Goal: Task Accomplishment & Management: Manage account settings

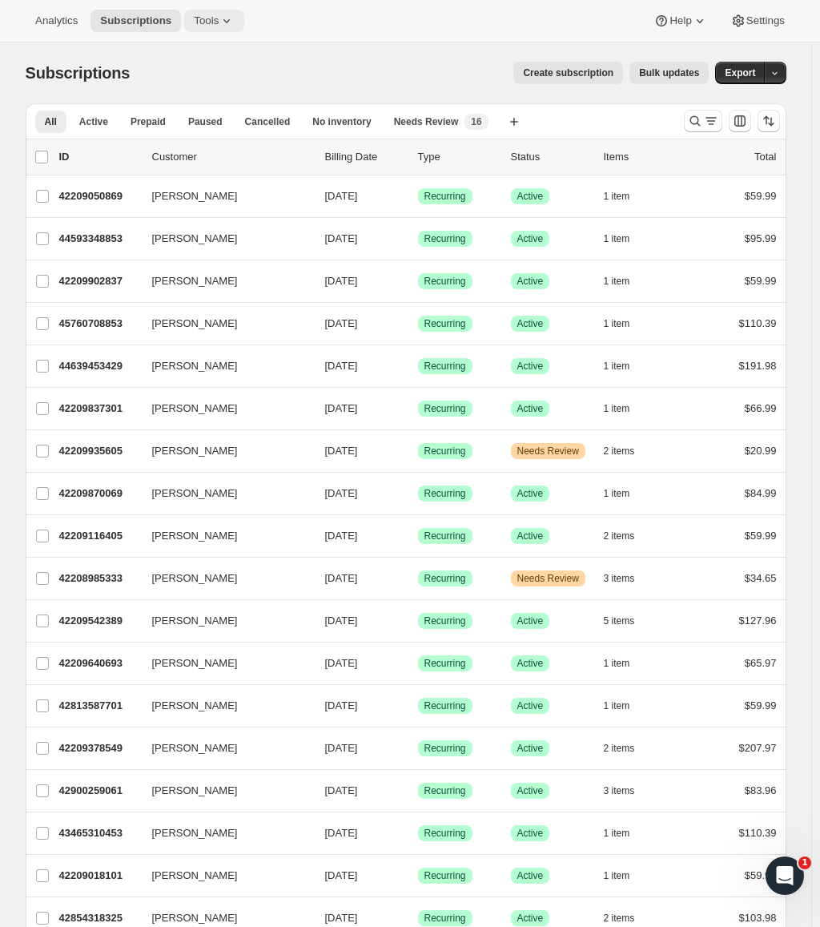
click at [190, 28] on button "Tools" at bounding box center [214, 21] width 60 height 22
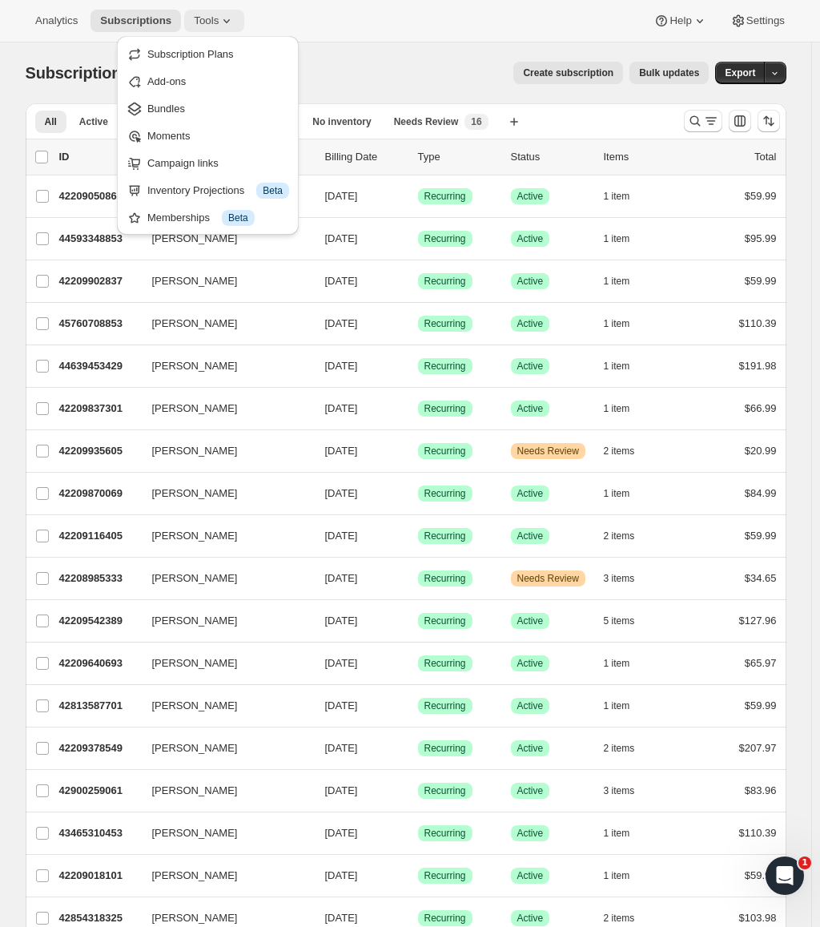
click at [204, 20] on span "Tools" at bounding box center [206, 20] width 25 height 13
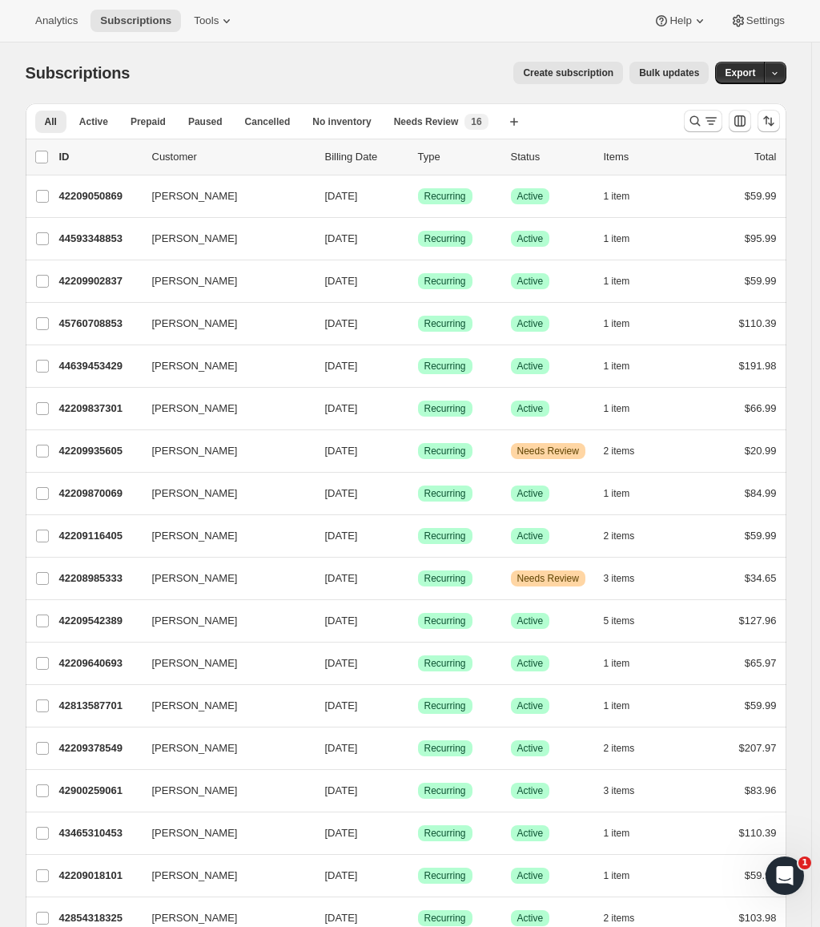
click at [336, 32] on div "Analytics Subscriptions Tools Help Settings" at bounding box center [410, 21] width 820 height 42
click at [510, 122] on icon "button" at bounding box center [514, 122] width 8 height 8
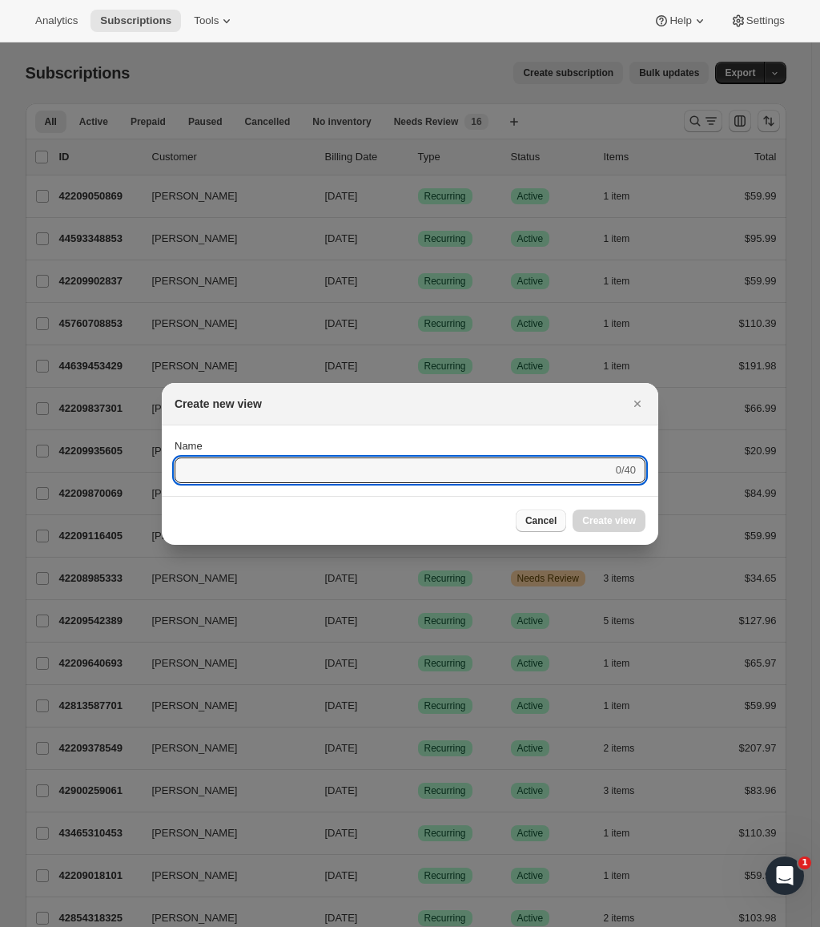
click at [552, 517] on span "Cancel" at bounding box center [540, 520] width 31 height 13
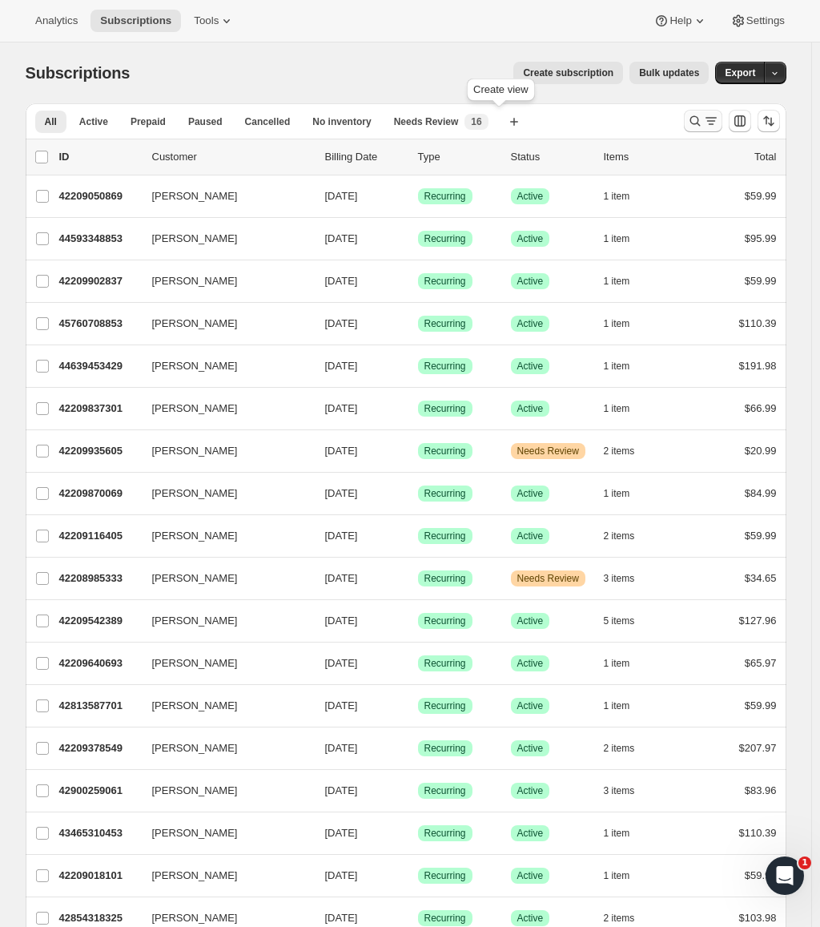
click at [698, 123] on icon "Search and filter results" at bounding box center [695, 121] width 16 height 16
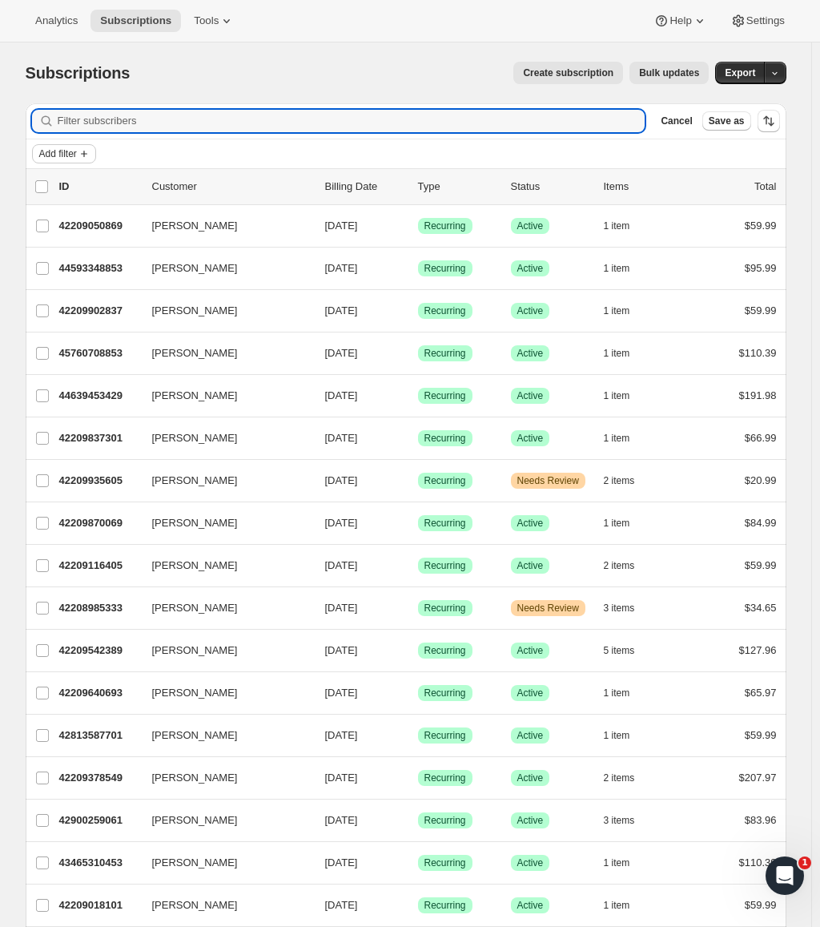
click at [72, 155] on span "Add filter" at bounding box center [58, 153] width 38 height 13
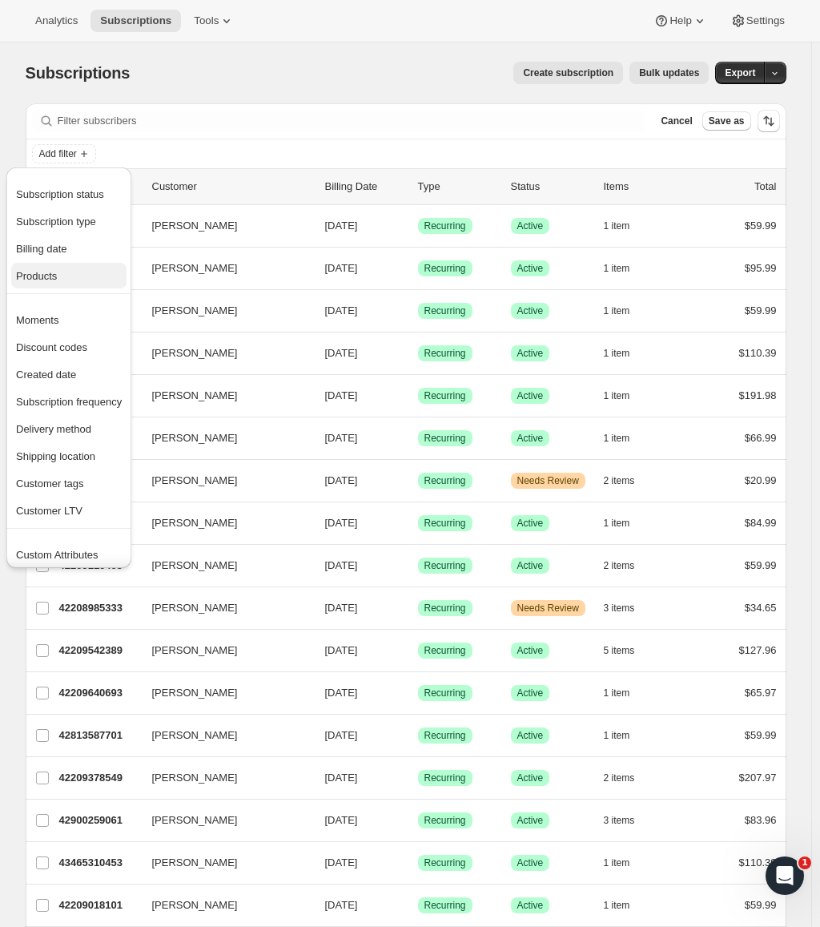
click at [63, 272] on span "Products" at bounding box center [69, 276] width 106 height 16
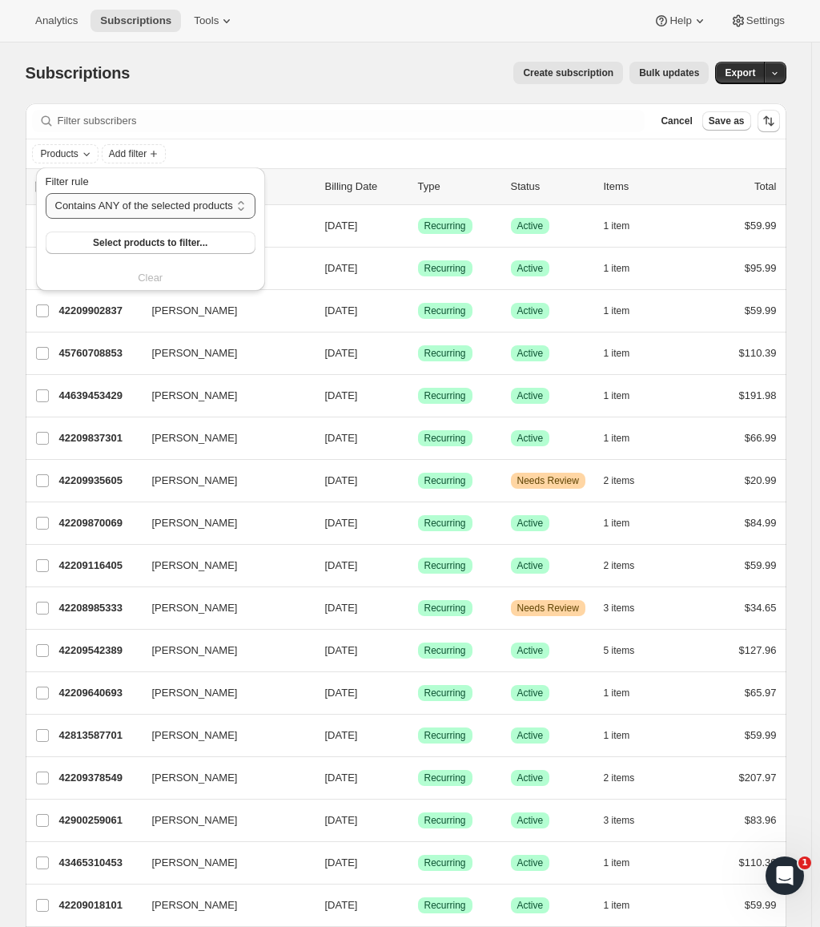
click at [139, 208] on select "Contains ANY of the selected products Contains ALL of the selected products Con…" at bounding box center [151, 206] width 210 height 26
click at [145, 248] on span "Select products to filter..." at bounding box center [150, 242] width 115 height 13
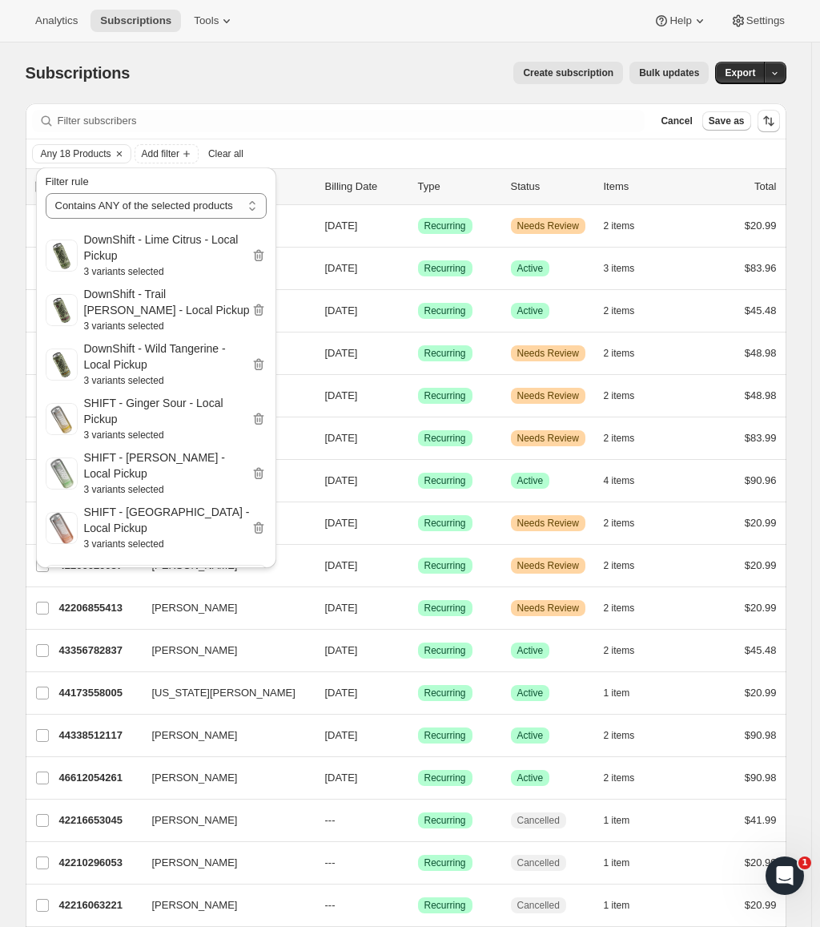
click at [412, 61] on div "Subscriptions. This page is ready Subscriptions Create subscription Bulk update…" at bounding box center [406, 72] width 761 height 61
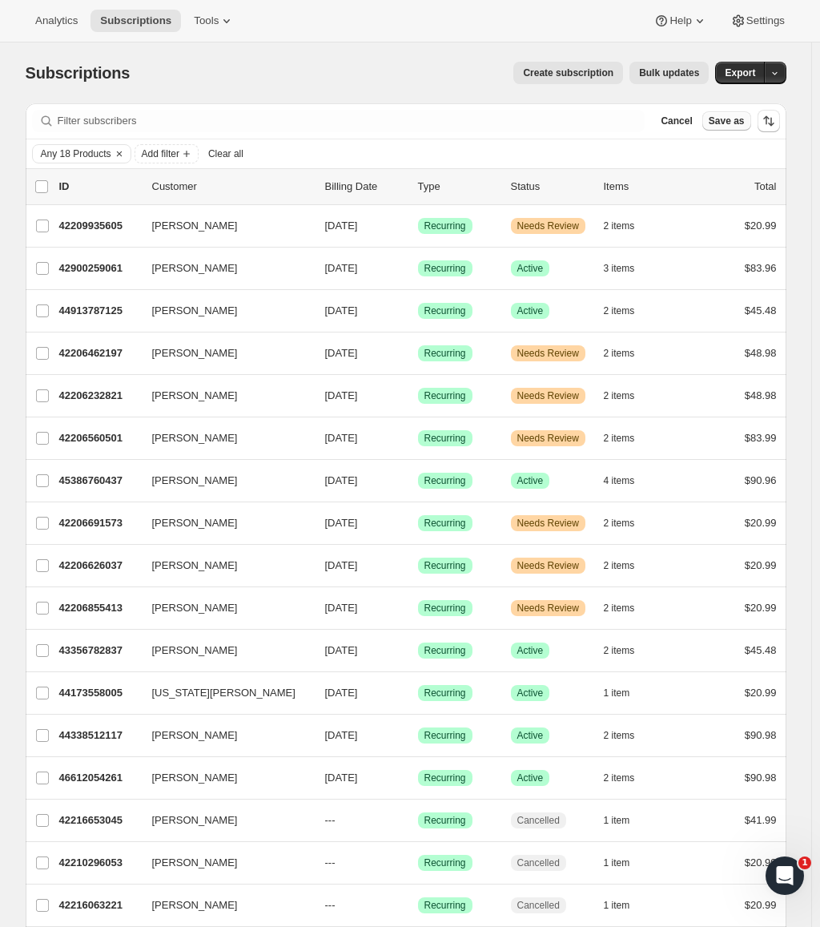
click at [738, 123] on span "Save as" at bounding box center [727, 121] width 36 height 13
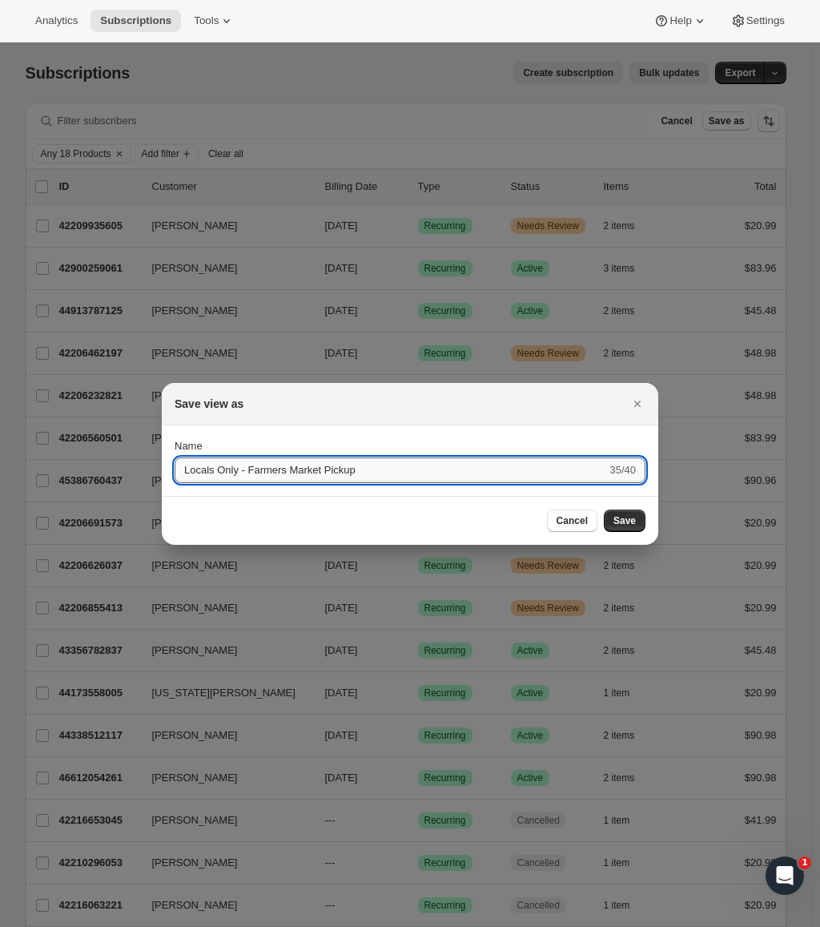
click at [217, 475] on input "Locals Only - Farmers Market Pickup" at bounding box center [391, 470] width 432 height 26
type input "Local Farmers Market Pickup"
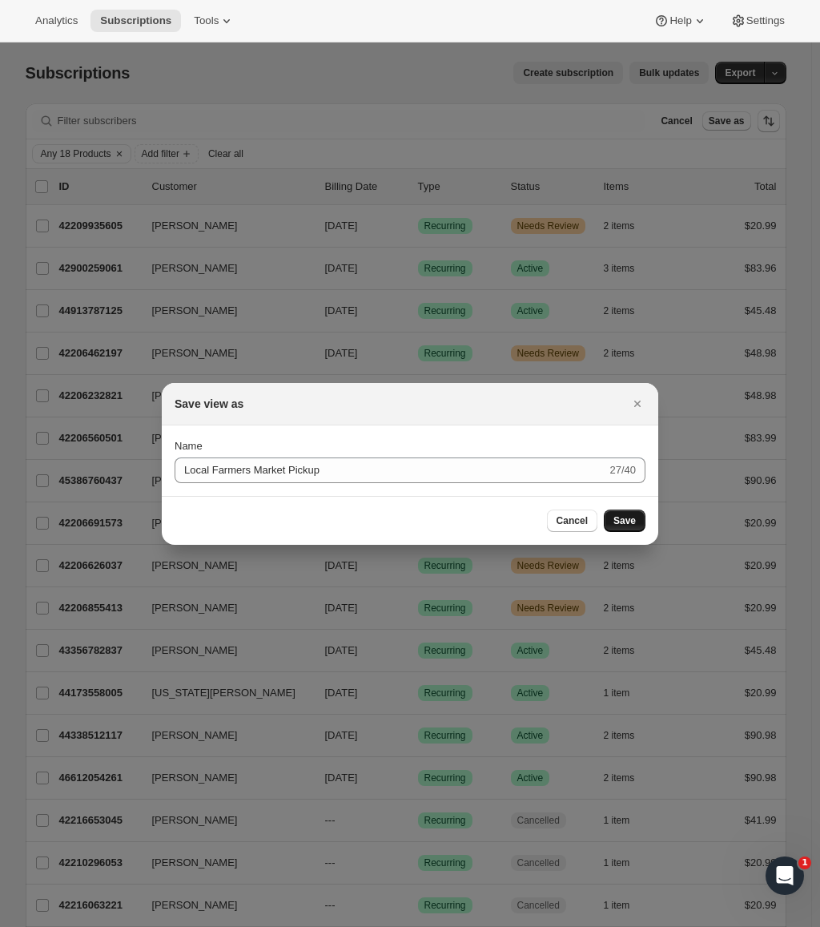
click at [622, 519] on span "Save" at bounding box center [625, 520] width 22 height 13
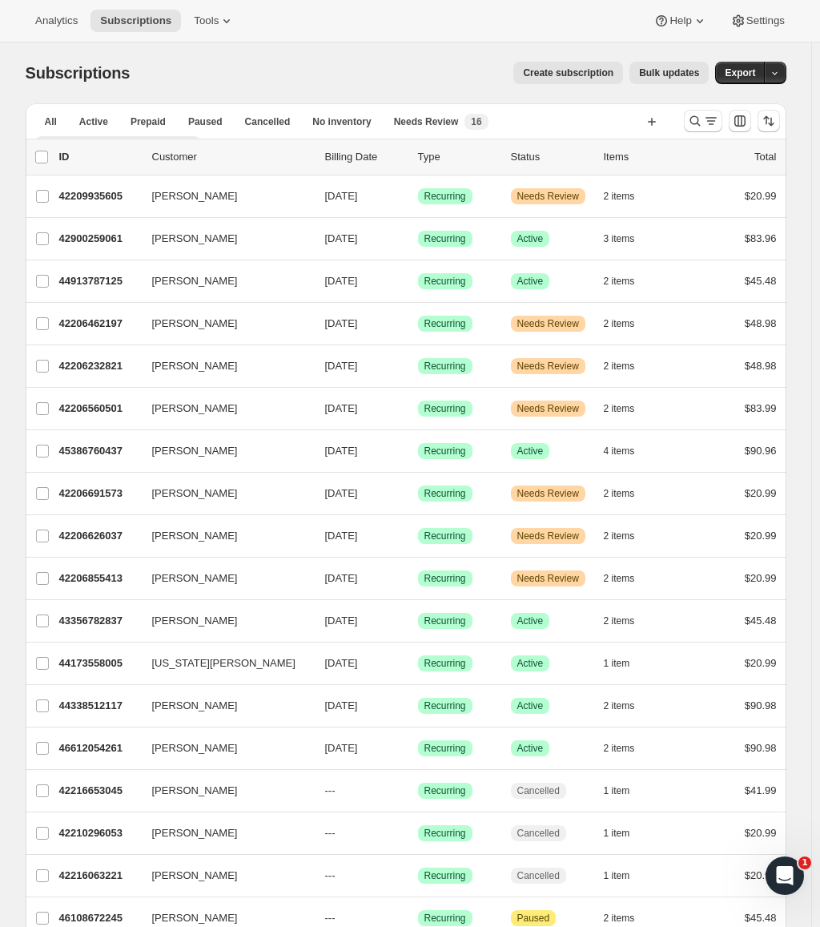
click at [147, 139] on ul "list header ID Customer Billing Date Type Status Items Total [PERSON_NAME] 4220…" at bounding box center [406, 666] width 761 height 1055
click at [146, 135] on div "Local Farmers Market Pickup" at bounding box center [118, 146] width 166 height 22
click at [147, 138] on button "Local Farmers Market Pickup" at bounding box center [118, 147] width 166 height 22
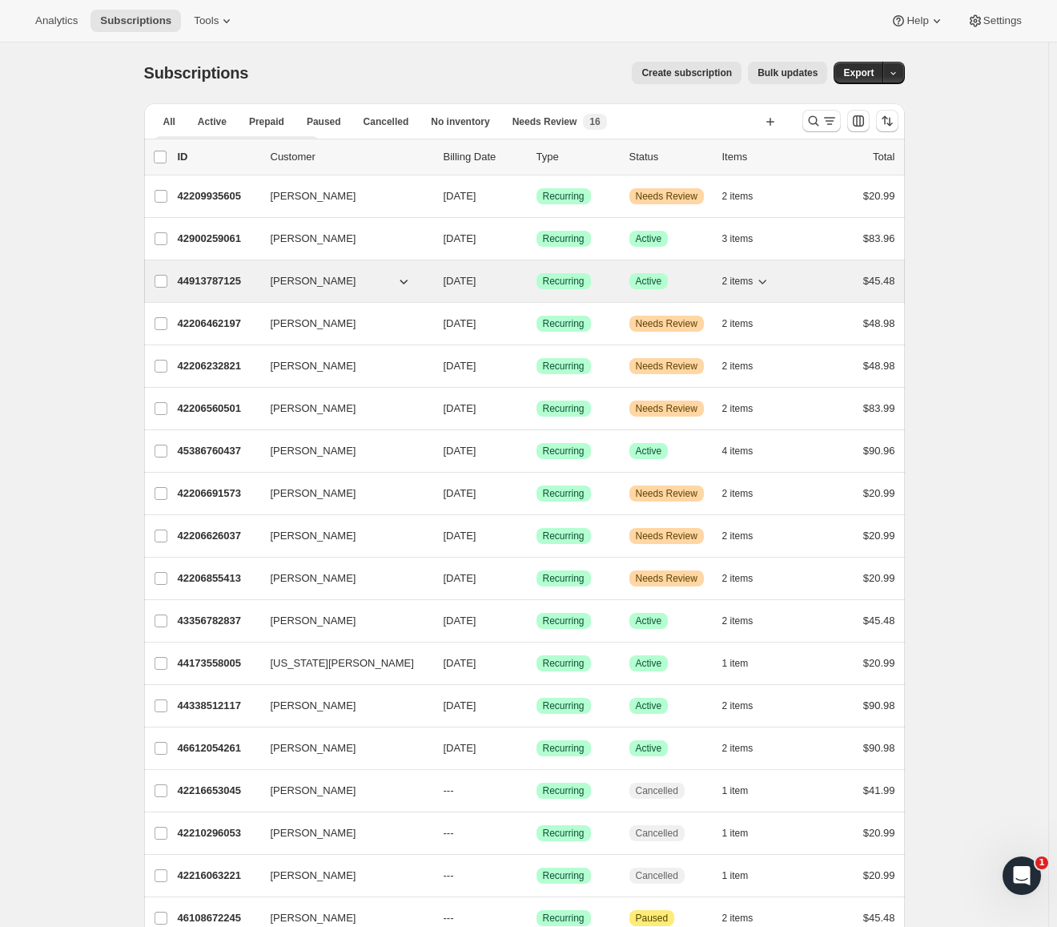
drag, startPoint x: 230, startPoint y: 198, endPoint x: 422, endPoint y: 288, distance: 212.5
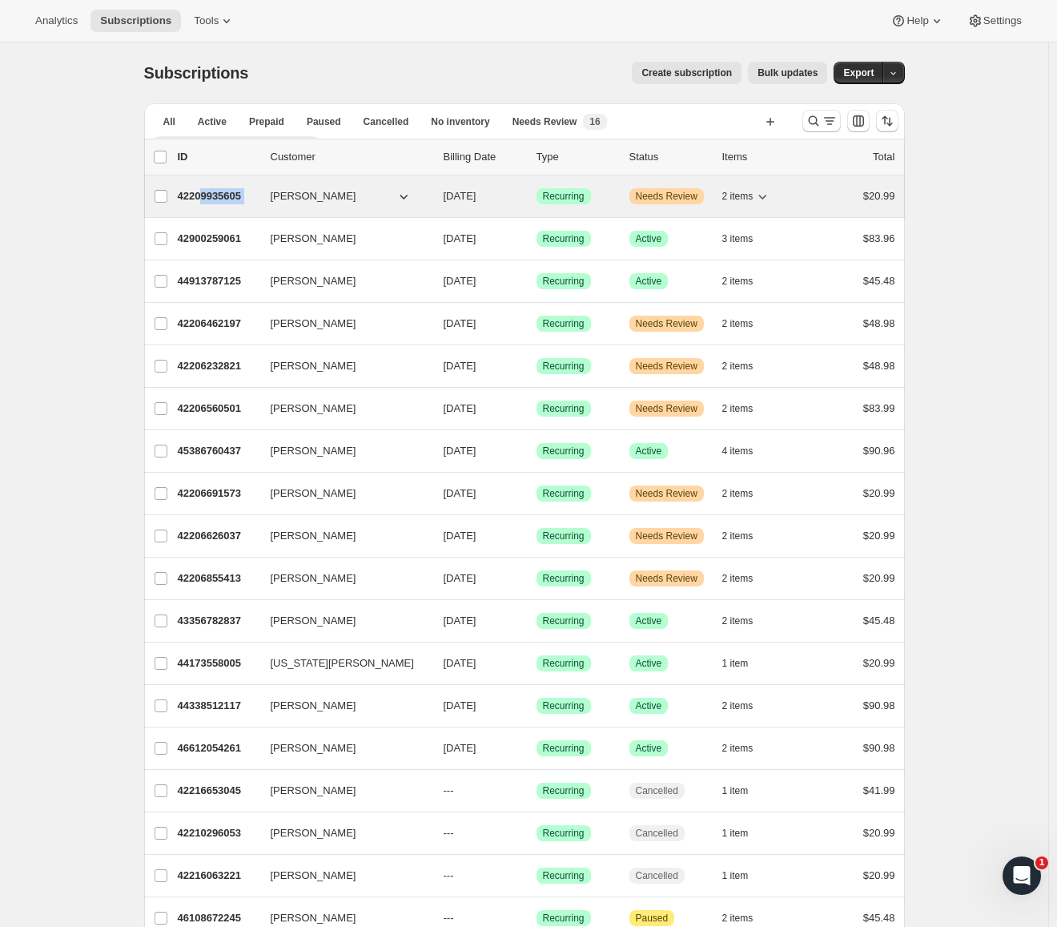
drag, startPoint x: 206, startPoint y: 197, endPoint x: 285, endPoint y: 200, distance: 79.4
click at [285, 200] on div "42209935605 [PERSON_NAME] [DATE] Success Recurring Warning Needs Review 2 items…" at bounding box center [537, 196] width 718 height 22
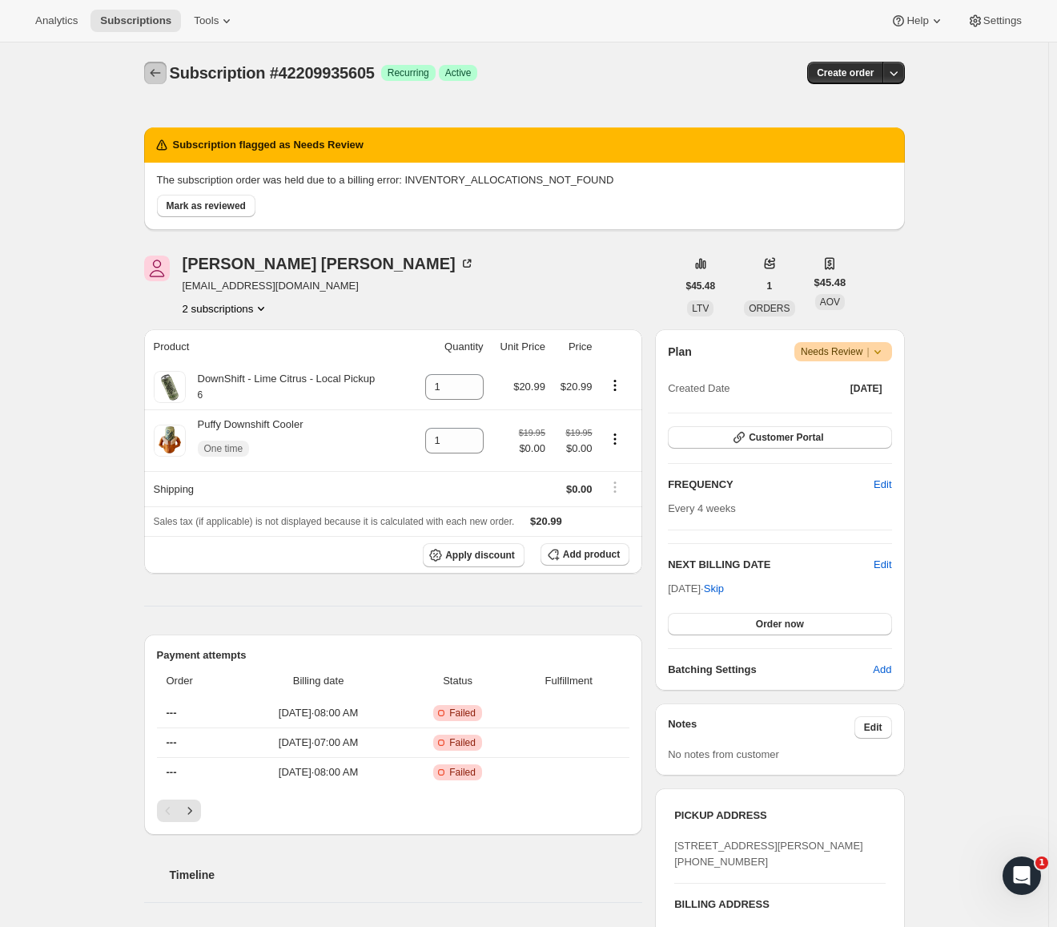
click at [162, 68] on icon "Subscriptions" at bounding box center [155, 73] width 16 height 16
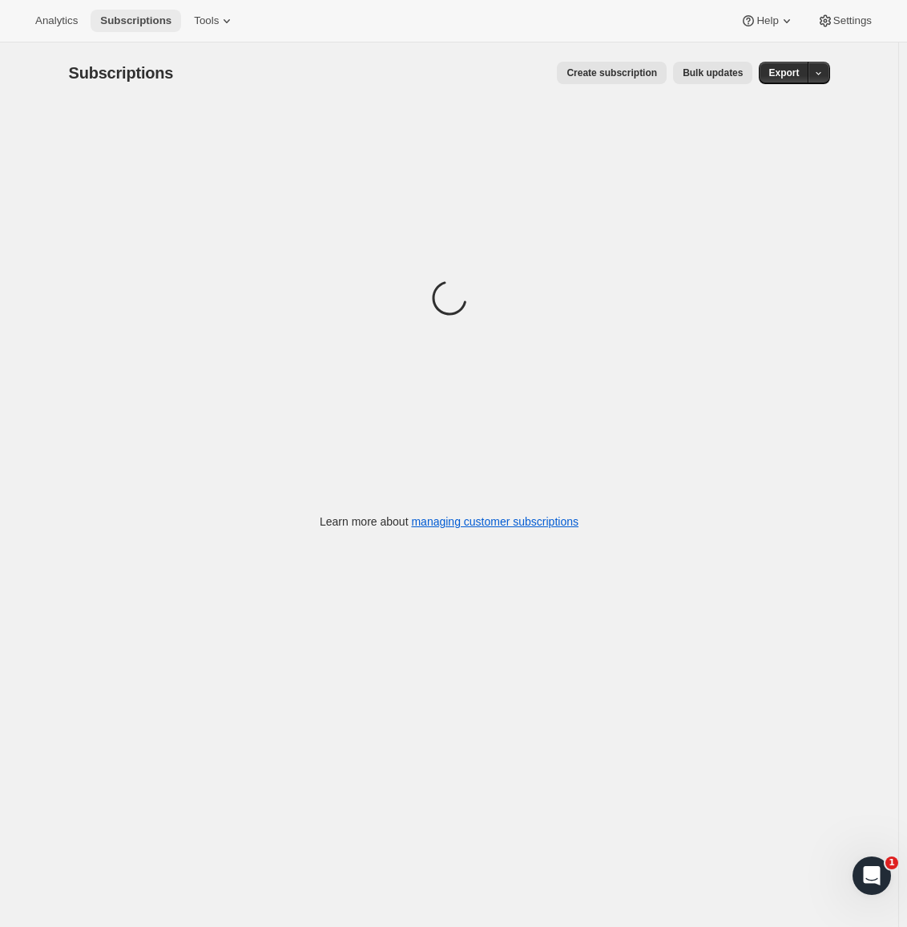
click at [152, 21] on span "Subscriptions" at bounding box center [135, 20] width 71 height 13
click at [67, 23] on span "Analytics" at bounding box center [56, 20] width 42 height 13
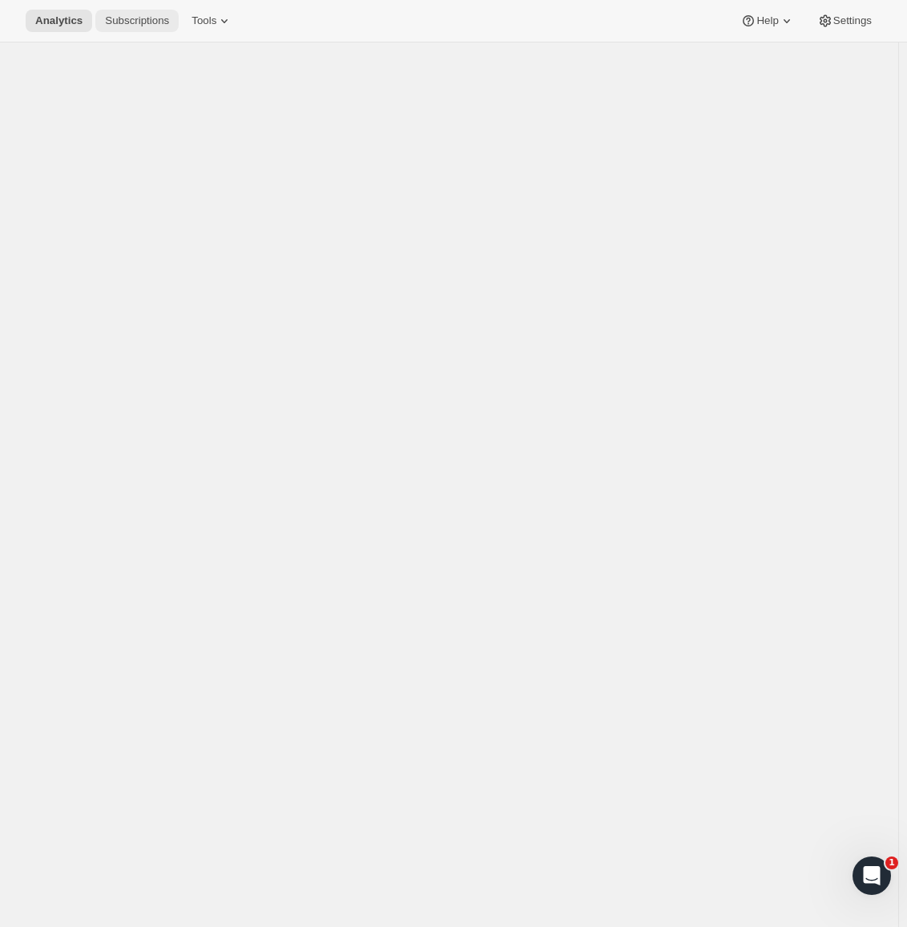
click at [124, 24] on span "Subscriptions" at bounding box center [137, 20] width 64 height 13
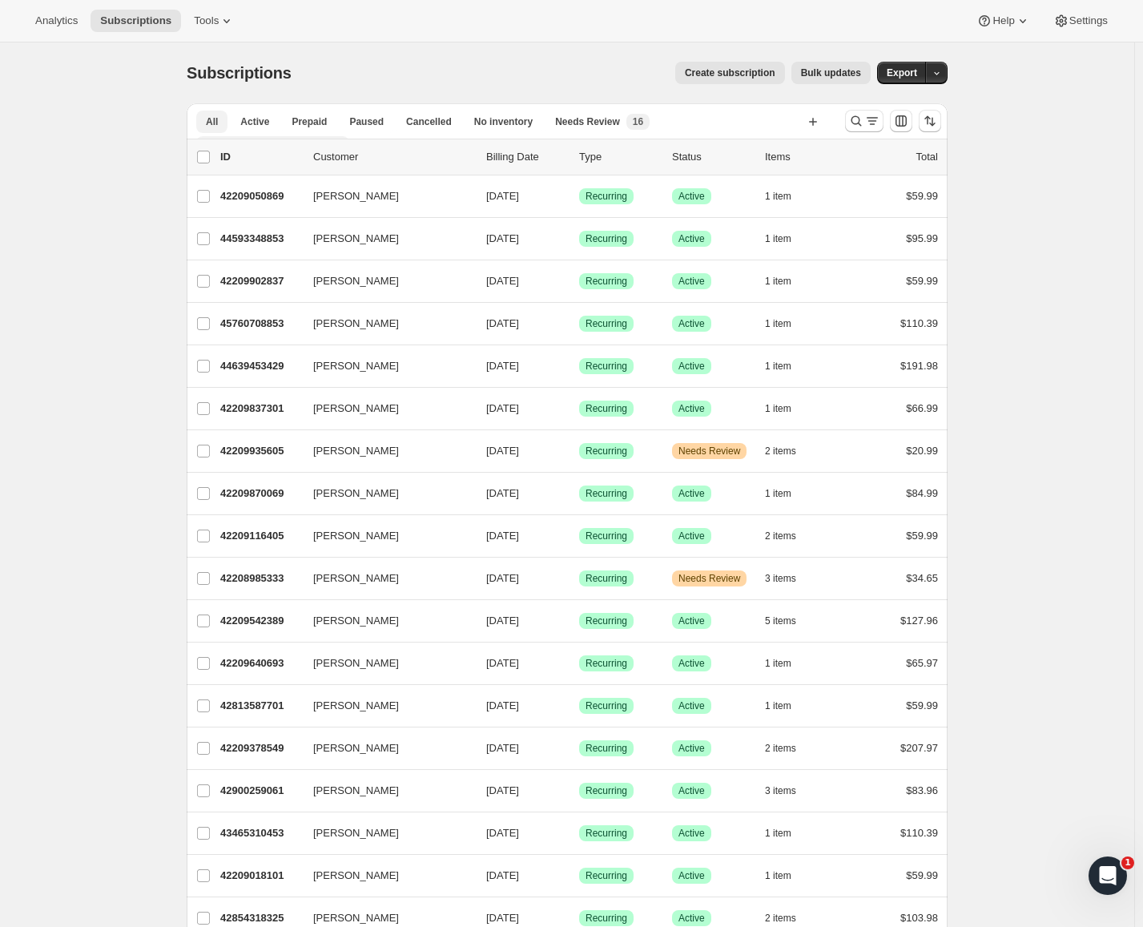
click at [340, 141] on span "Local Farmers Market Pickup" at bounding box center [273, 147] width 134 height 13
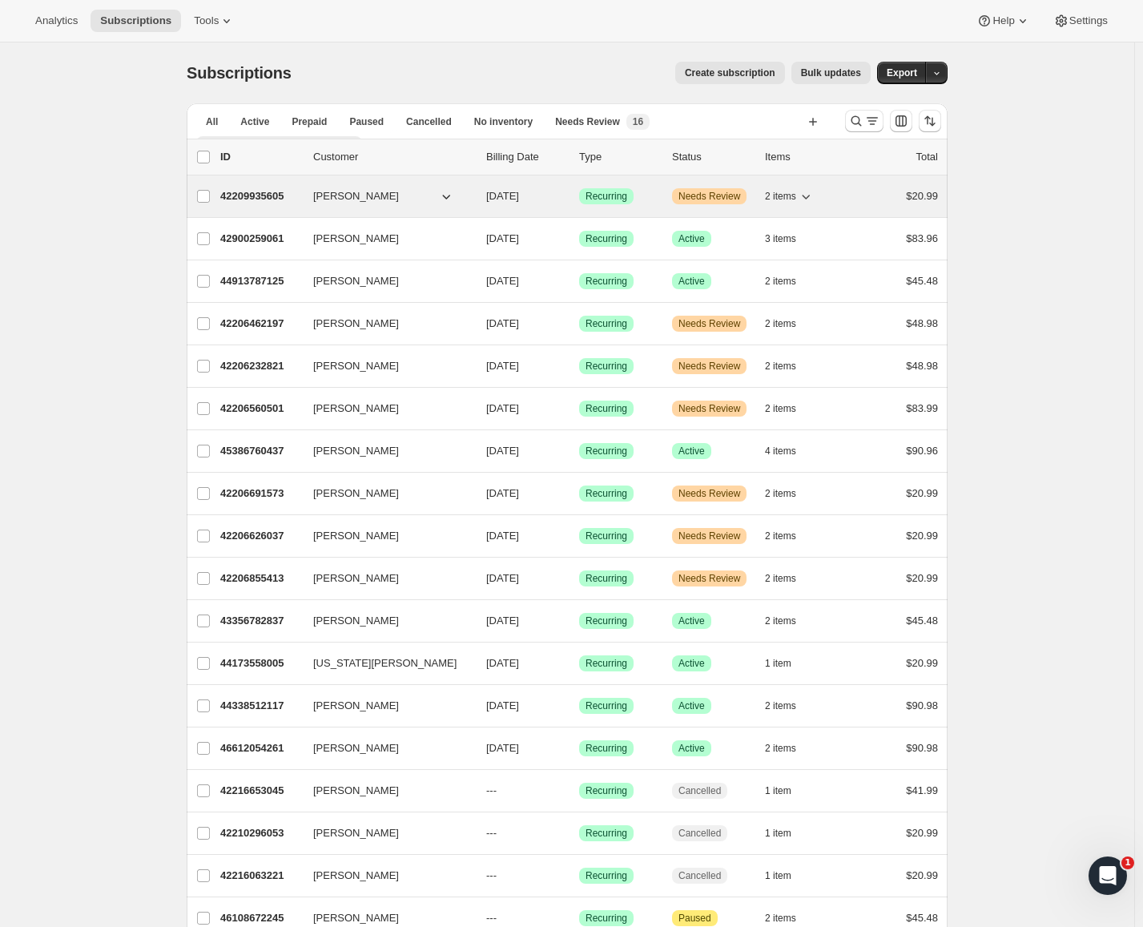
click at [809, 200] on icon "button" at bounding box center [806, 196] width 16 height 16
click at [806, 199] on icon "button" at bounding box center [806, 196] width 16 height 16
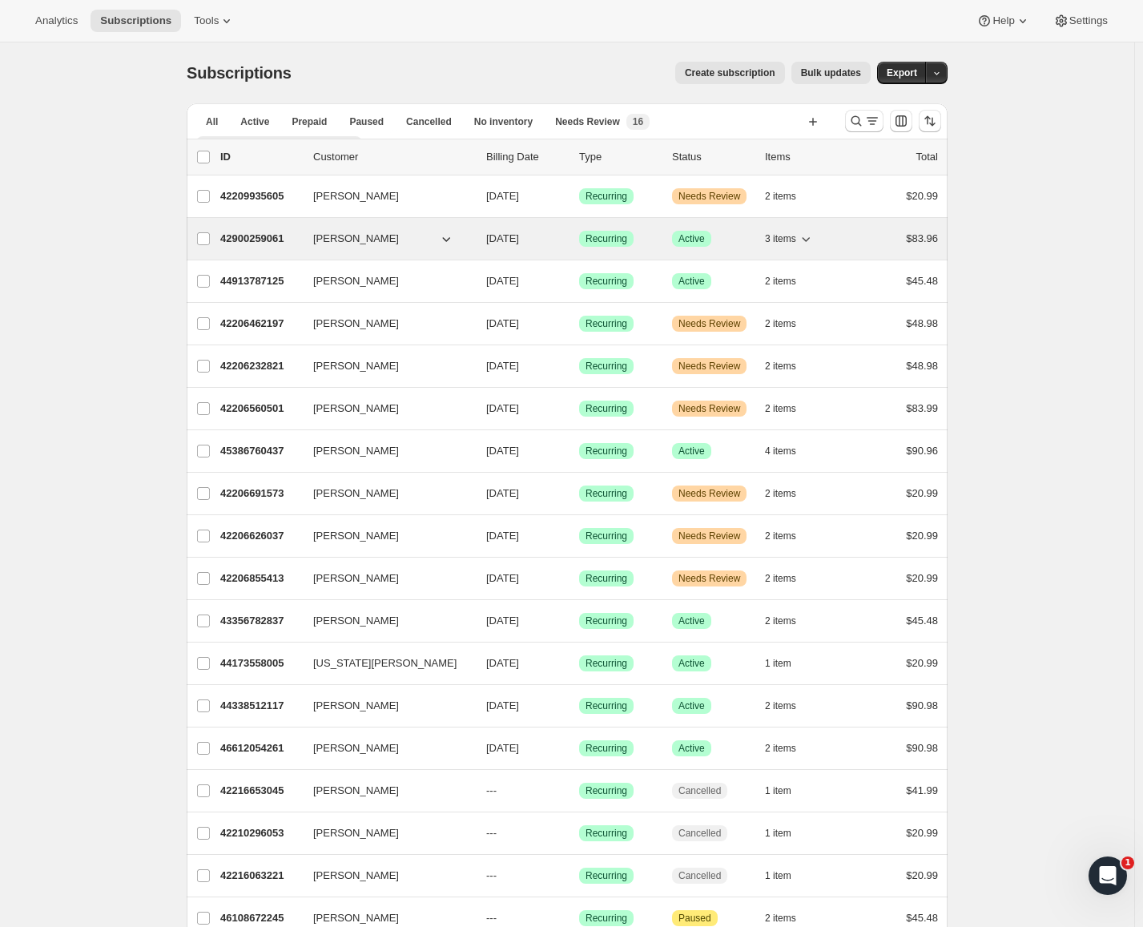
click at [796, 243] on span "3 items" at bounding box center [780, 238] width 31 height 13
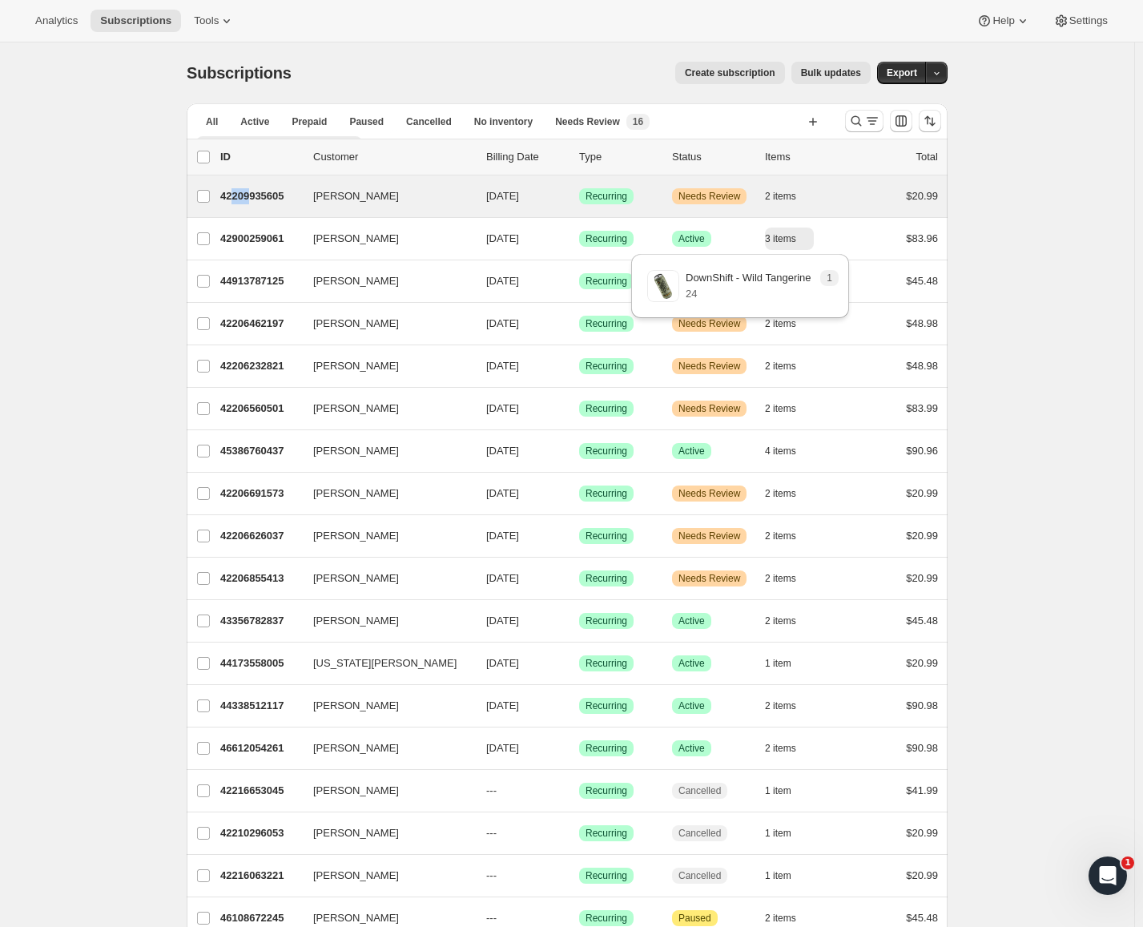
drag, startPoint x: 252, startPoint y: 199, endPoint x: 237, endPoint y: 211, distance: 19.4
click at [237, 211] on div "[PERSON_NAME] 42209935605 [PERSON_NAME] [DATE] Success Recurring Warning Needs …" at bounding box center [567, 196] width 761 height 42
click at [209, 191] on input "[PERSON_NAME]" at bounding box center [203, 196] width 13 height 13
click at [207, 191] on input "[PERSON_NAME]" at bounding box center [203, 197] width 13 height 13
checkbox input "false"
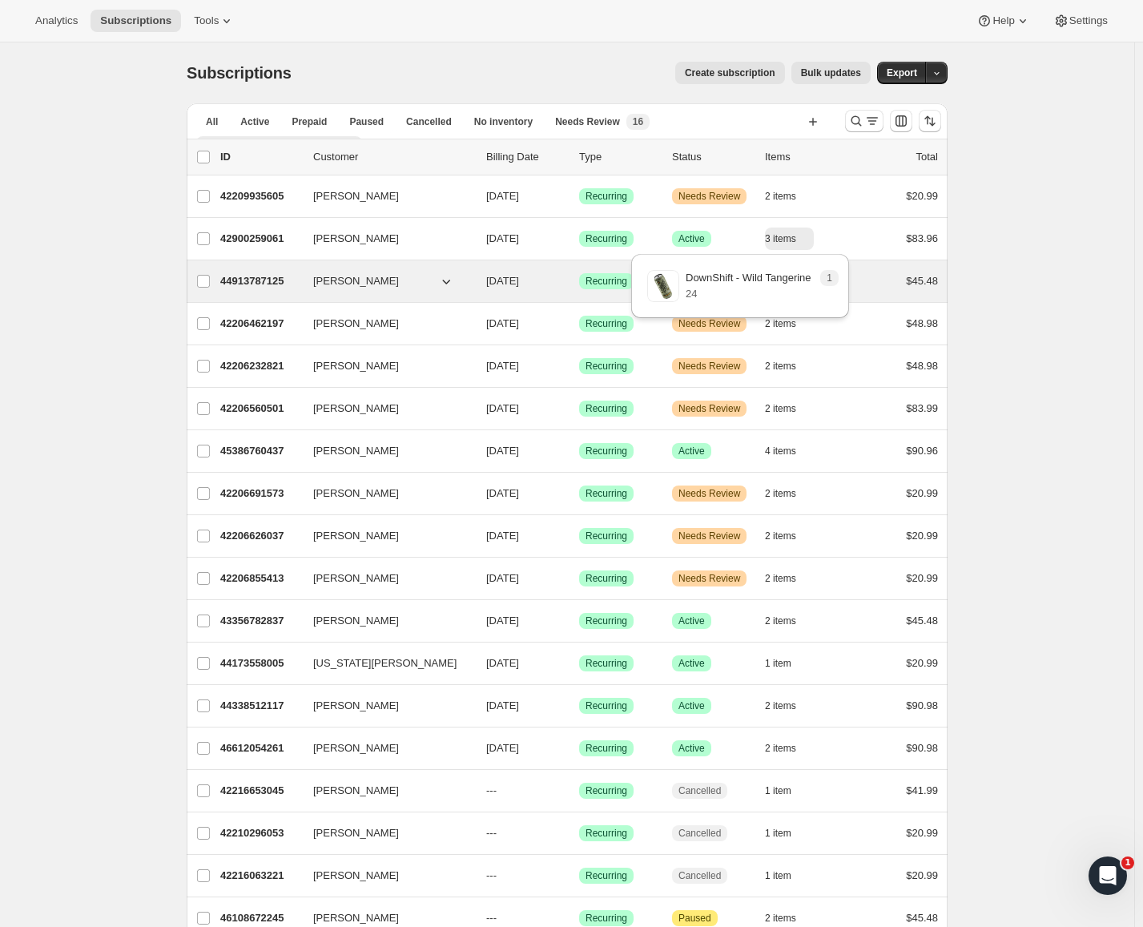
drag, startPoint x: 262, startPoint y: 193, endPoint x: 455, endPoint y: 284, distance: 213.2
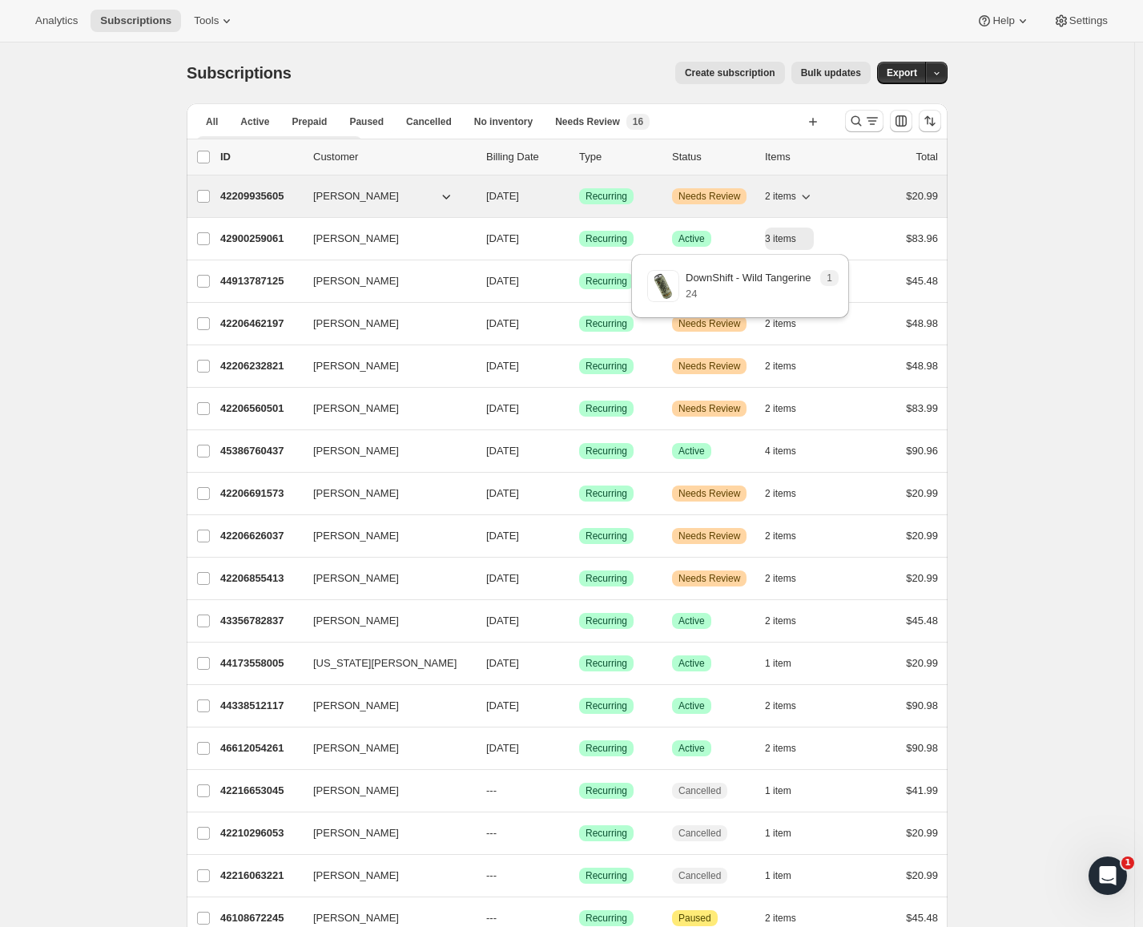
click at [290, 191] on p "42209935605" at bounding box center [260, 196] width 80 height 16
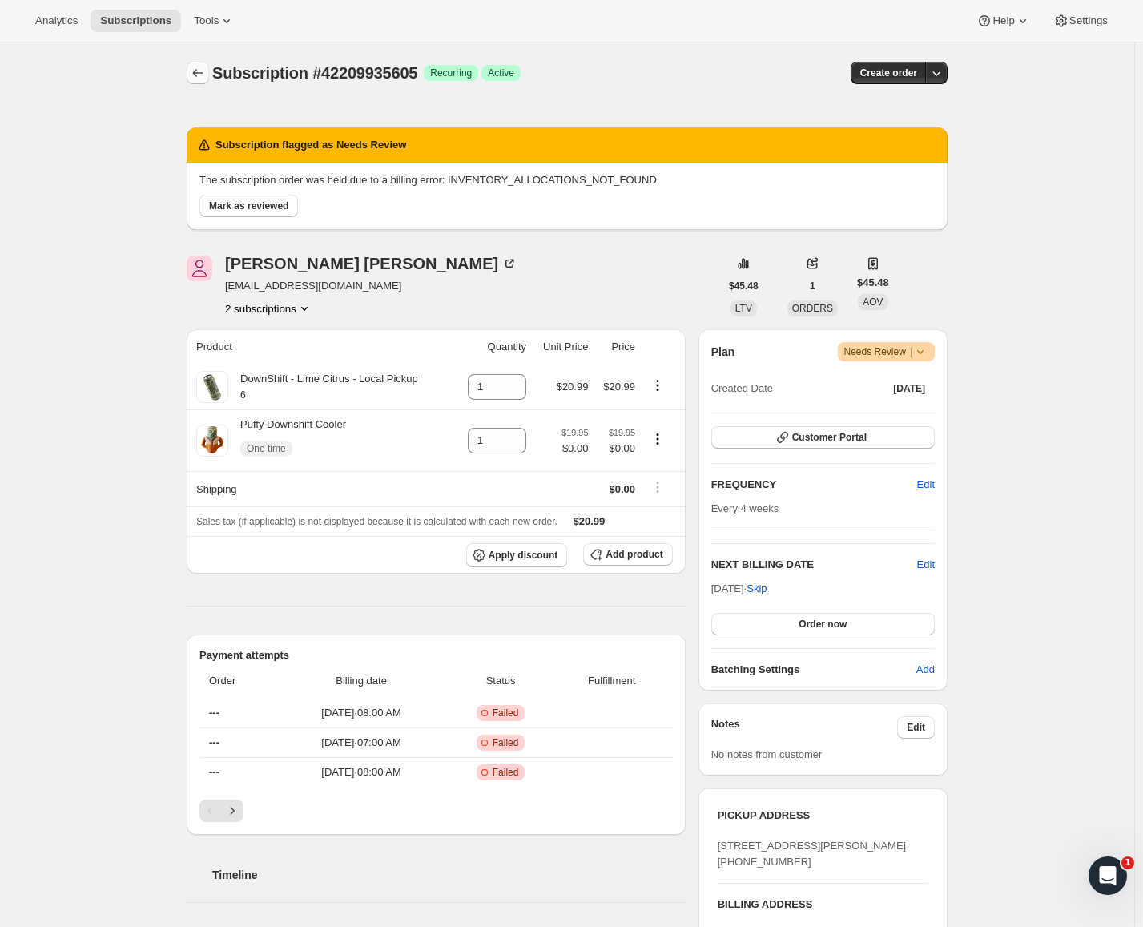
click at [203, 72] on icon "Subscriptions" at bounding box center [198, 73] width 16 height 16
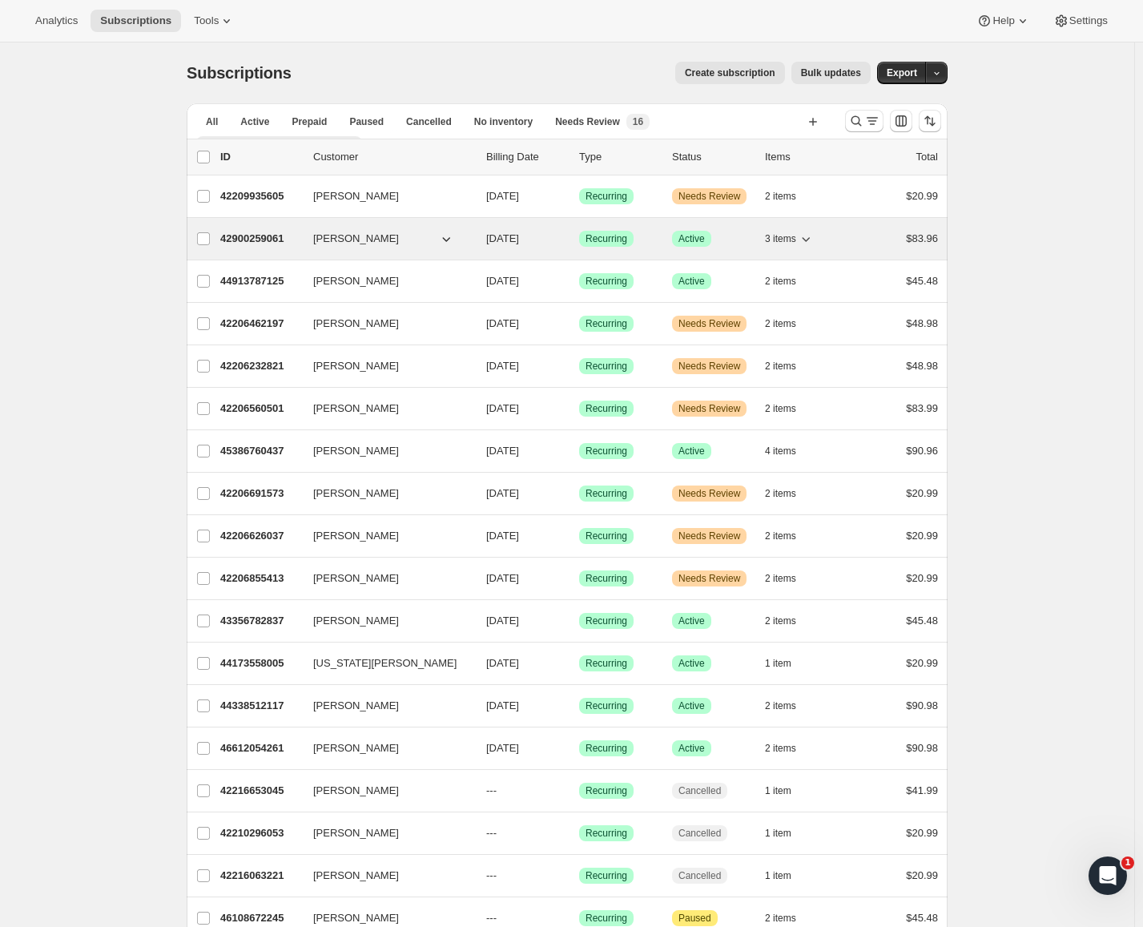
click at [259, 239] on p "42900259061" at bounding box center [260, 239] width 80 height 16
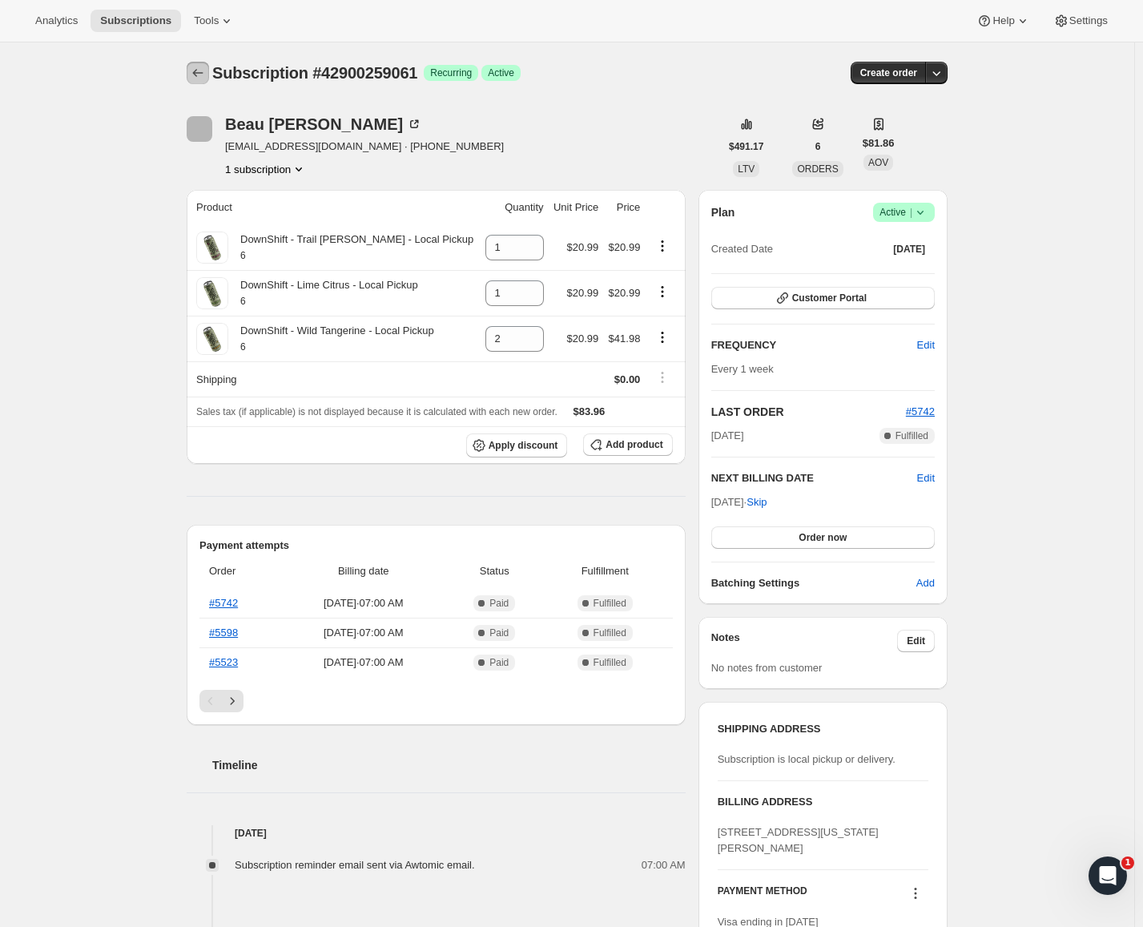
click at [202, 79] on icon "Subscriptions" at bounding box center [198, 73] width 16 height 16
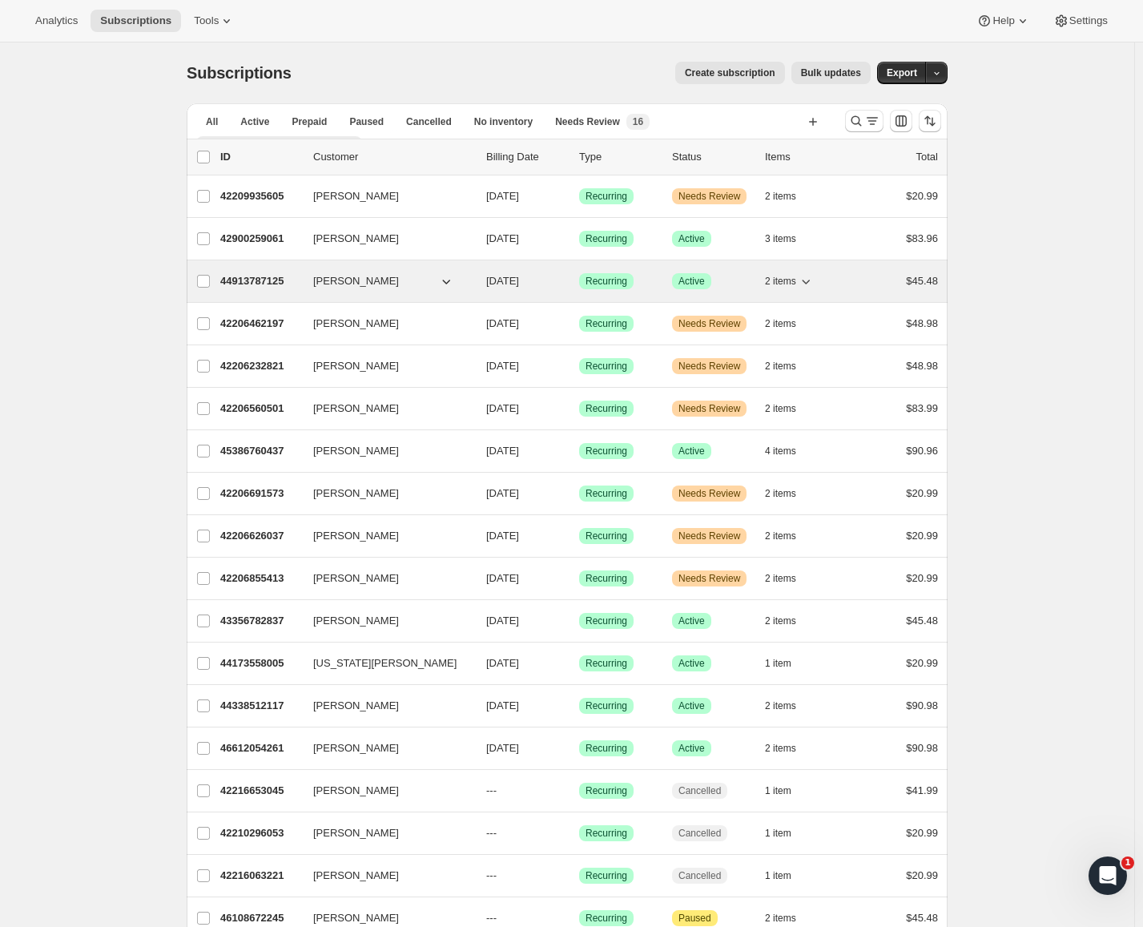
click at [266, 280] on p "44913787125" at bounding box center [260, 281] width 80 height 16
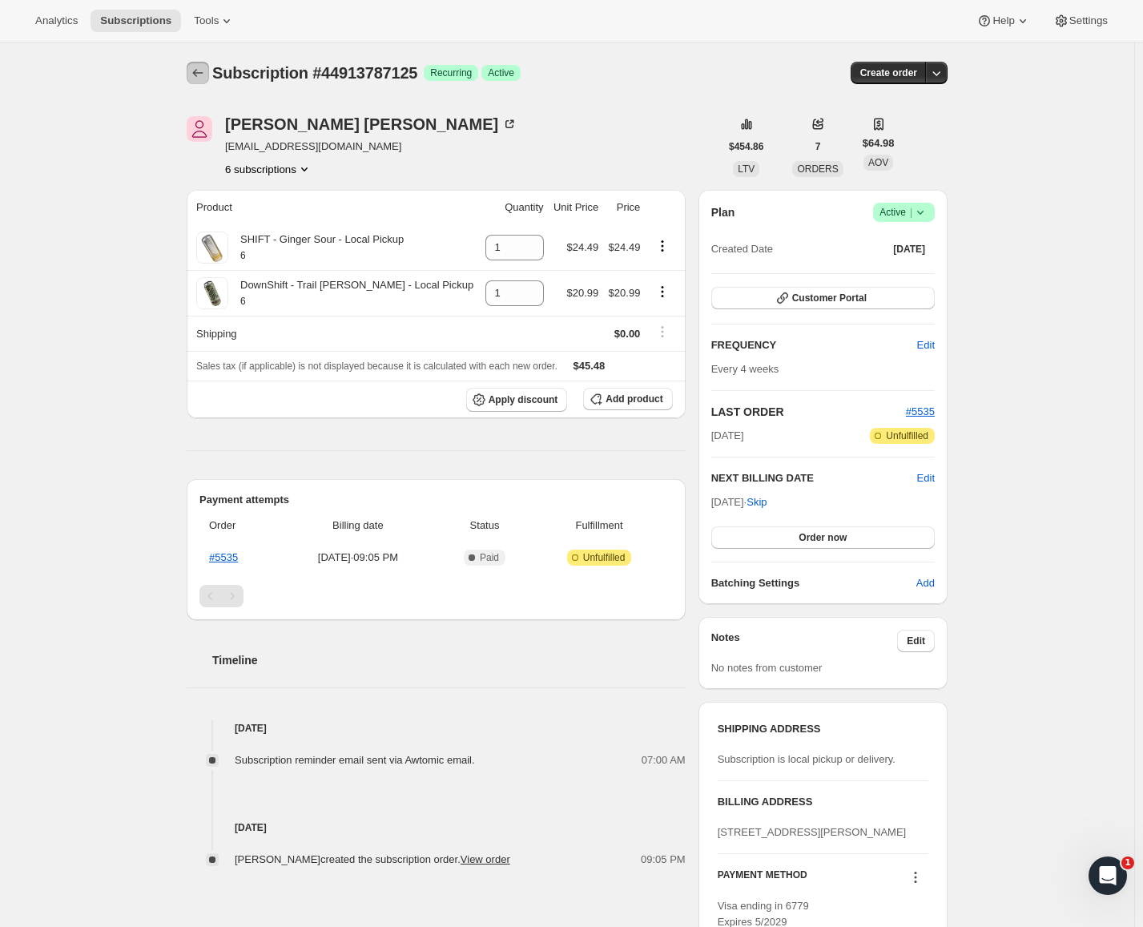
click at [204, 71] on icon "Subscriptions" at bounding box center [198, 73] width 16 height 16
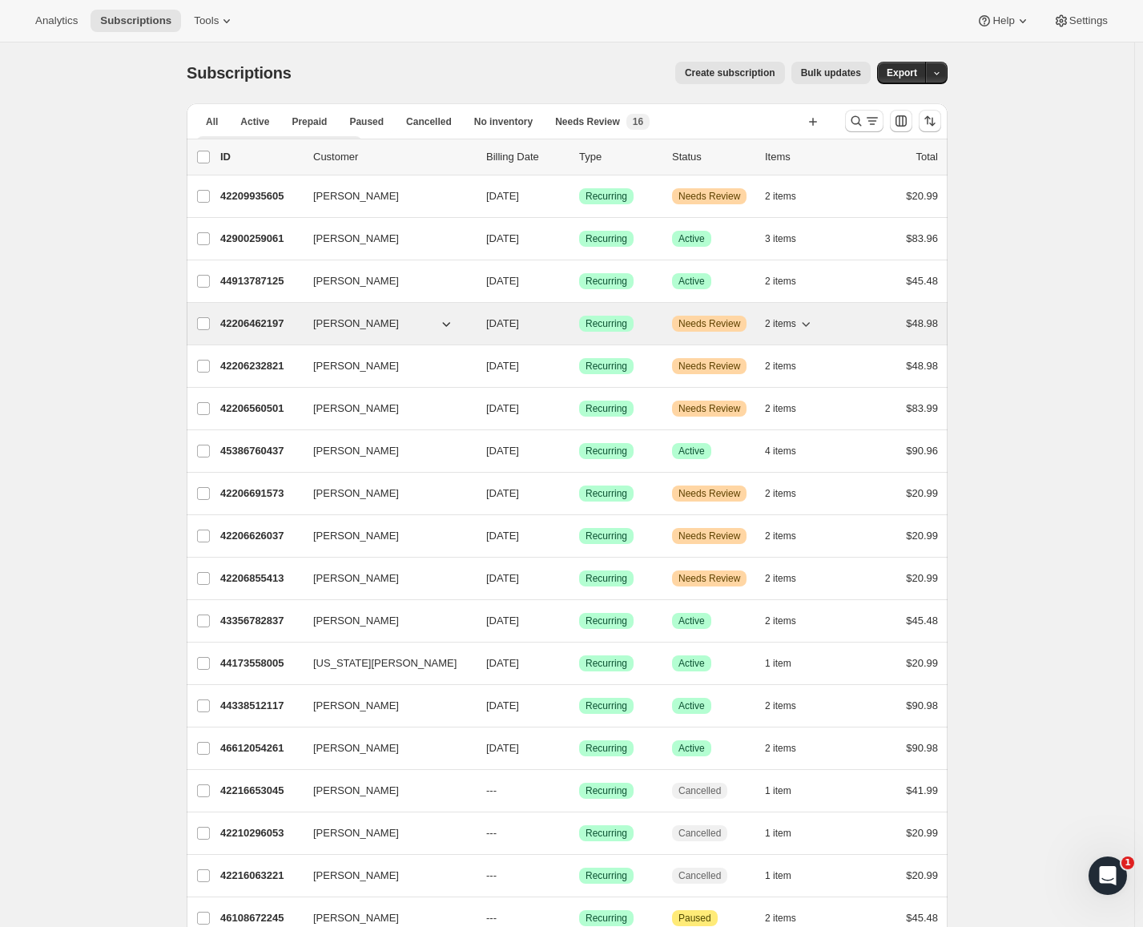
click at [802, 328] on icon "button" at bounding box center [806, 324] width 16 height 16
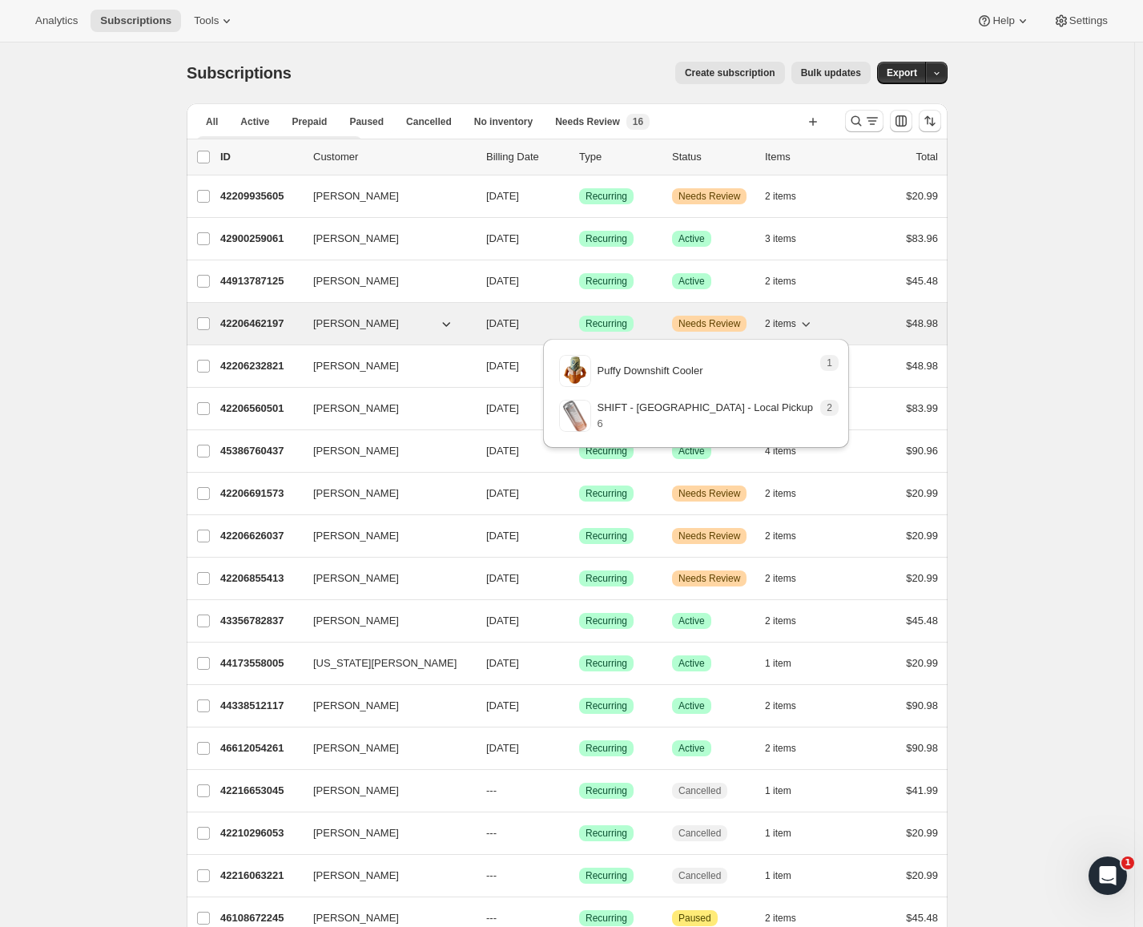
click at [807, 328] on icon "button" at bounding box center [806, 324] width 16 height 16
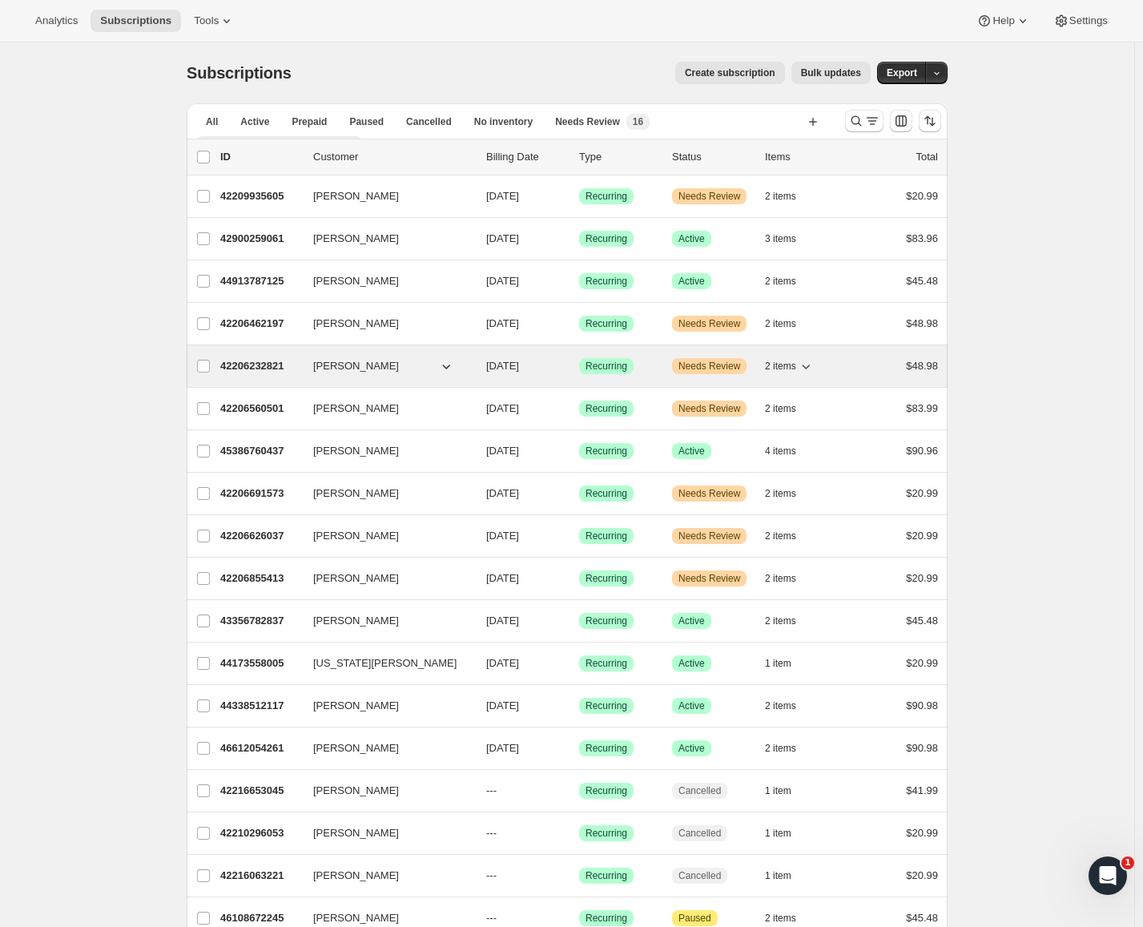
click at [808, 369] on icon "button" at bounding box center [806, 366] width 16 height 16
click at [809, 368] on icon "button" at bounding box center [806, 366] width 16 height 16
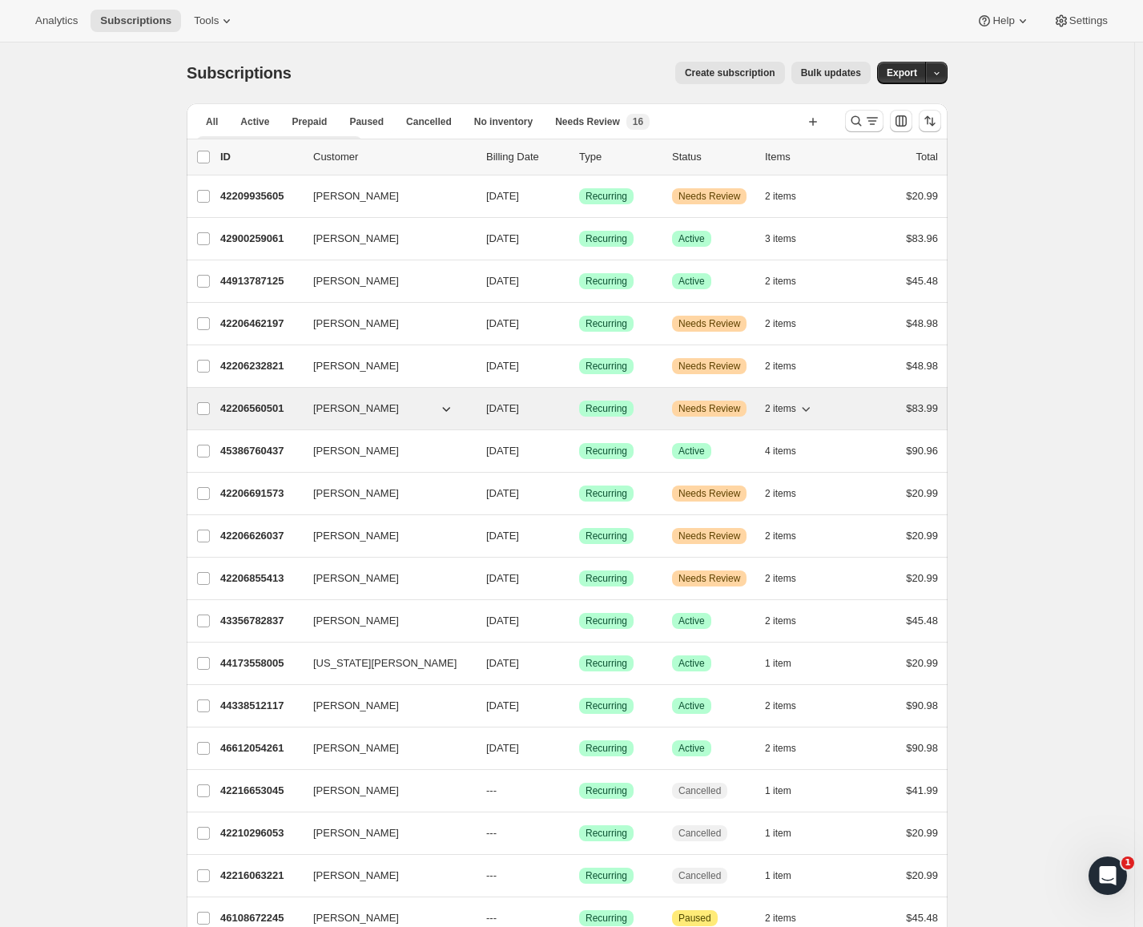
click at [805, 405] on icon "button" at bounding box center [806, 408] width 16 height 16
click at [804, 403] on icon "button" at bounding box center [806, 408] width 16 height 16
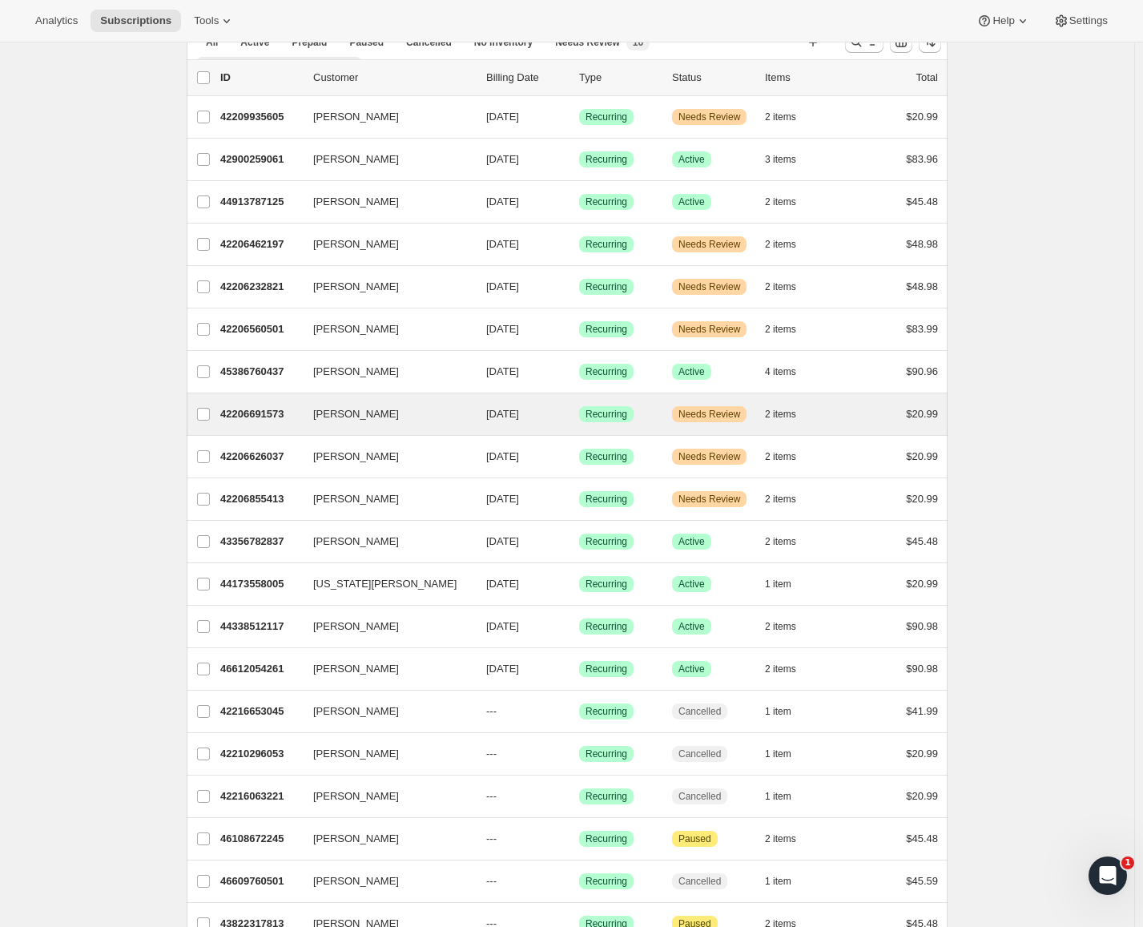
scroll to position [80, 0]
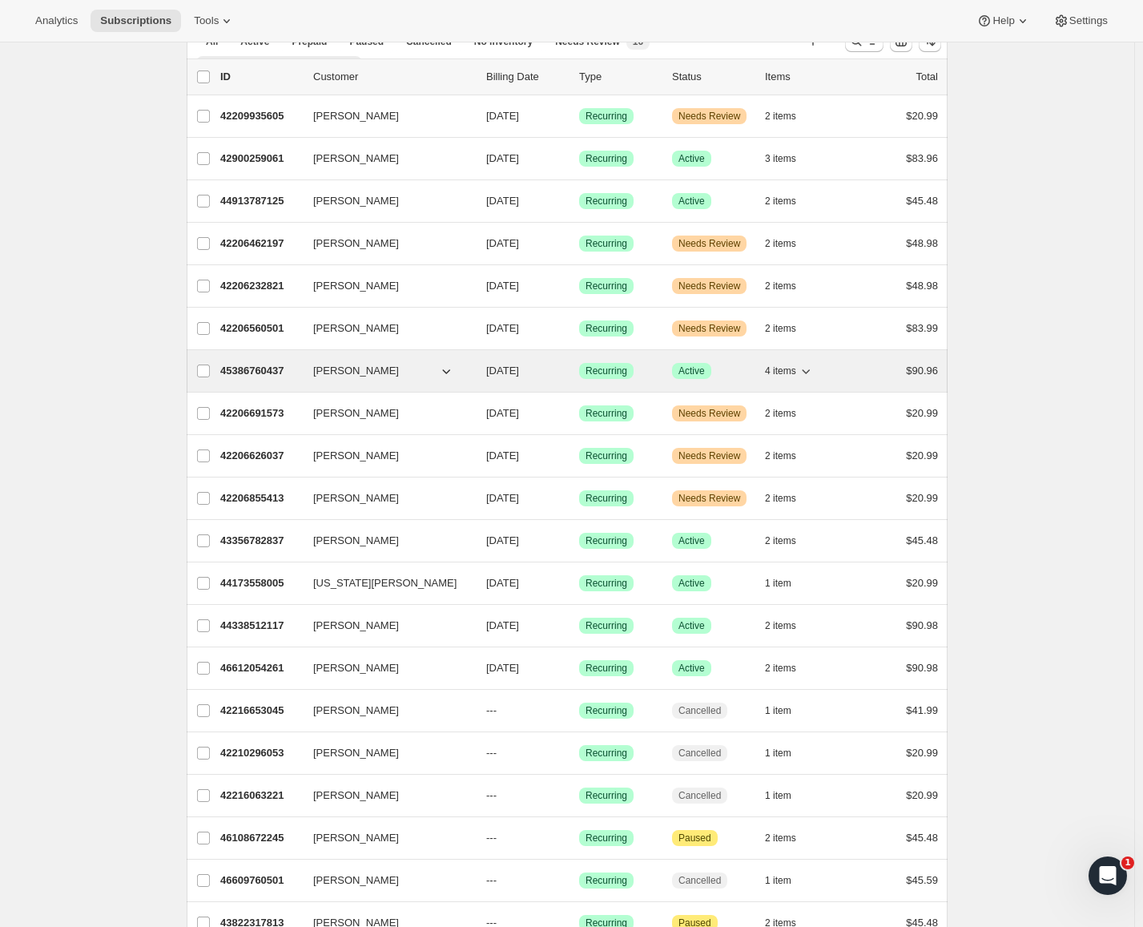
click at [811, 373] on icon "button" at bounding box center [806, 371] width 16 height 16
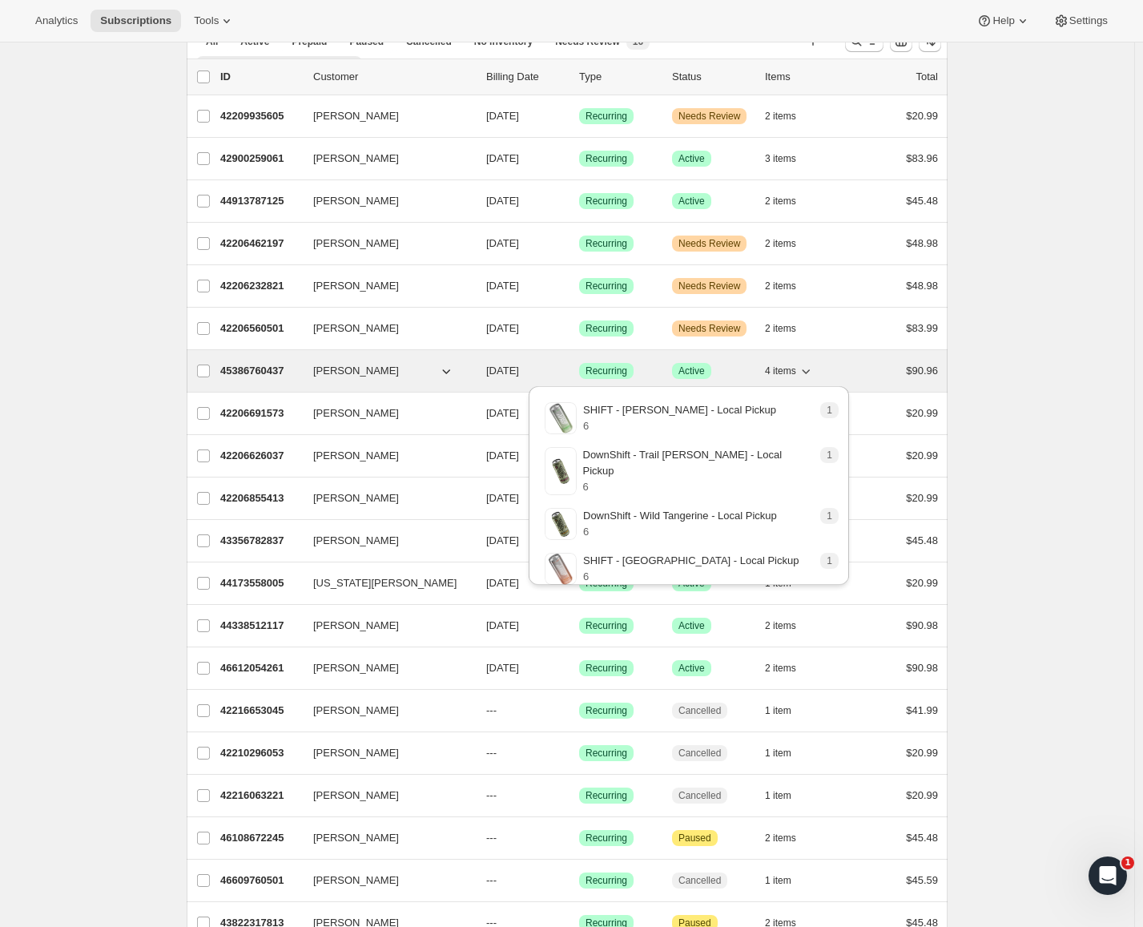
click at [811, 373] on icon "button" at bounding box center [806, 371] width 16 height 16
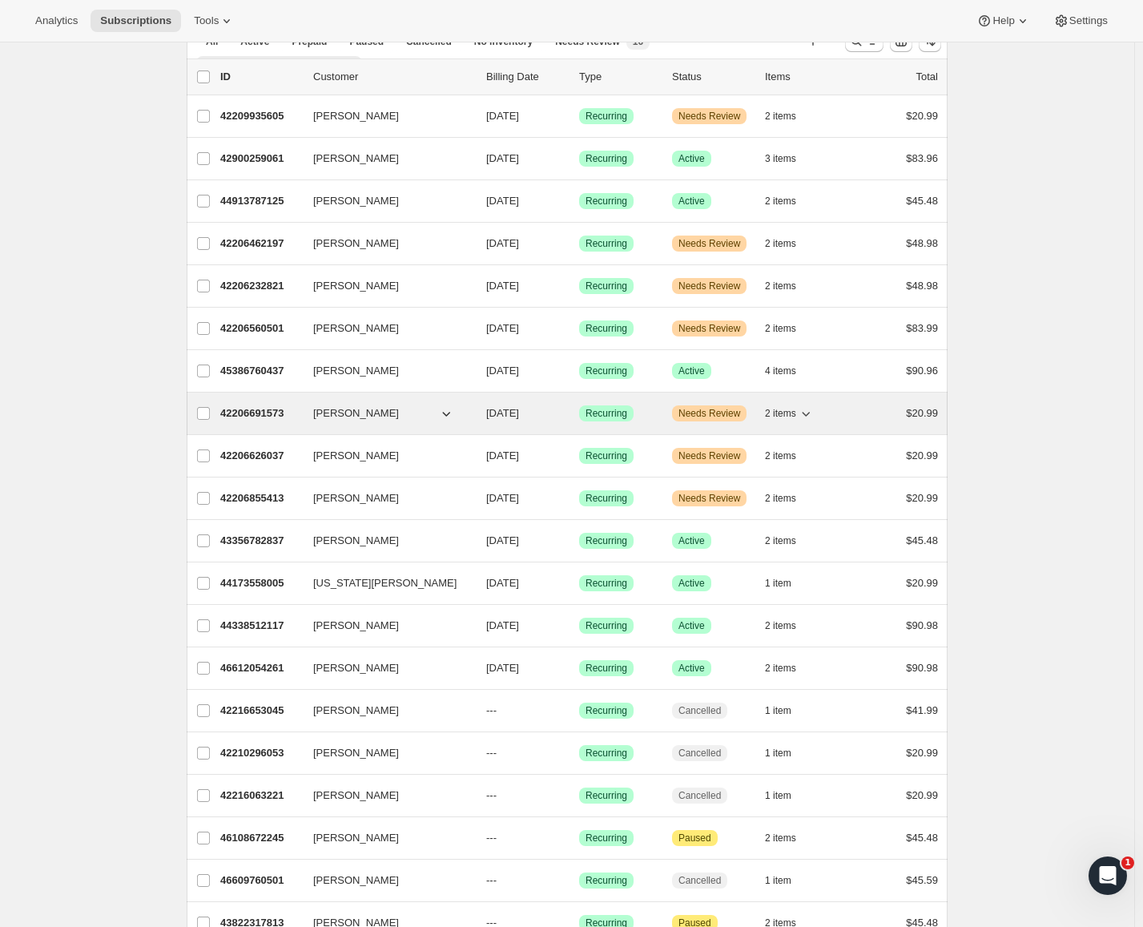
click at [811, 412] on icon "button" at bounding box center [806, 413] width 16 height 16
click at [810, 409] on icon "button" at bounding box center [806, 413] width 16 height 16
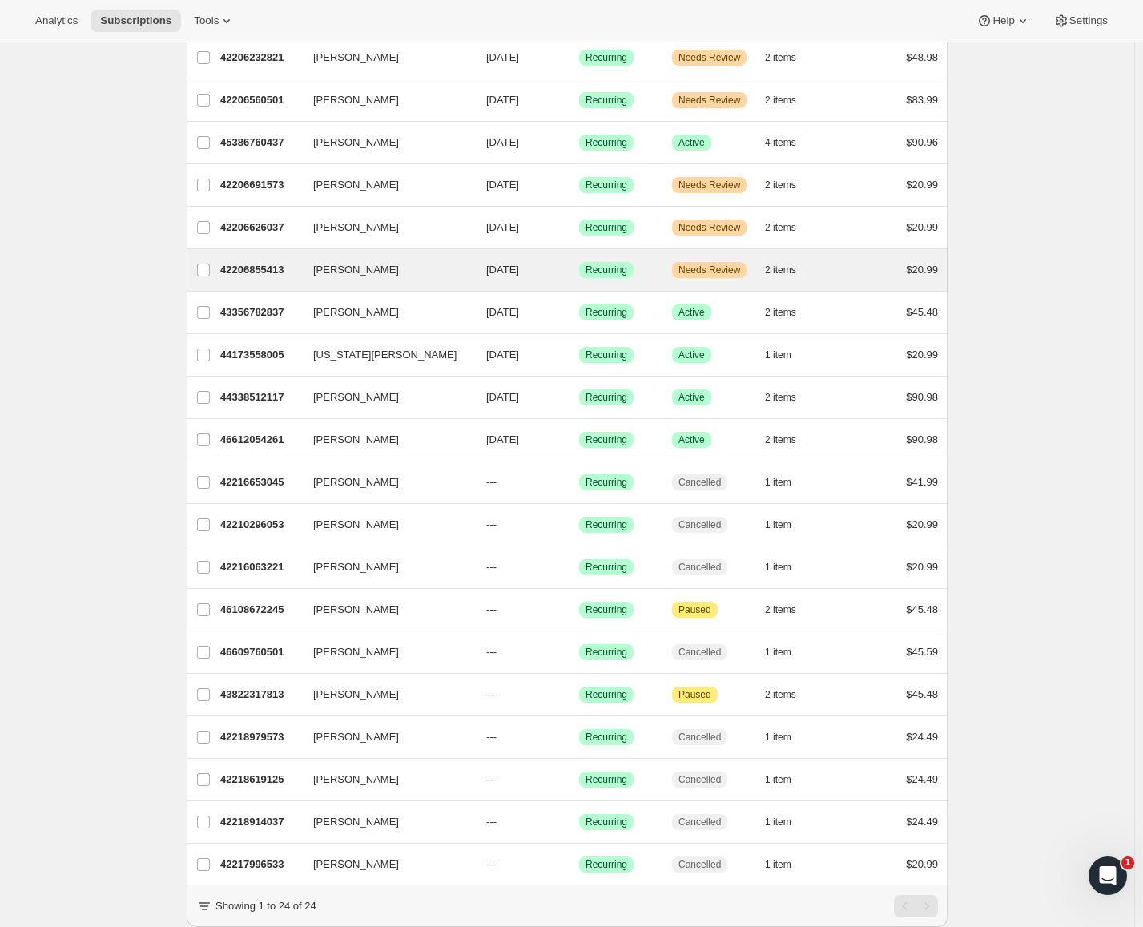
scroll to position [320, 0]
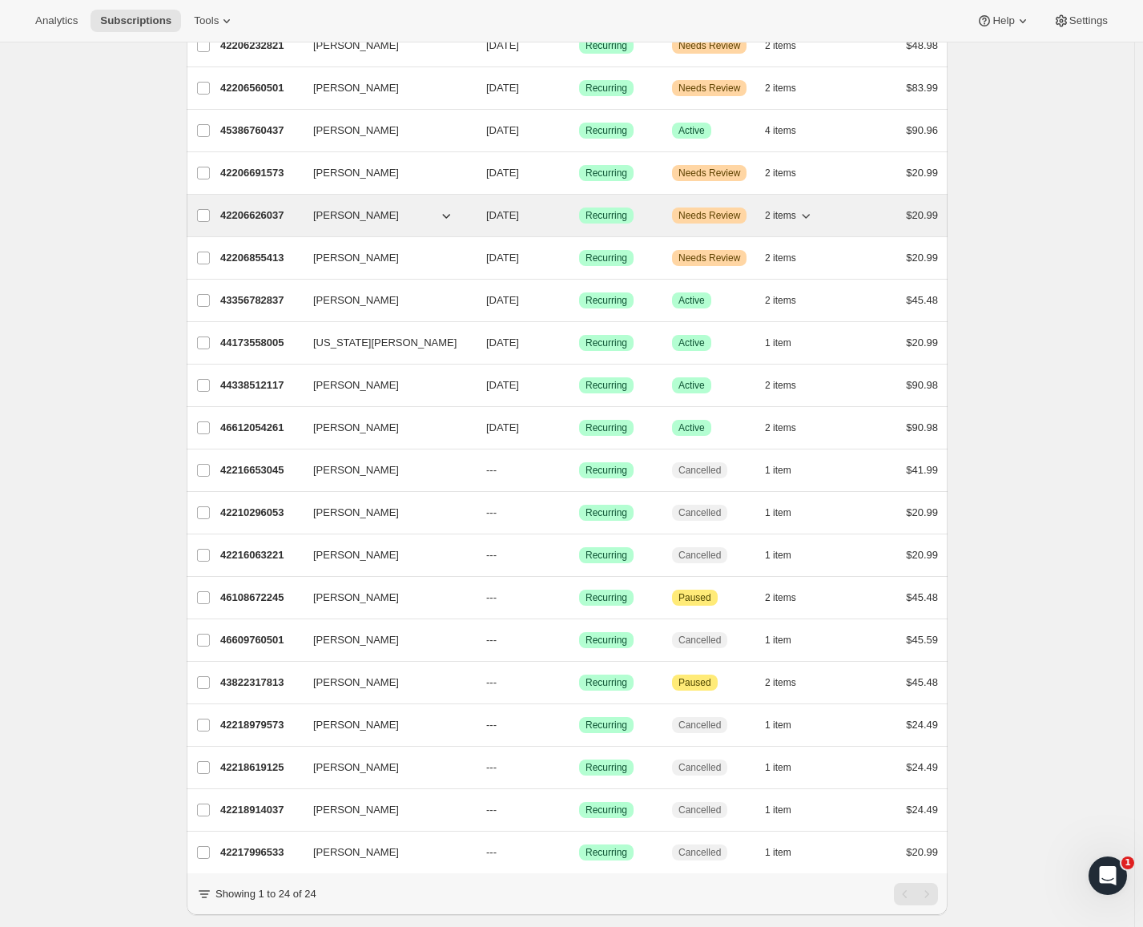
click at [793, 214] on span "2 items" at bounding box center [780, 215] width 31 height 13
click at [795, 215] on span "2 items" at bounding box center [780, 215] width 31 height 13
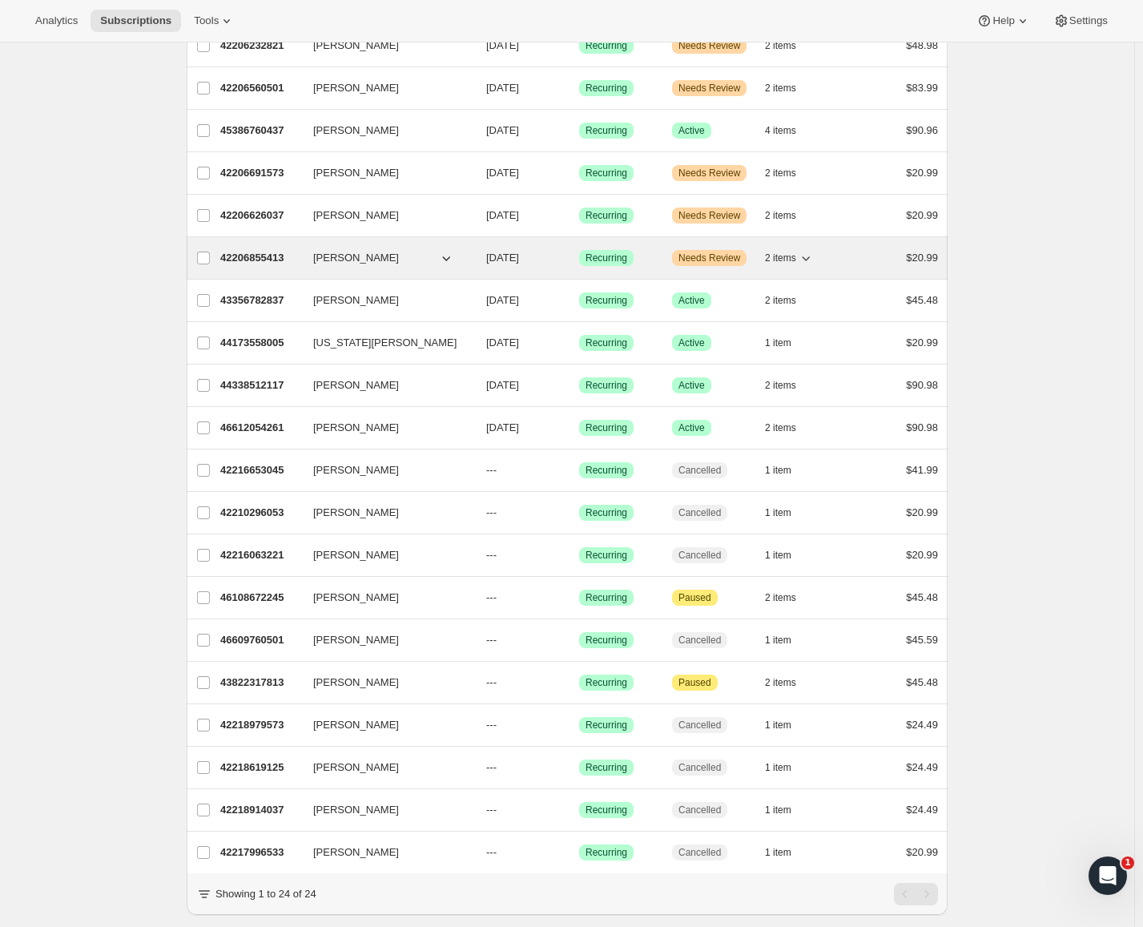
click at [799, 247] on button "2 items" at bounding box center [789, 258] width 49 height 22
click at [796, 255] on span "2 items" at bounding box center [780, 257] width 31 height 13
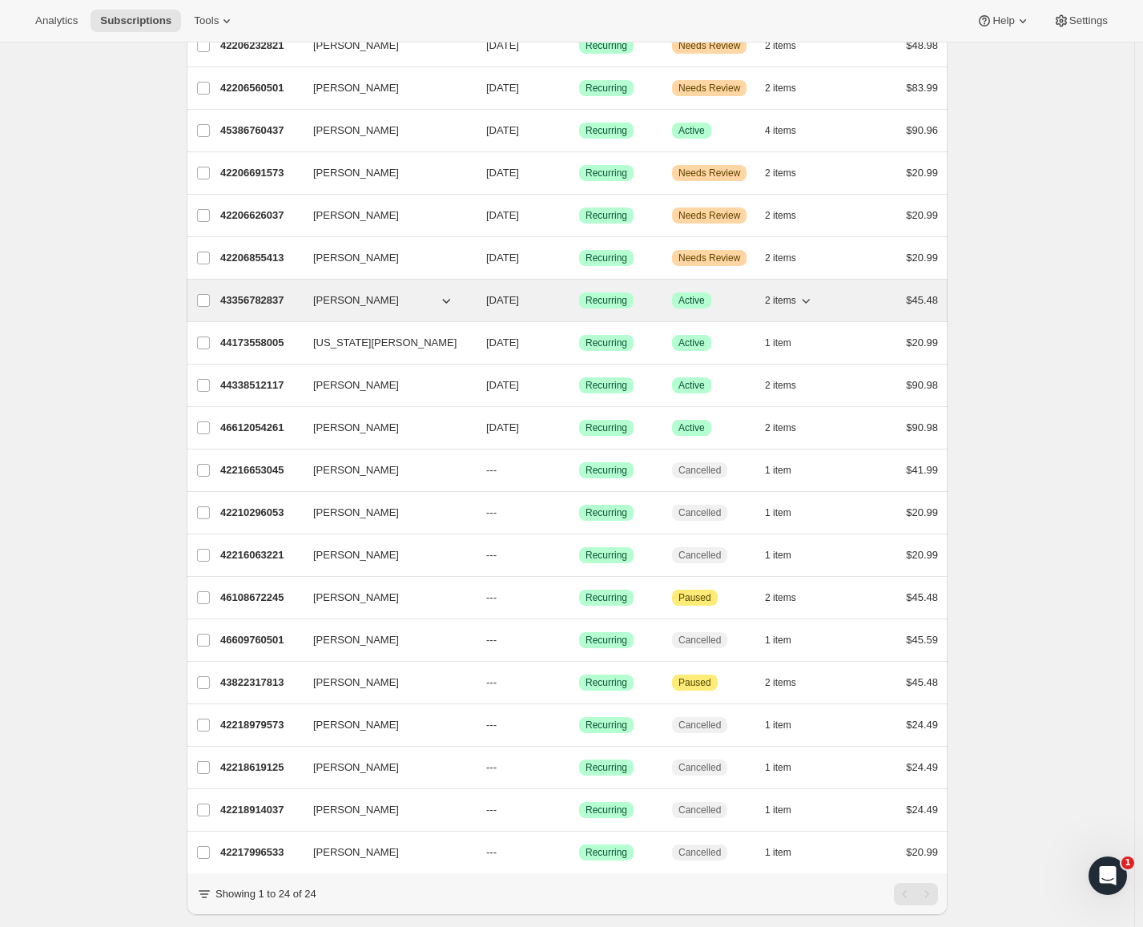
click at [794, 300] on span "2 items" at bounding box center [780, 300] width 31 height 13
click at [807, 301] on icon "button" at bounding box center [806, 301] width 8 height 5
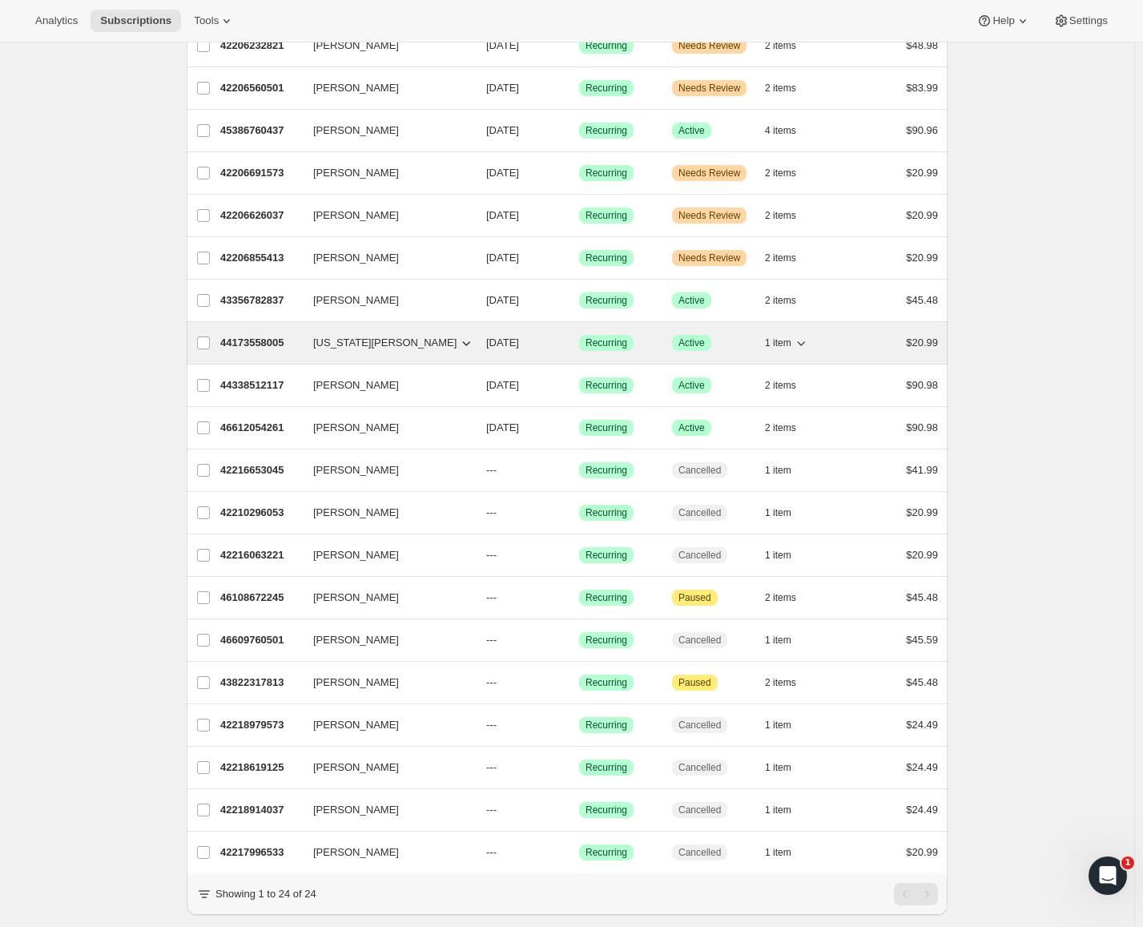
click at [809, 349] on icon "button" at bounding box center [801, 343] width 16 height 16
click at [803, 344] on icon "button" at bounding box center [801, 343] width 8 height 5
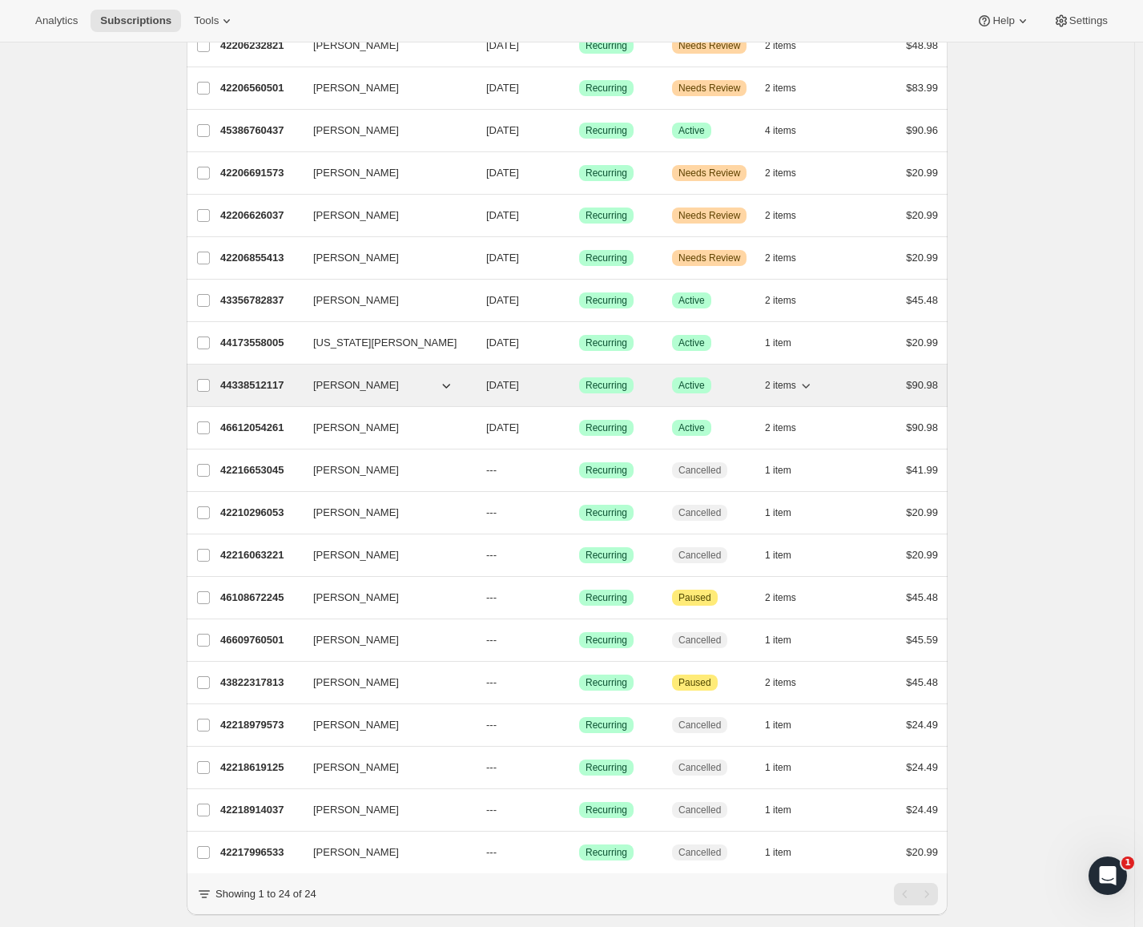
click at [793, 383] on span "2 items" at bounding box center [780, 385] width 31 height 13
click at [793, 385] on span "2 items" at bounding box center [780, 385] width 31 height 13
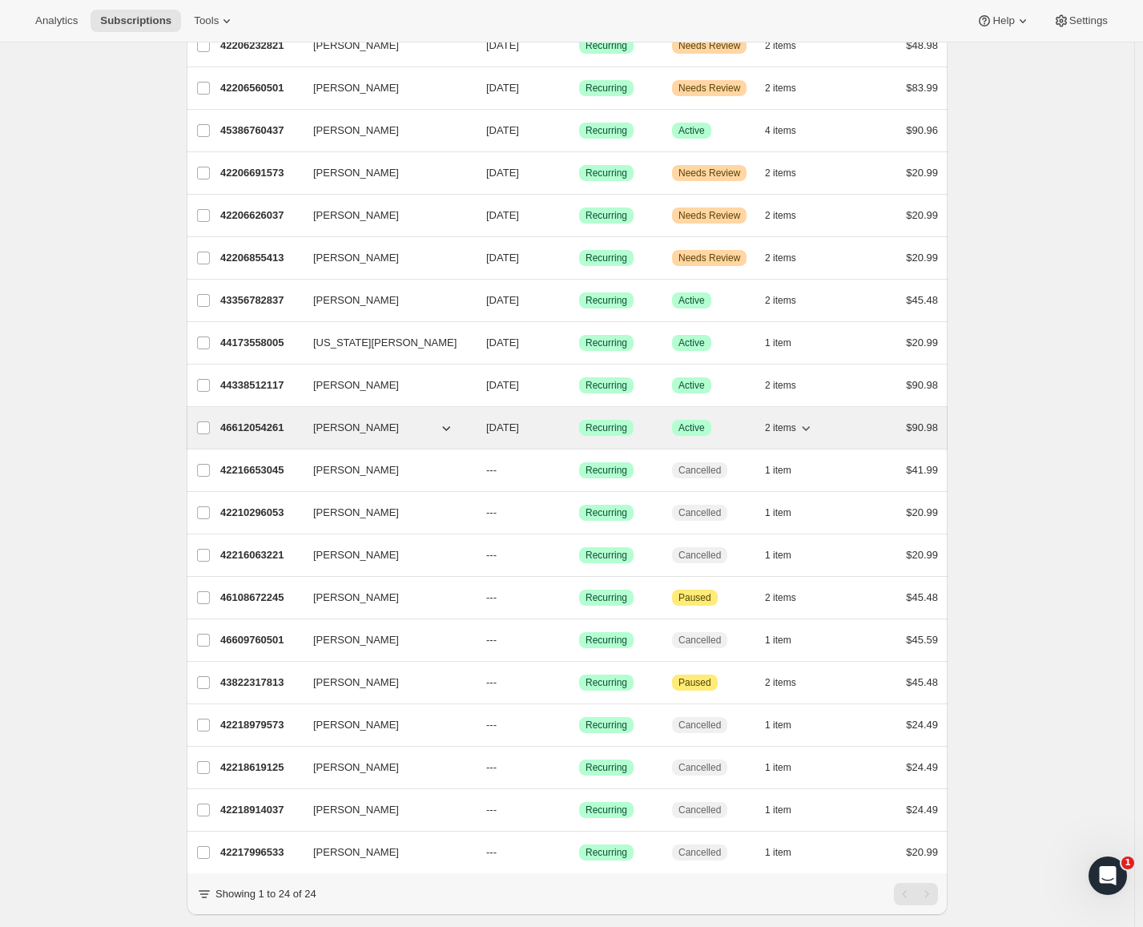
drag, startPoint x: 808, startPoint y: 422, endPoint x: 799, endPoint y: 429, distance: 12.0
click at [807, 422] on icon "button" at bounding box center [806, 428] width 16 height 16
click at [795, 429] on span "2 items" at bounding box center [780, 427] width 31 height 13
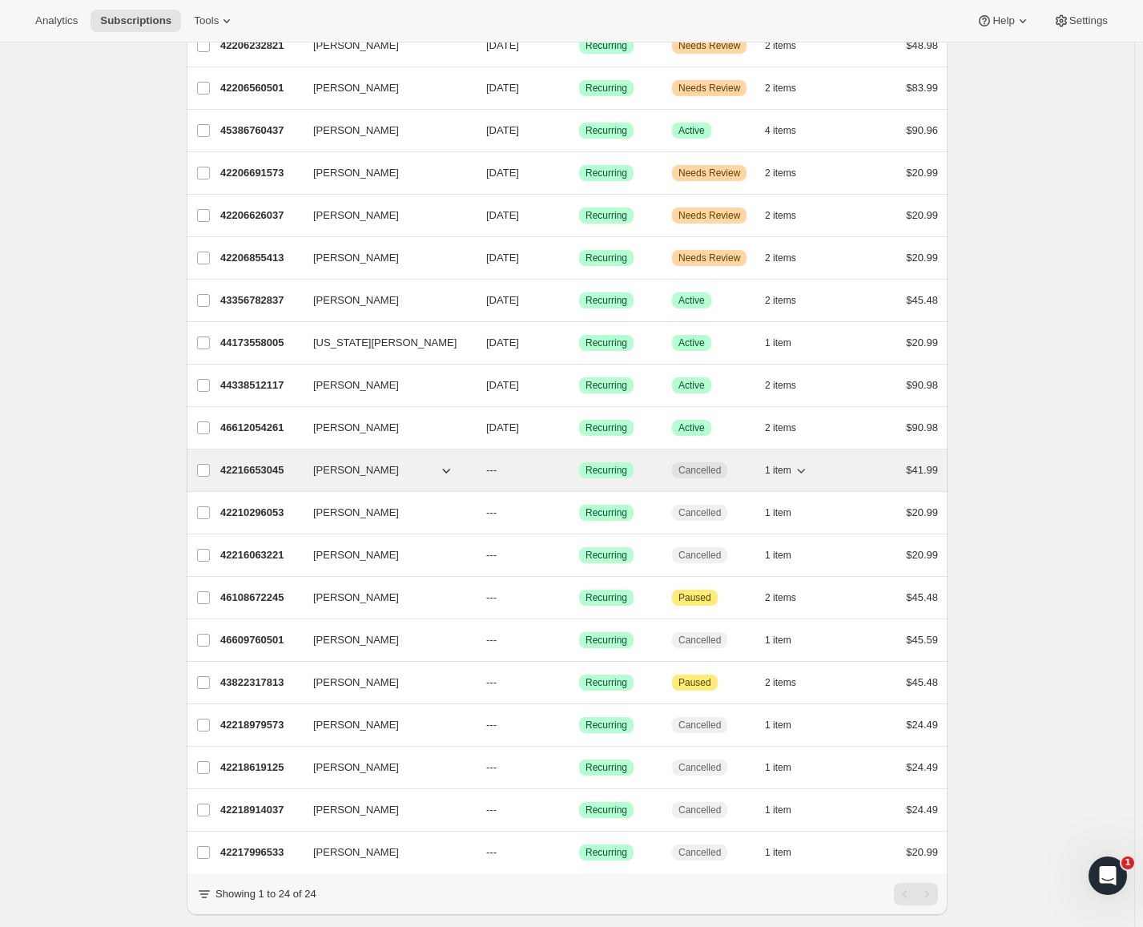
click at [796, 481] on button "1 item" at bounding box center [787, 470] width 44 height 22
click at [799, 476] on icon "button" at bounding box center [801, 470] width 16 height 16
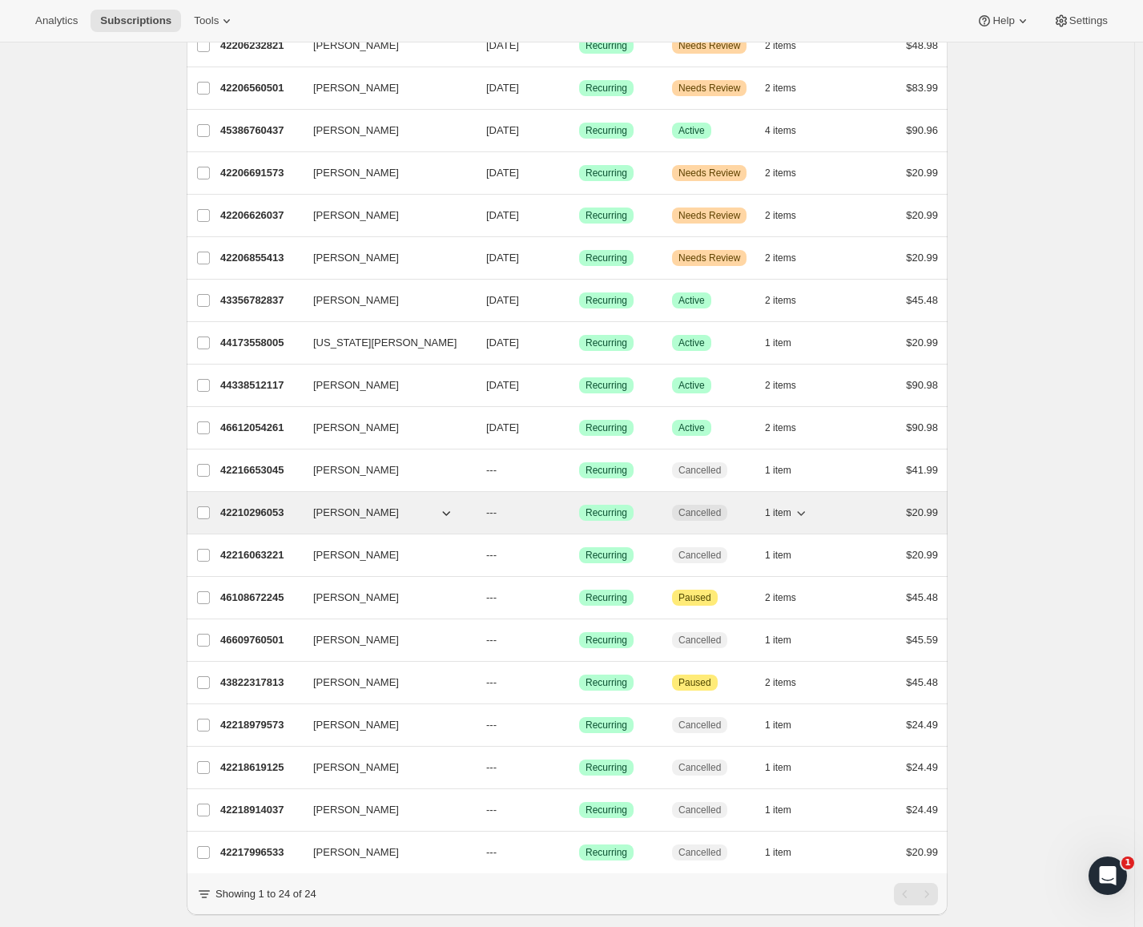
click at [797, 513] on icon "button" at bounding box center [801, 513] width 16 height 16
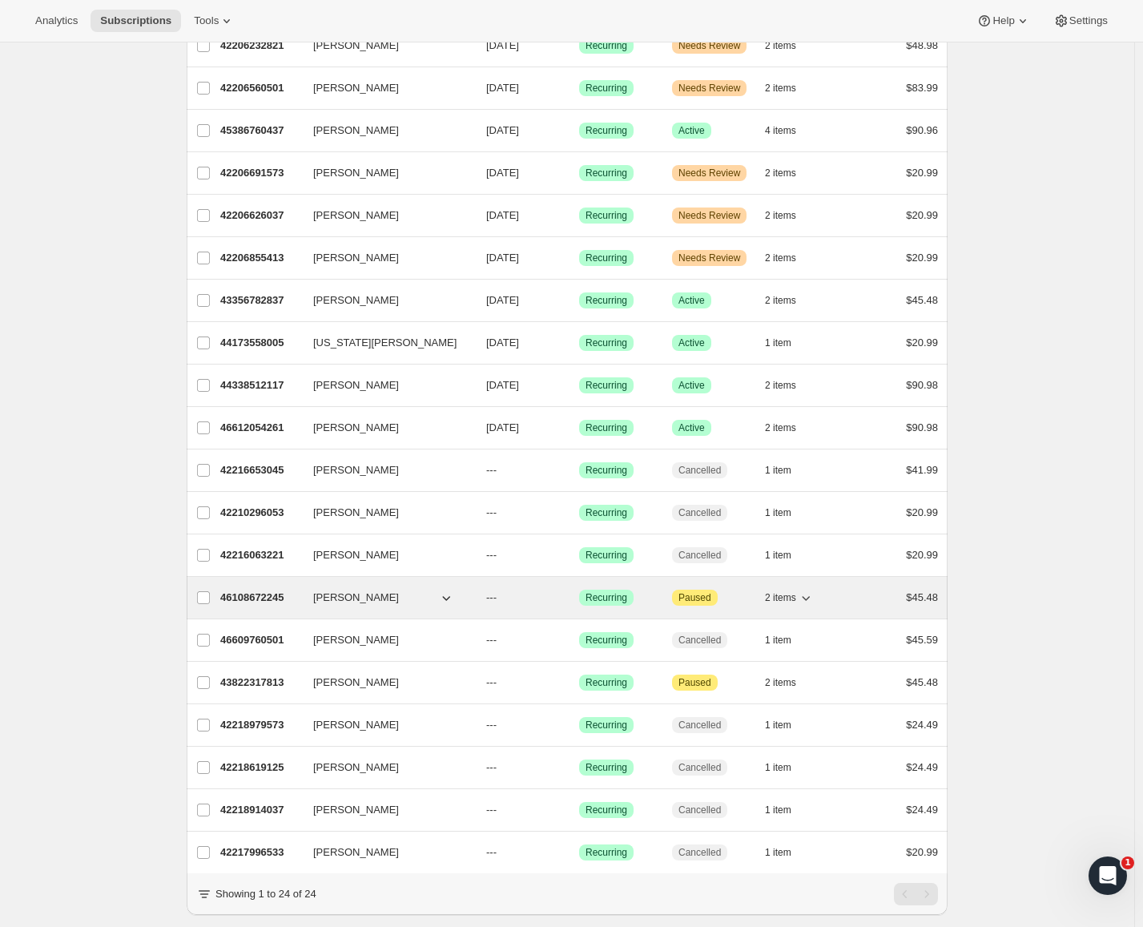
click at [796, 601] on span "2 items" at bounding box center [780, 597] width 31 height 13
click at [803, 602] on icon "button" at bounding box center [806, 597] width 16 height 16
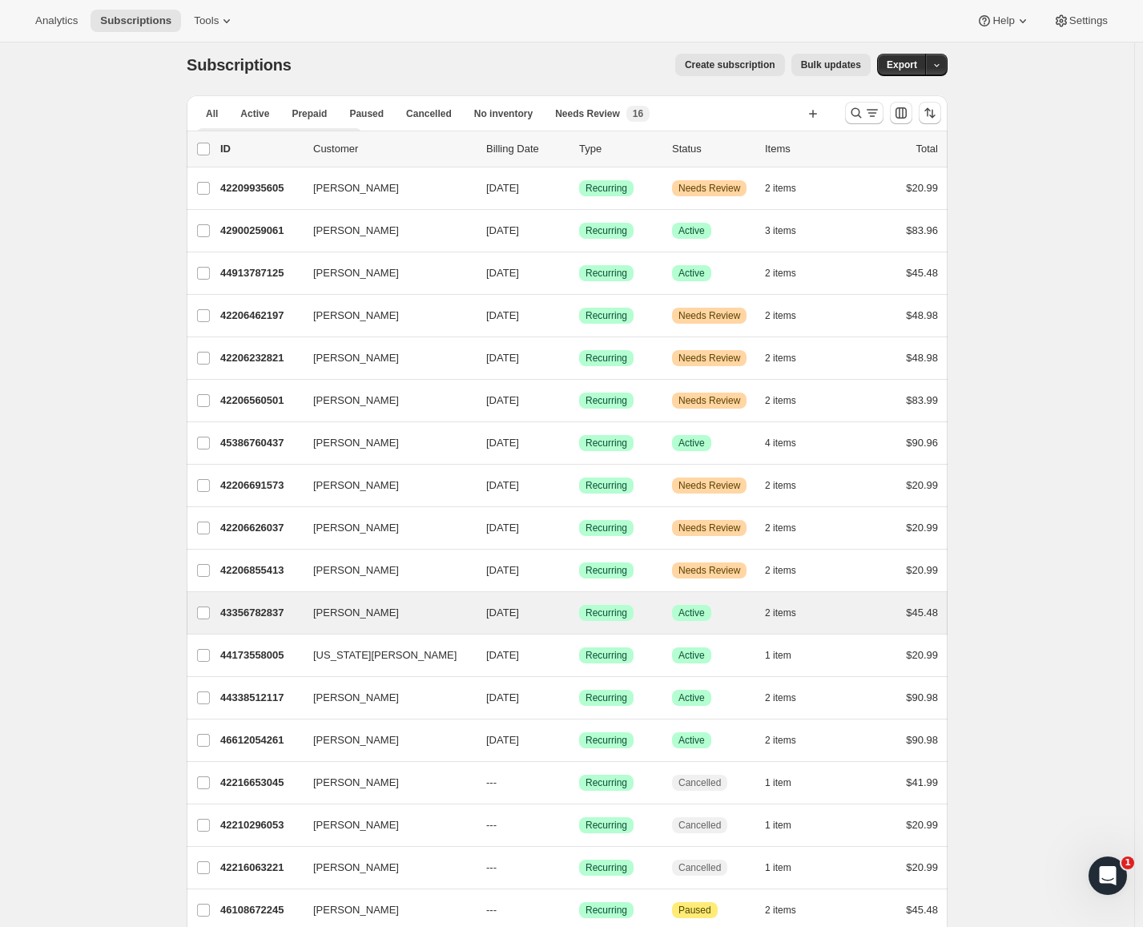
scroll to position [0, 0]
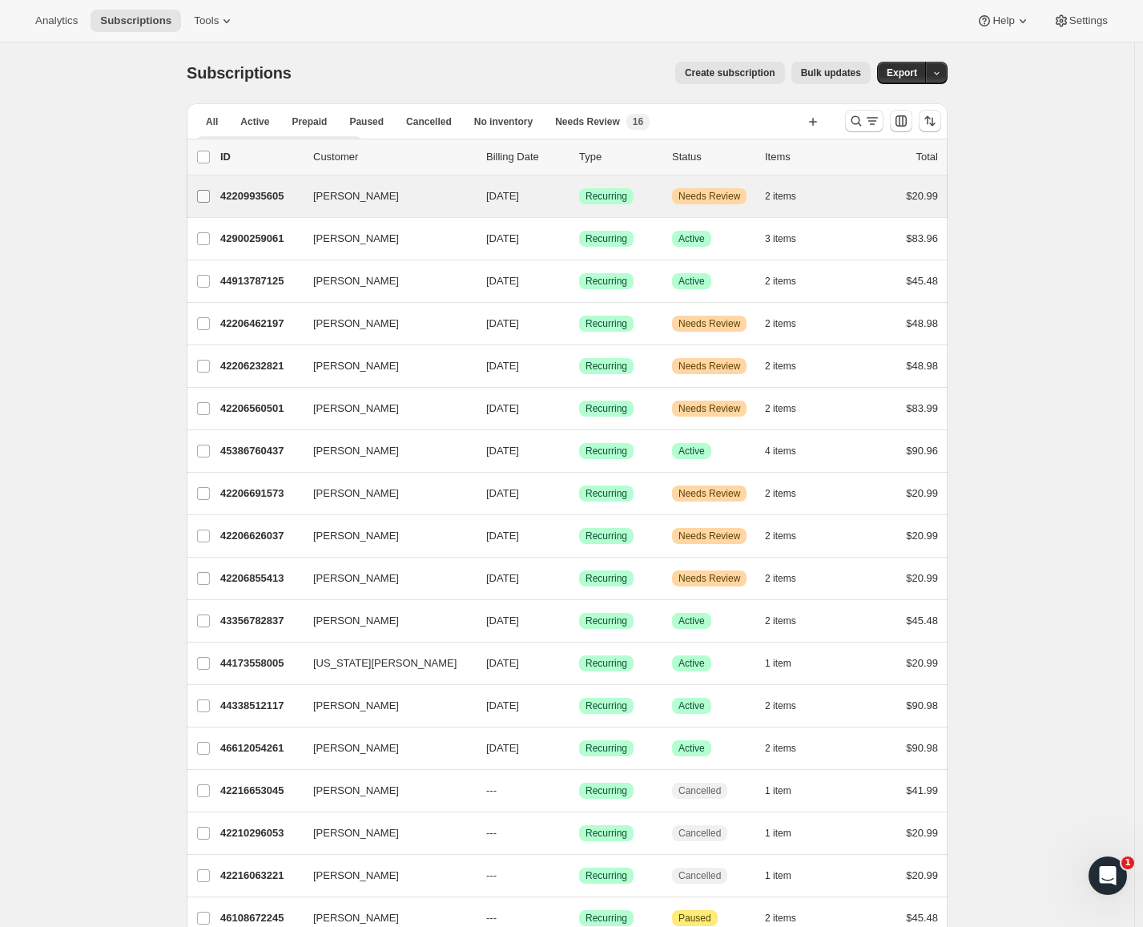
click at [203, 194] on input "[PERSON_NAME]" at bounding box center [203, 196] width 13 height 13
checkbox input "true"
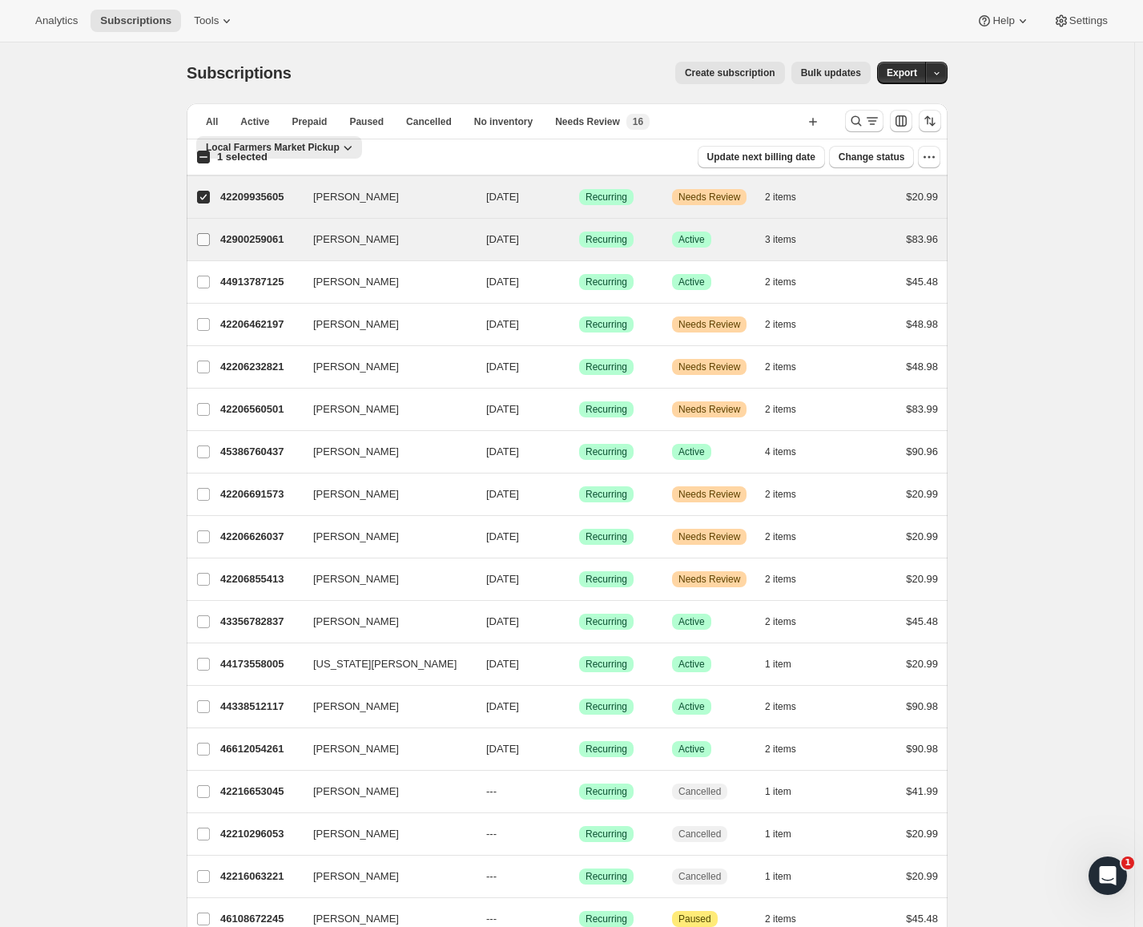
click at [210, 240] on input "[PERSON_NAME]" at bounding box center [203, 239] width 13 height 13
checkbox input "true"
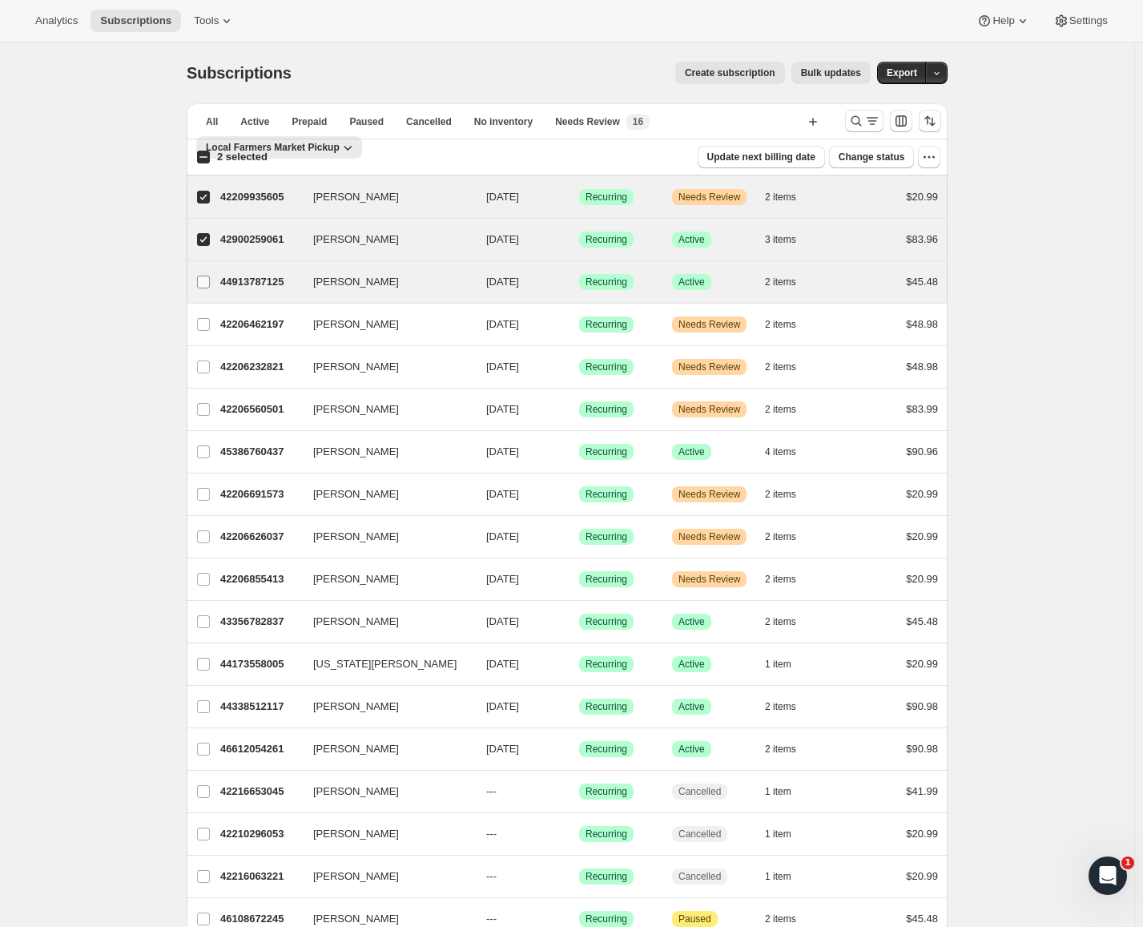
click at [210, 284] on input "[PERSON_NAME]" at bounding box center [203, 282] width 13 height 13
checkbox input "true"
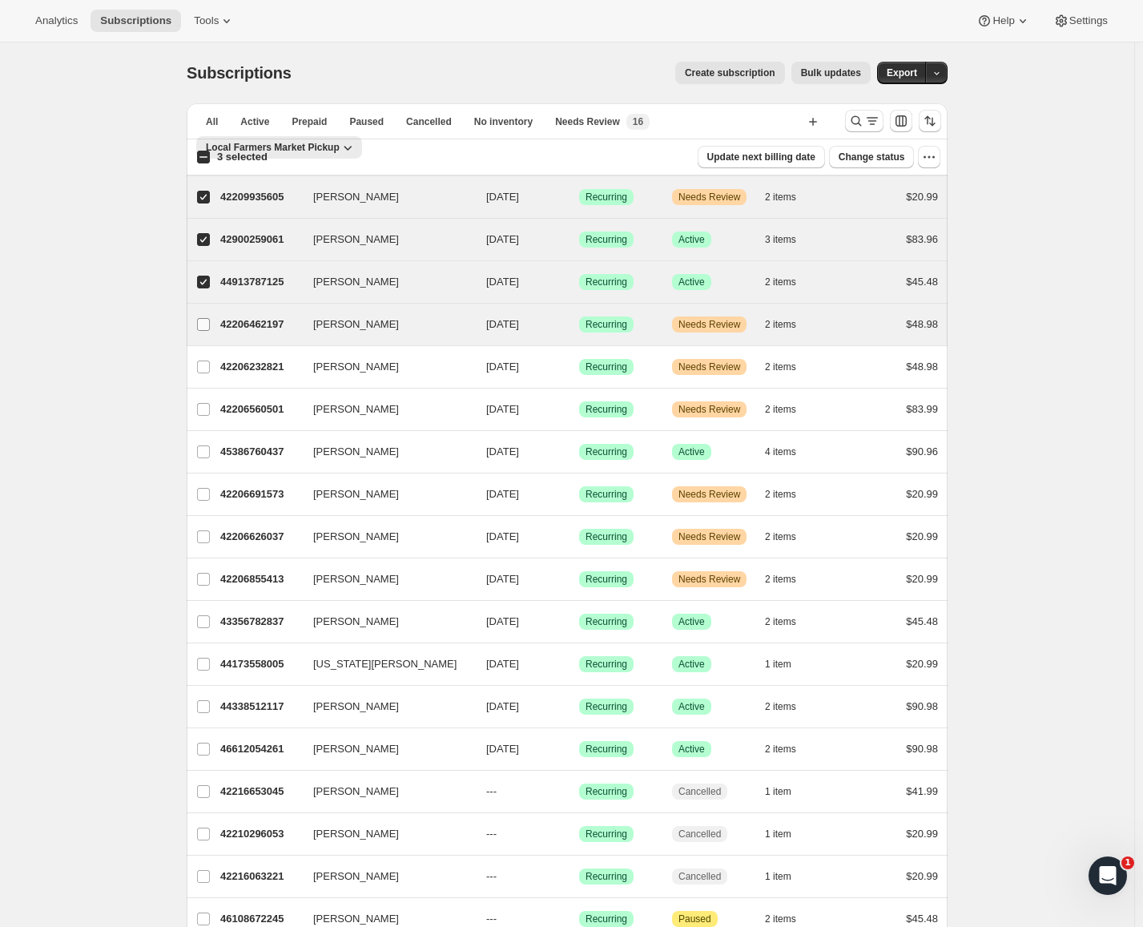
click at [209, 324] on input "[PERSON_NAME]" at bounding box center [203, 324] width 13 height 13
checkbox input "true"
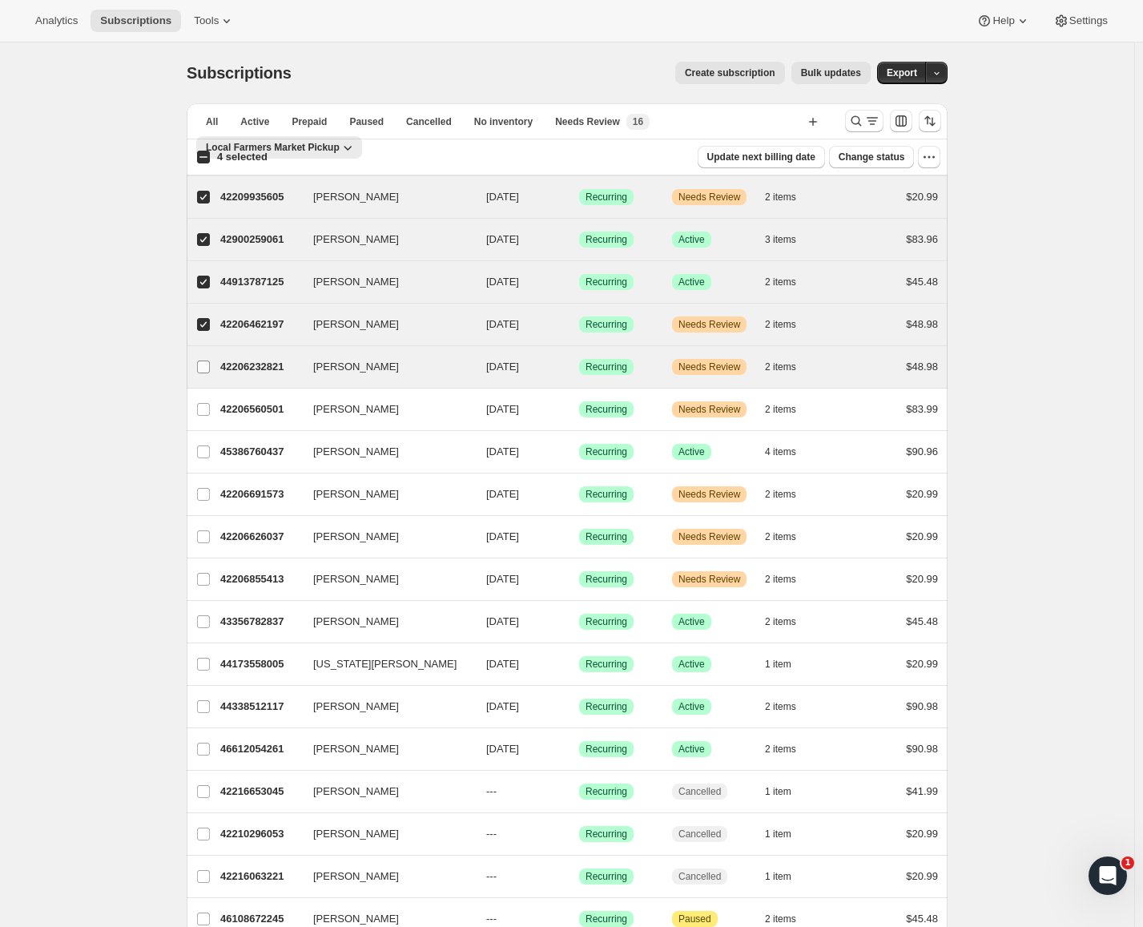
drag, startPoint x: 205, startPoint y: 359, endPoint x: 203, endPoint y: 388, distance: 29.7
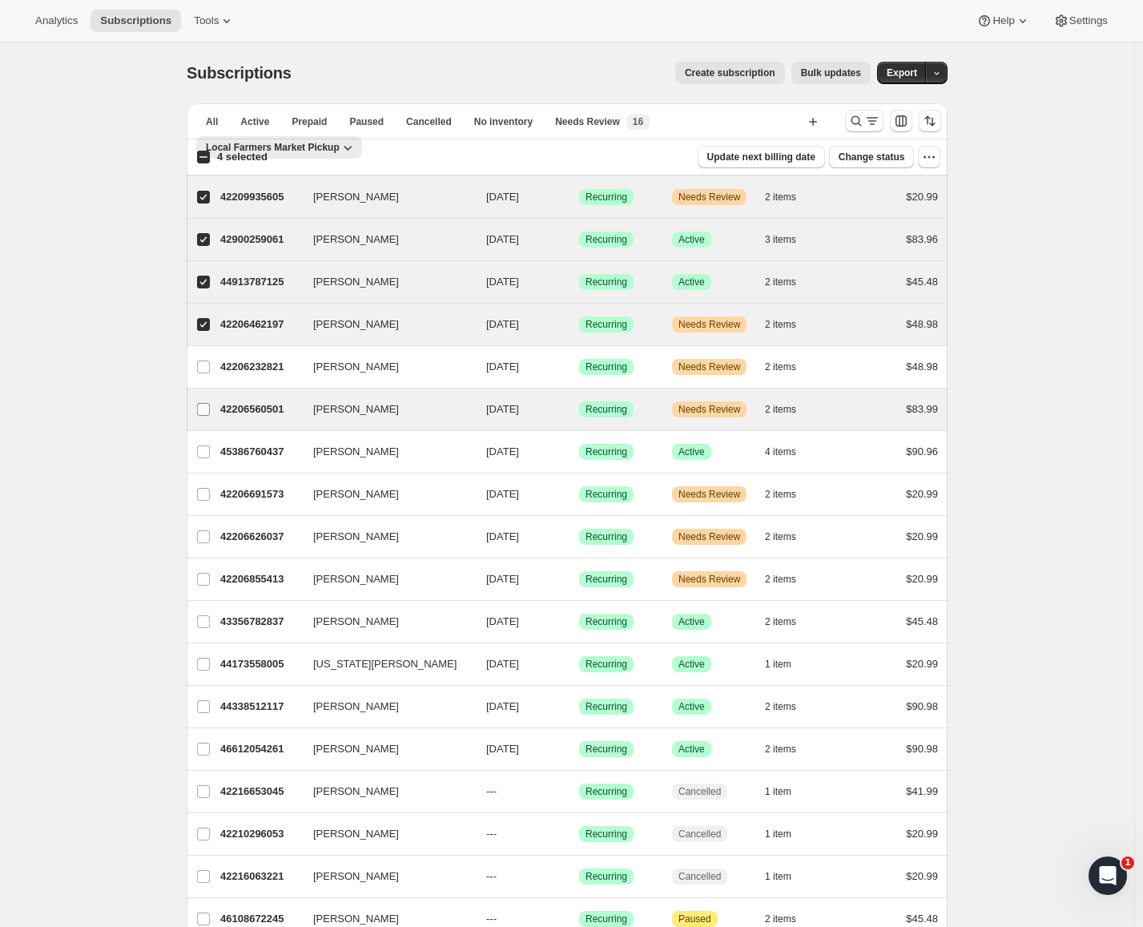
click at [205, 360] on label "[PERSON_NAME]" at bounding box center [204, 367] width 34 height 42
click at [205, 360] on input "[PERSON_NAME]" at bounding box center [203, 366] width 13 height 13
checkbox input "true"
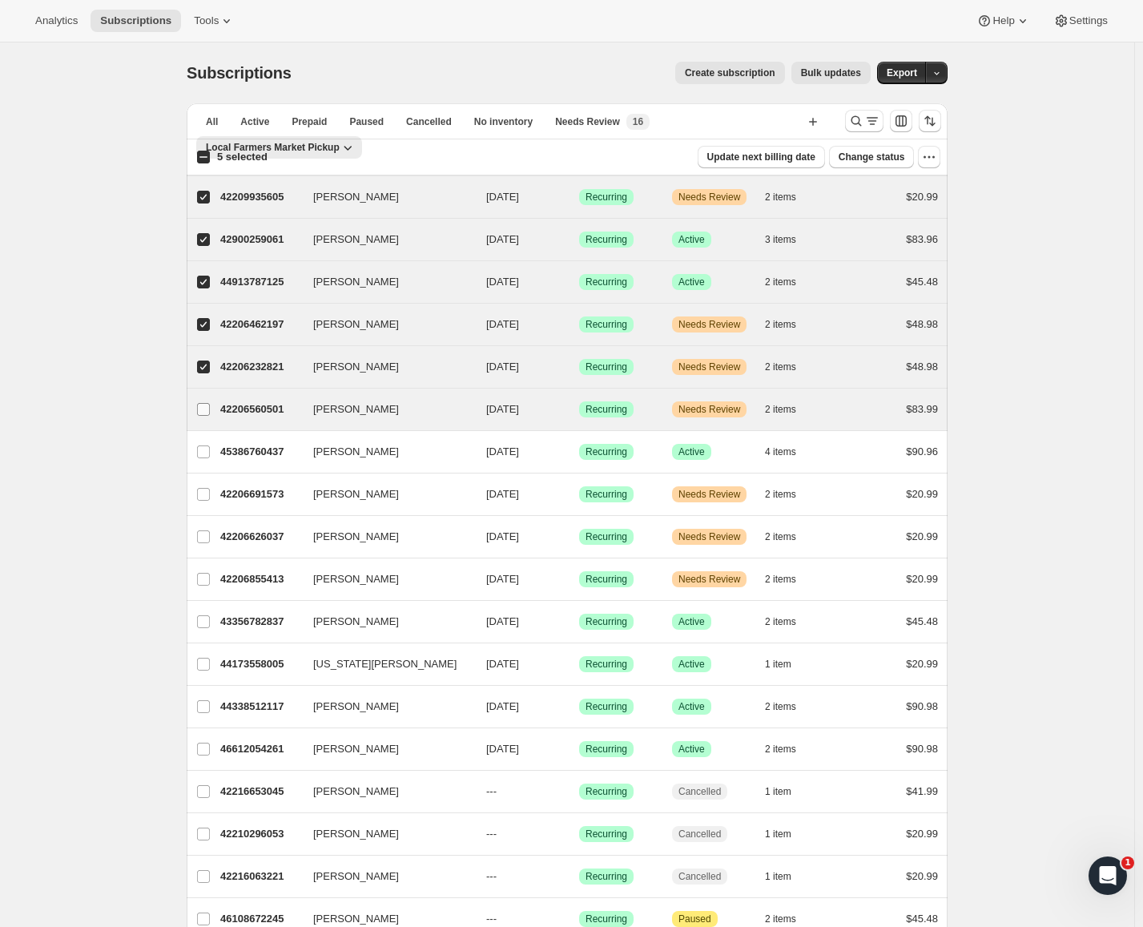
click at [202, 389] on label "[PERSON_NAME]" at bounding box center [204, 409] width 34 height 42
click at [202, 403] on input "[PERSON_NAME]" at bounding box center [203, 409] width 13 height 13
checkbox input "true"
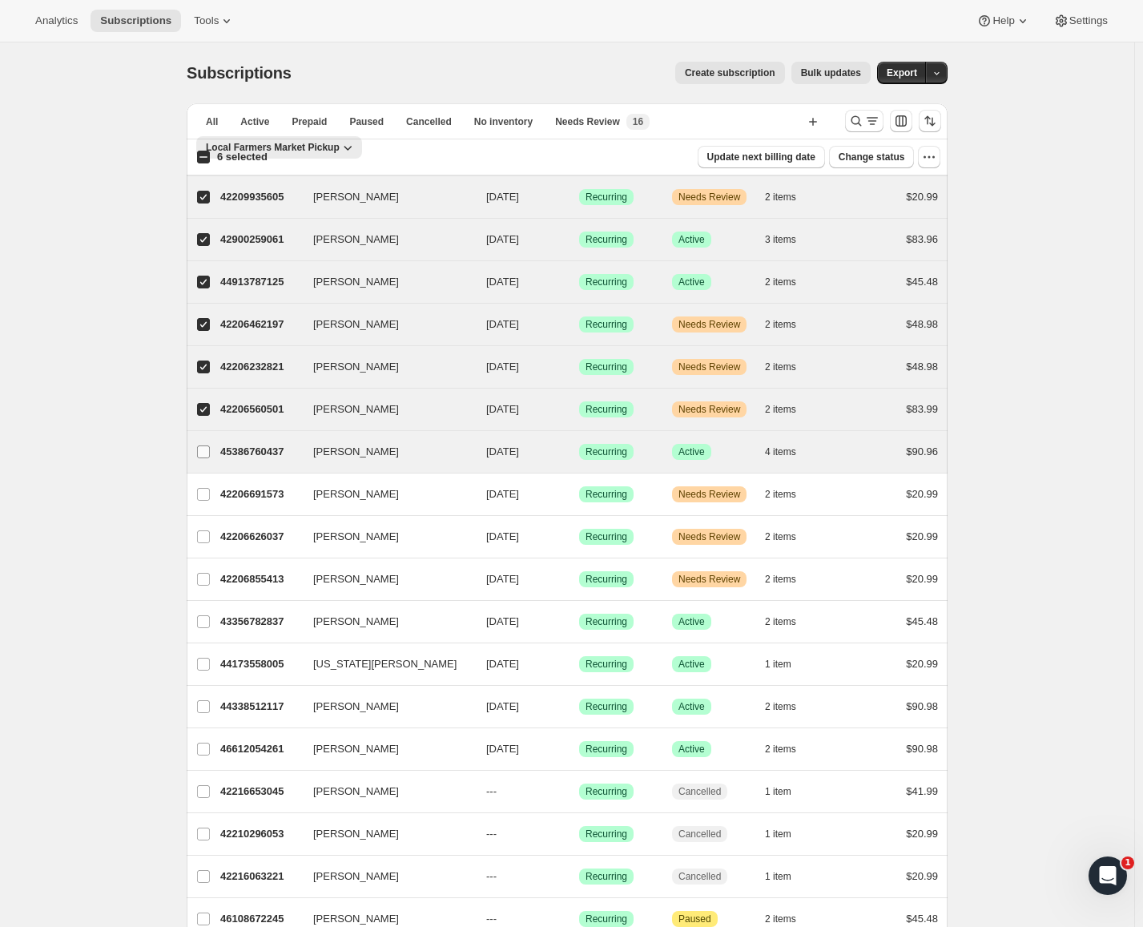
click at [208, 455] on input "[PERSON_NAME]" at bounding box center [203, 451] width 13 height 13
checkbox input "true"
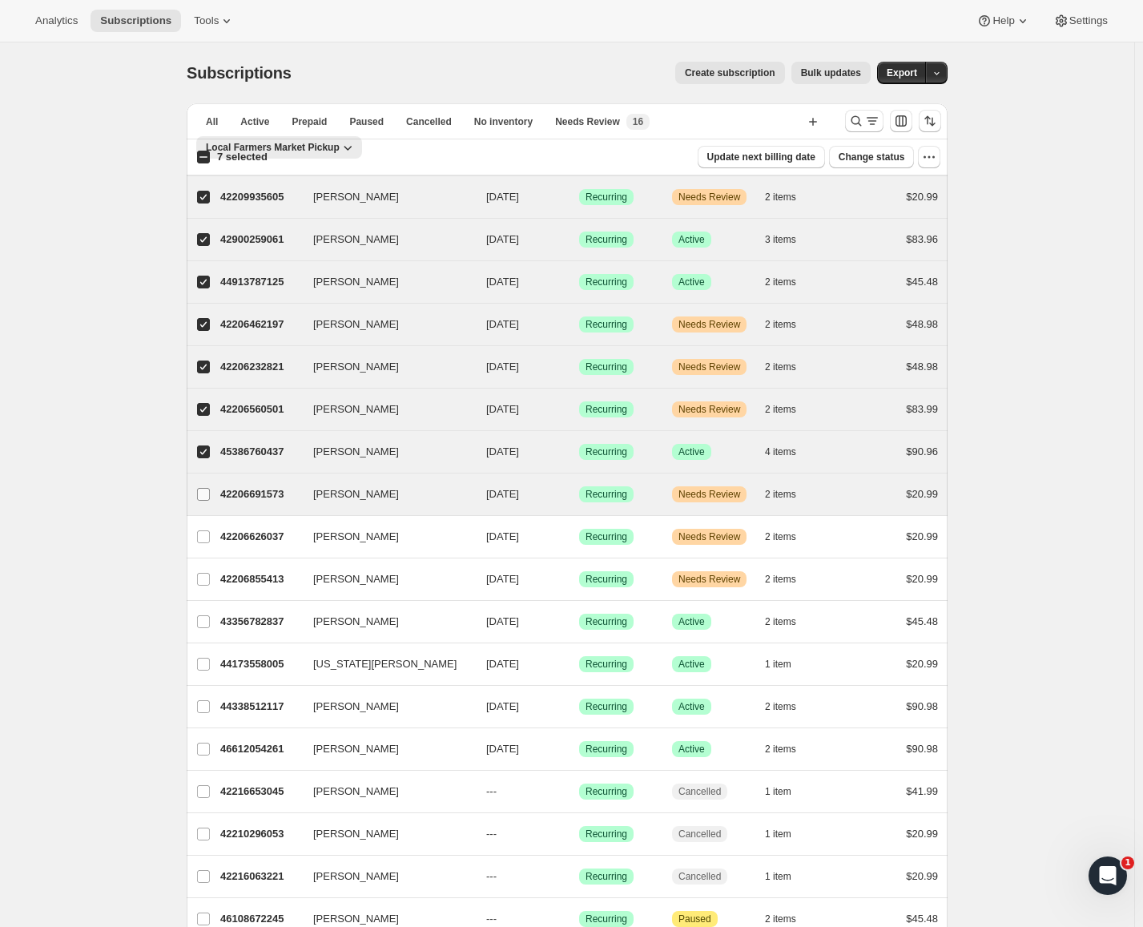
click at [200, 501] on span at bounding box center [203, 494] width 14 height 14
click at [200, 501] on input "[PERSON_NAME]" at bounding box center [203, 494] width 13 height 13
checkbox input "true"
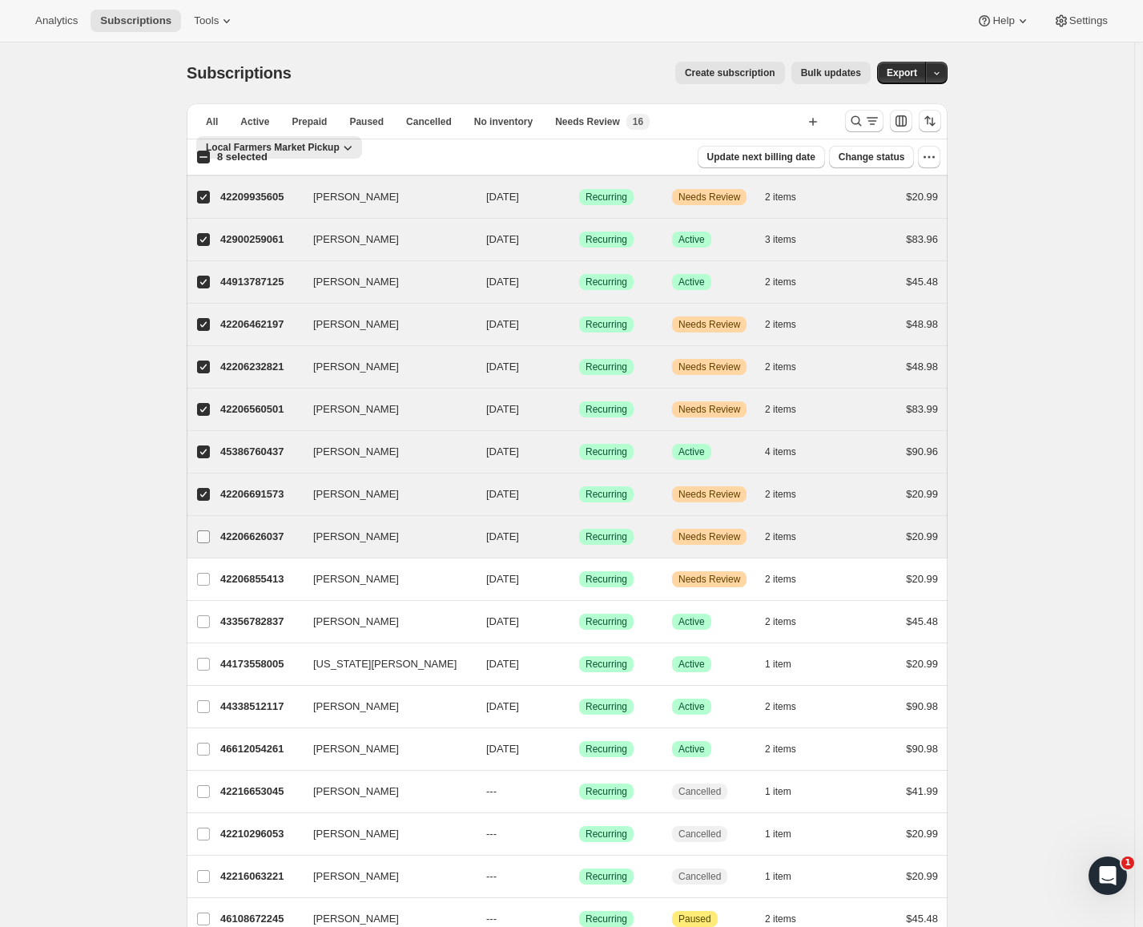
click at [205, 537] on input "[PERSON_NAME]" at bounding box center [203, 536] width 13 height 13
checkbox input "true"
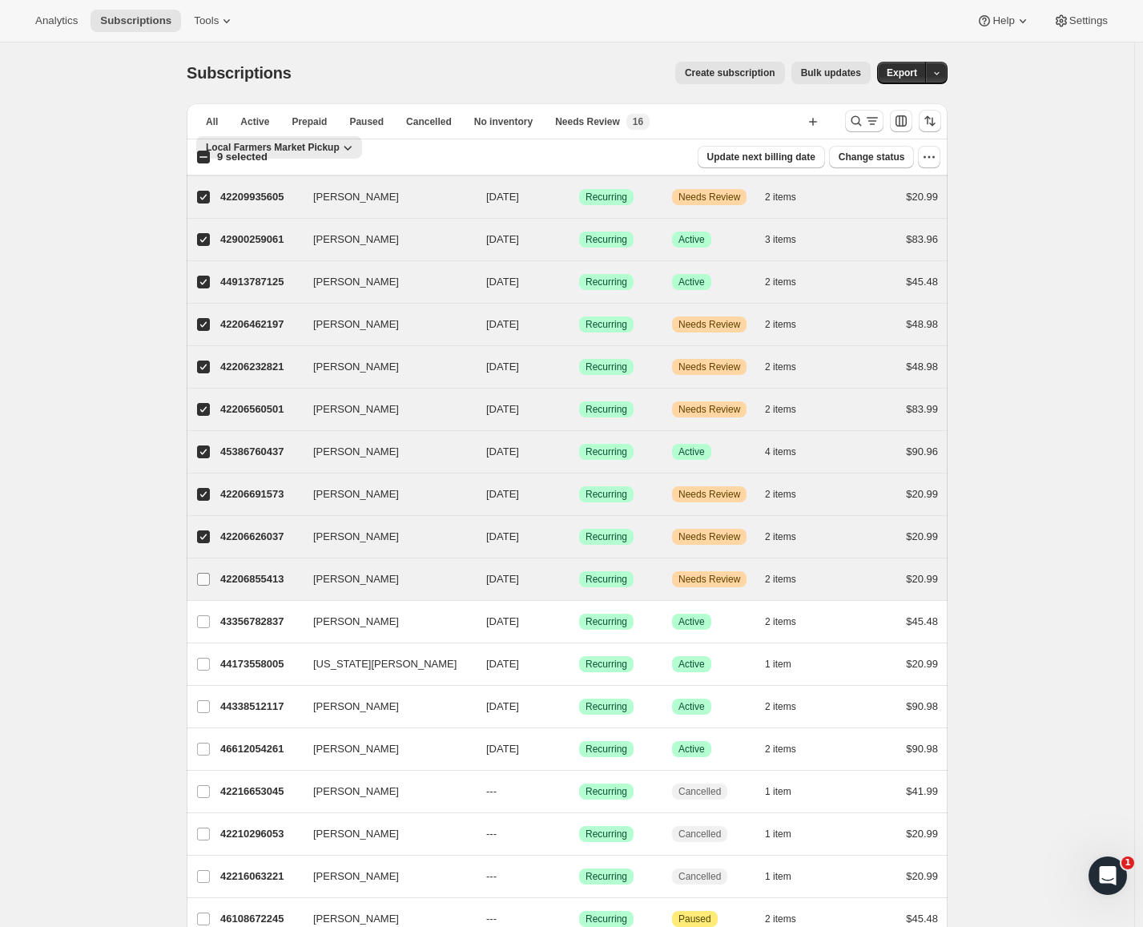
click at [209, 577] on input "[PERSON_NAME]" at bounding box center [203, 579] width 13 height 13
checkbox input "true"
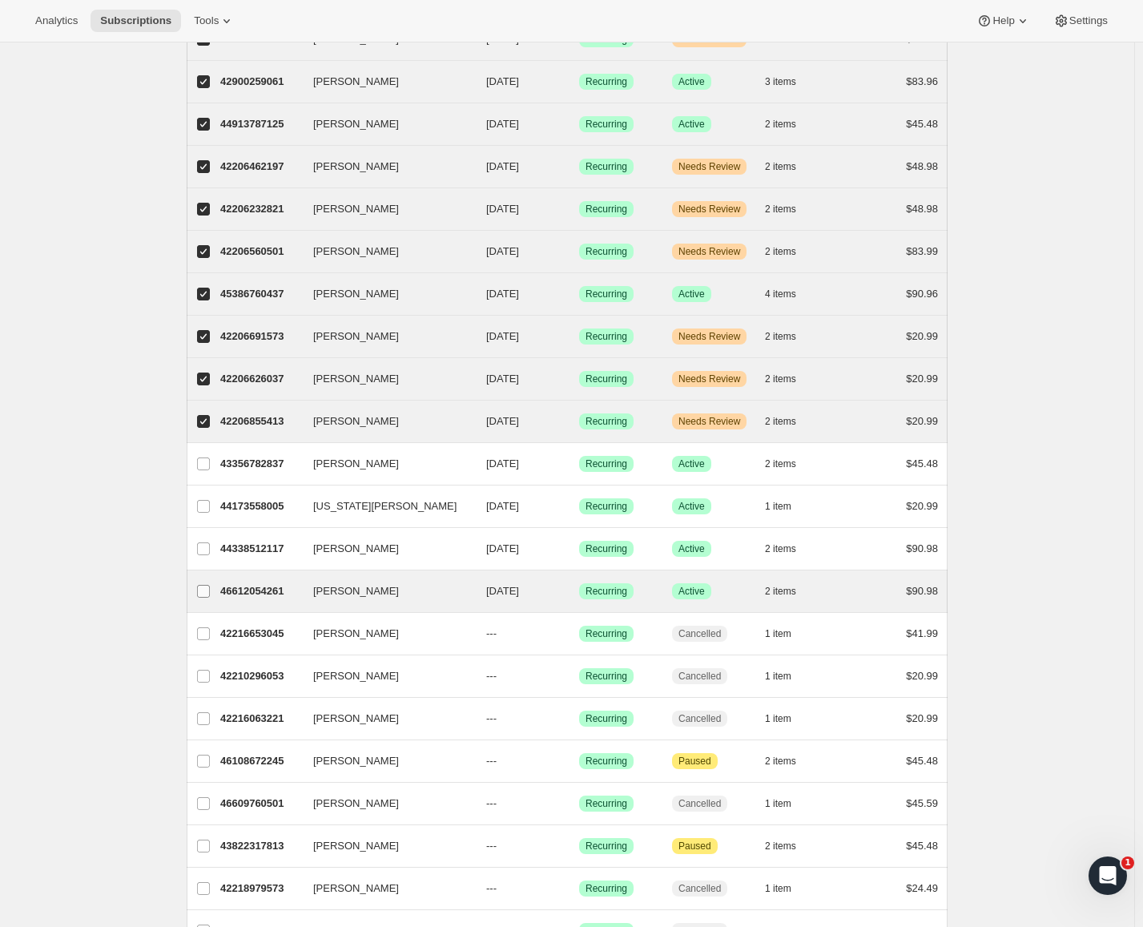
scroll to position [160, 0]
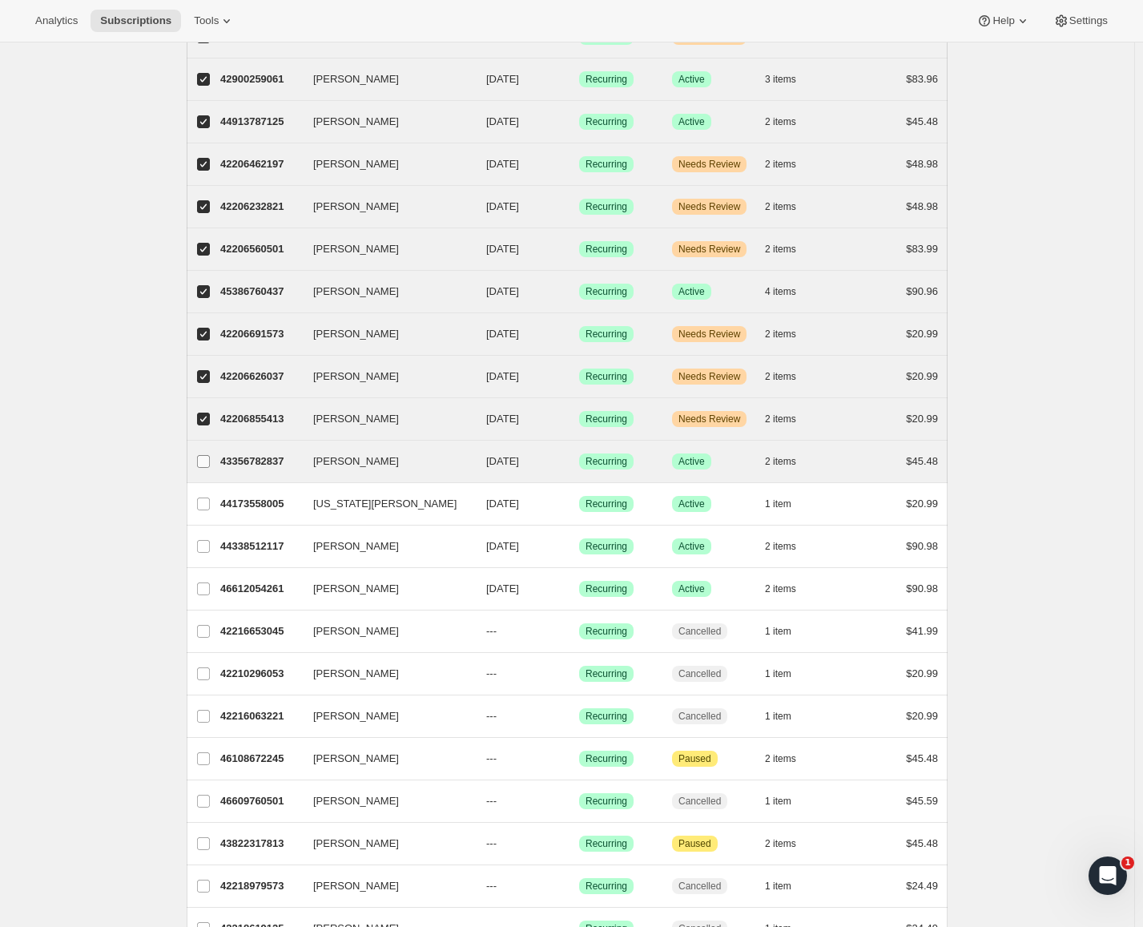
click at [210, 461] on input "[PERSON_NAME]" at bounding box center [203, 461] width 13 height 13
checkbox input "true"
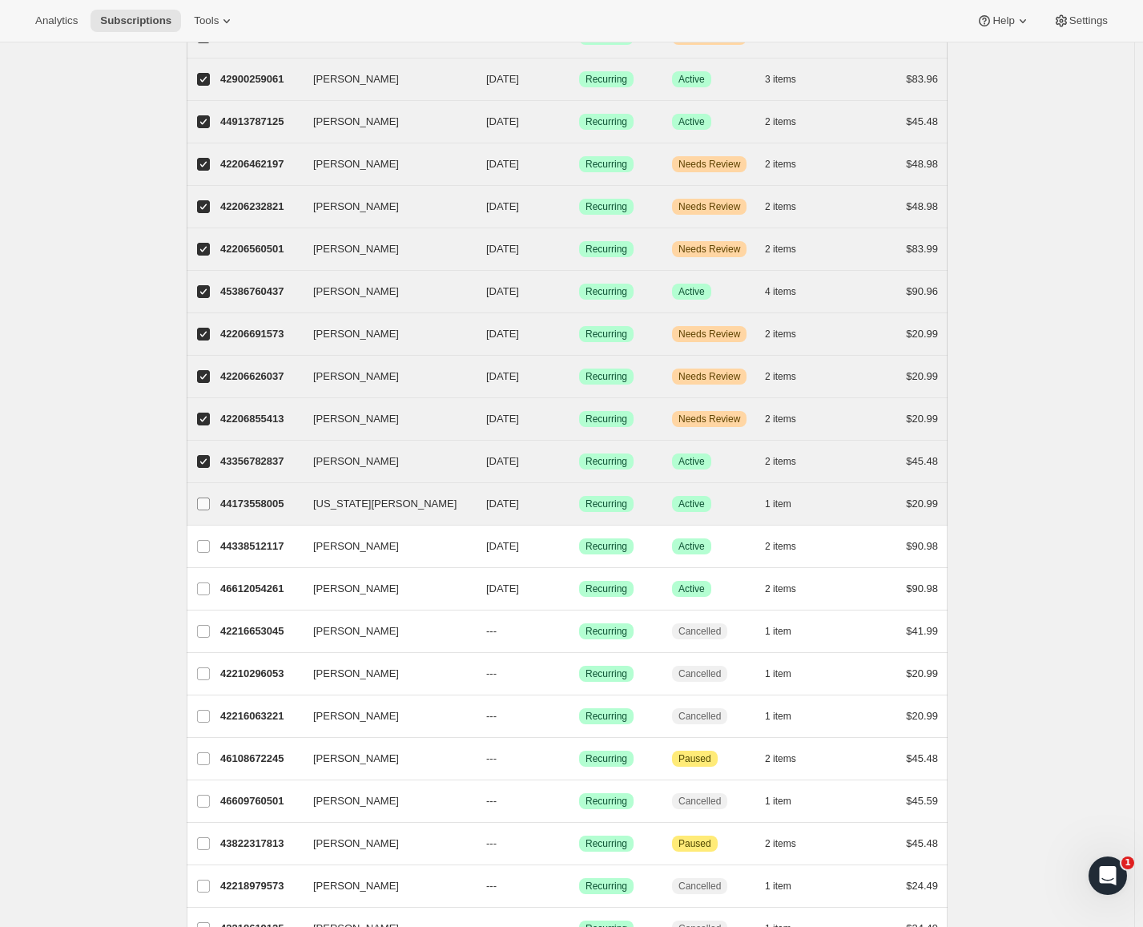
click at [210, 501] on input "[US_STATE][PERSON_NAME]" at bounding box center [203, 503] width 13 height 13
checkbox input "true"
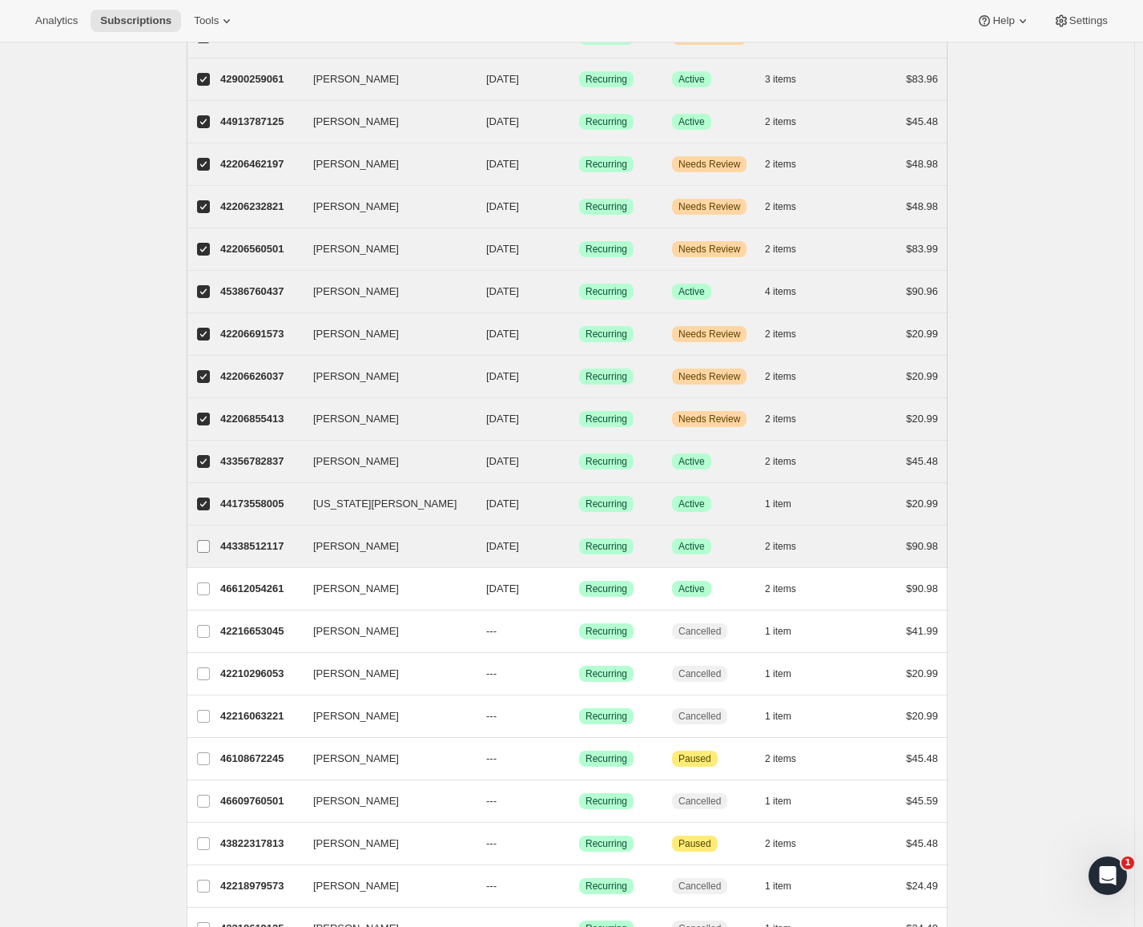
drag, startPoint x: 209, startPoint y: 534, endPoint x: 208, endPoint y: 554, distance: 20.0
click at [209, 537] on label "[PERSON_NAME]" at bounding box center [204, 546] width 34 height 42
click at [209, 540] on input "[PERSON_NAME]" at bounding box center [203, 546] width 13 height 13
checkbox input "true"
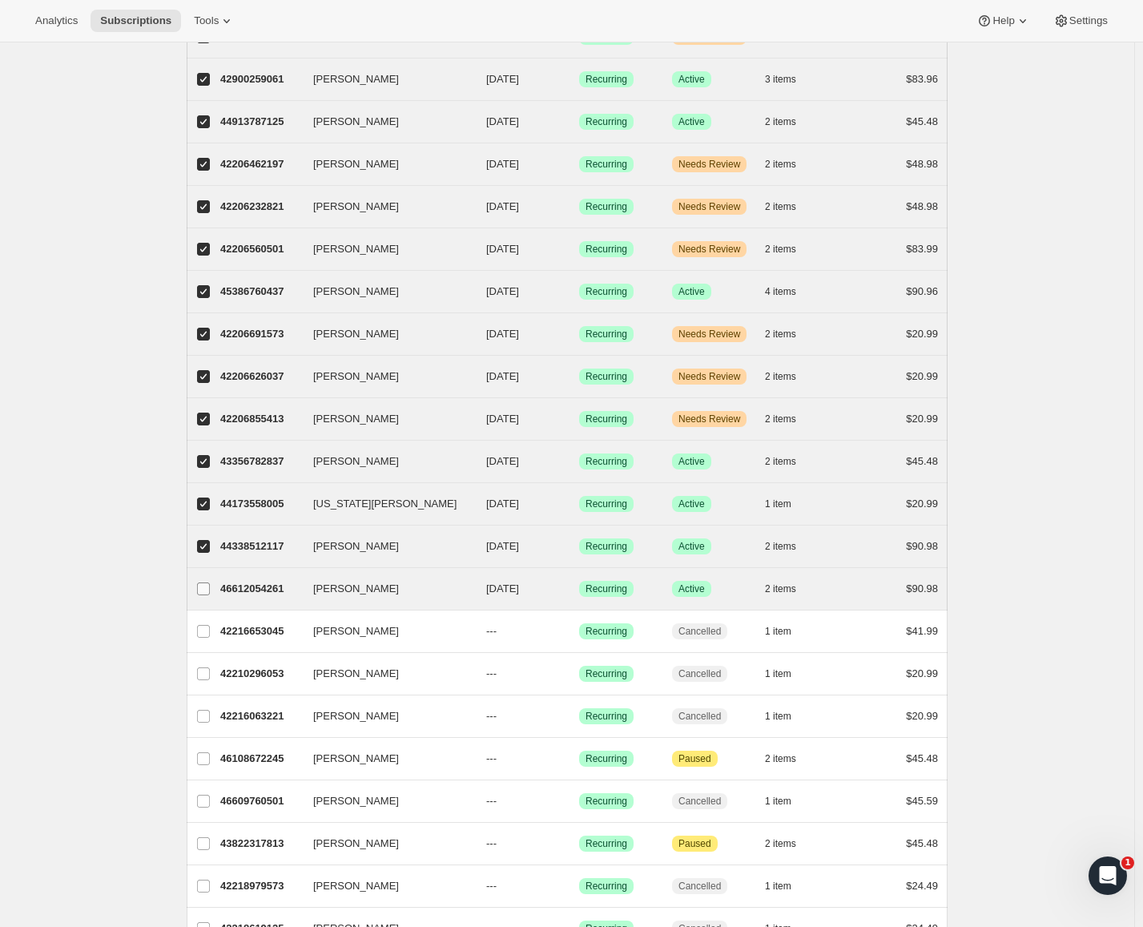
click at [203, 574] on label "[PERSON_NAME]" at bounding box center [204, 589] width 34 height 42
click at [203, 582] on input "[PERSON_NAME]" at bounding box center [203, 588] width 13 height 13
checkbox input "true"
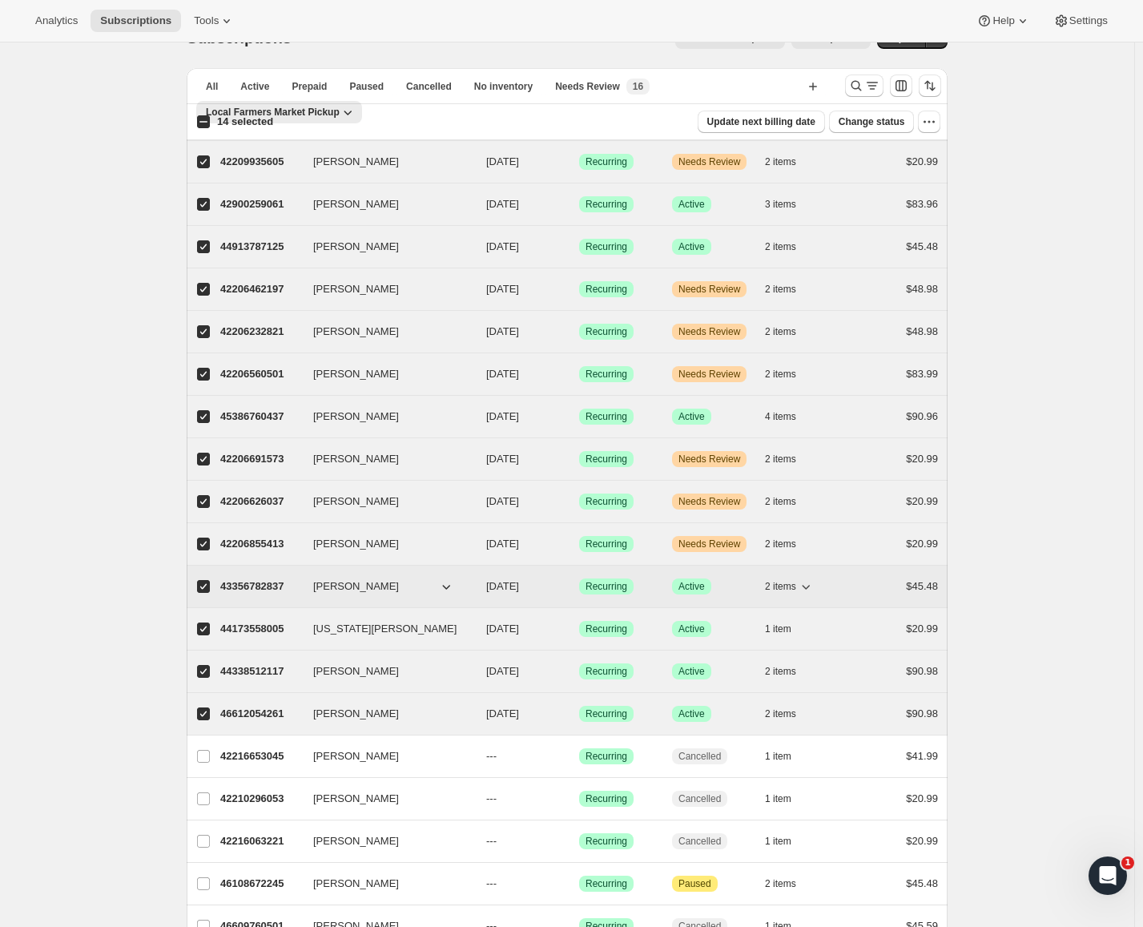
scroll to position [0, 0]
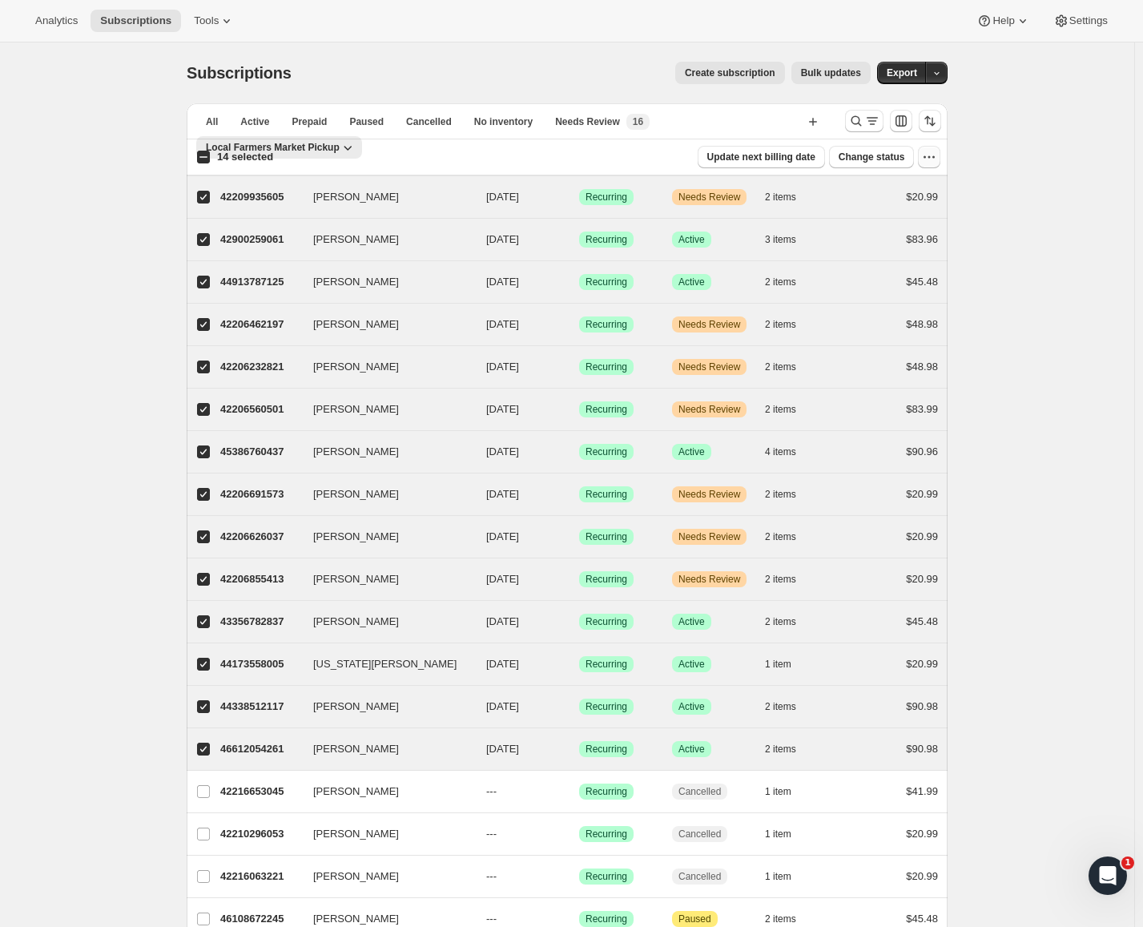
click at [935, 156] on icon "button" at bounding box center [929, 157] width 16 height 16
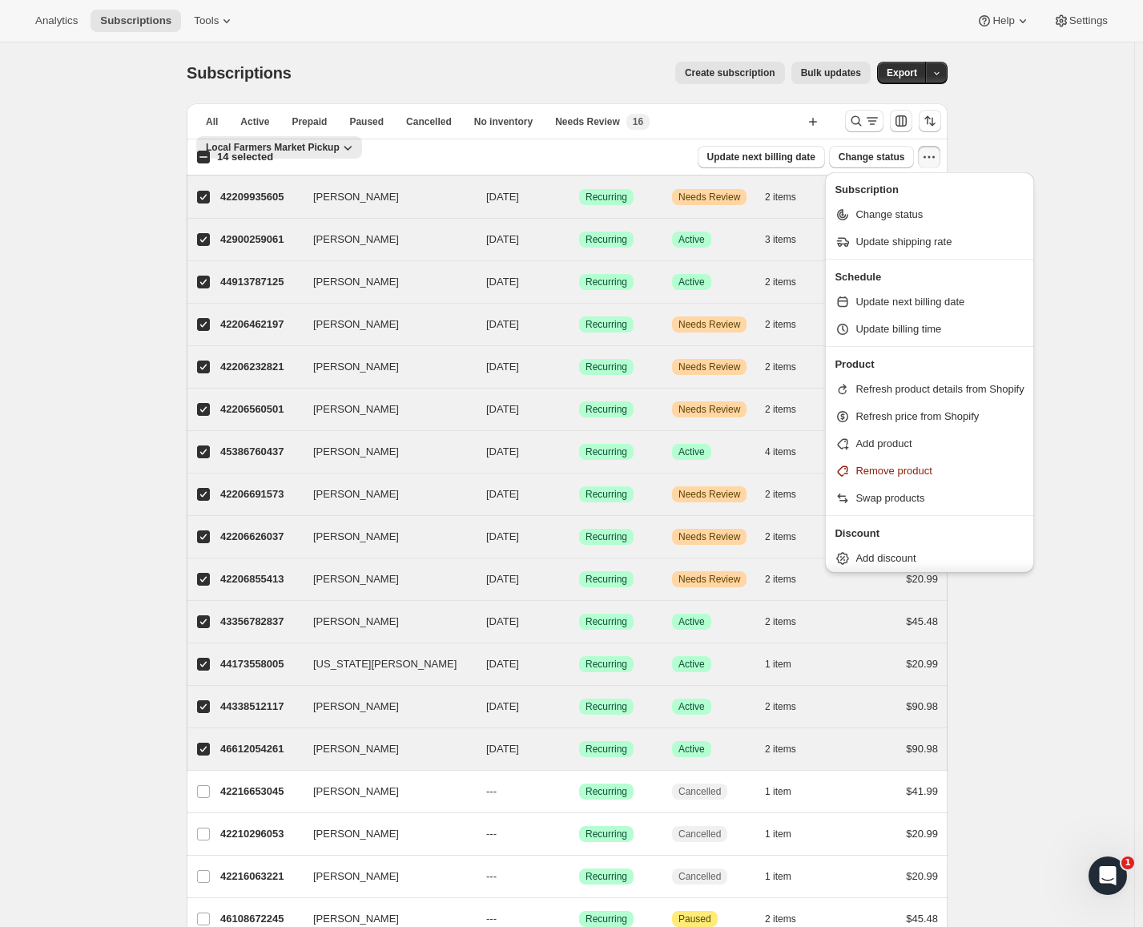
click at [931, 155] on icon "button" at bounding box center [929, 157] width 16 height 16
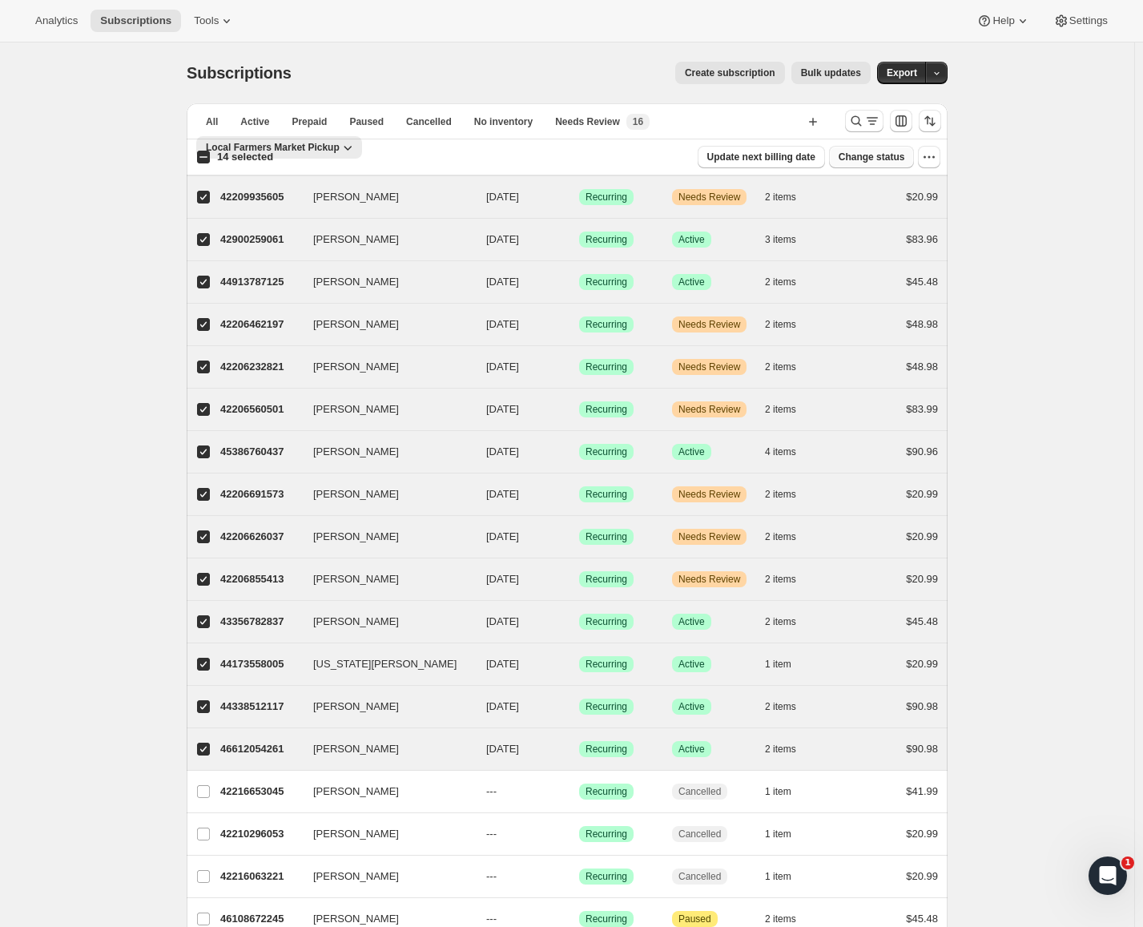
click at [898, 156] on span "Change status" at bounding box center [872, 157] width 66 height 13
select select "19"
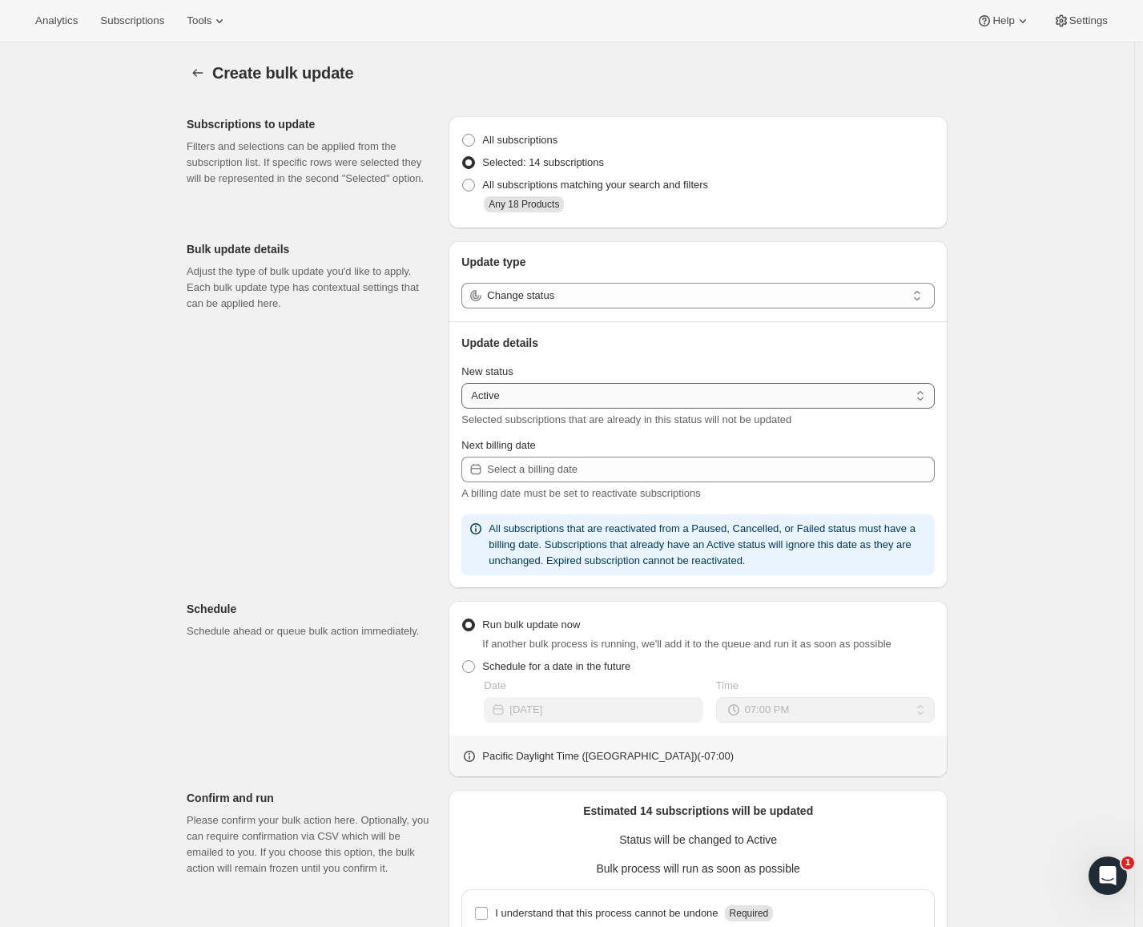
click at [593, 392] on select "Active Paused Cancelled" at bounding box center [697, 396] width 473 height 26
select select "paused"
click at [465, 383] on select "Active Paused Cancelled" at bounding box center [697, 396] width 473 height 26
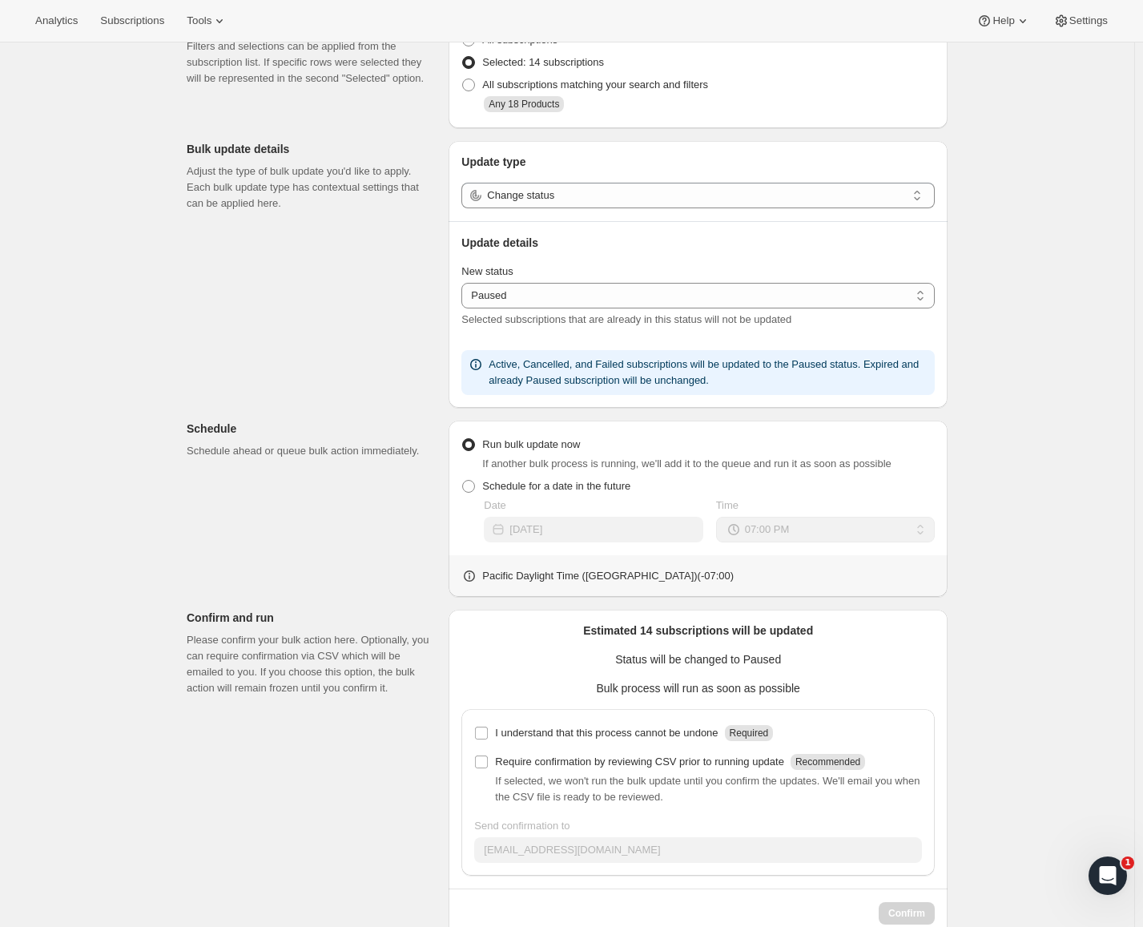
scroll to position [136, 0]
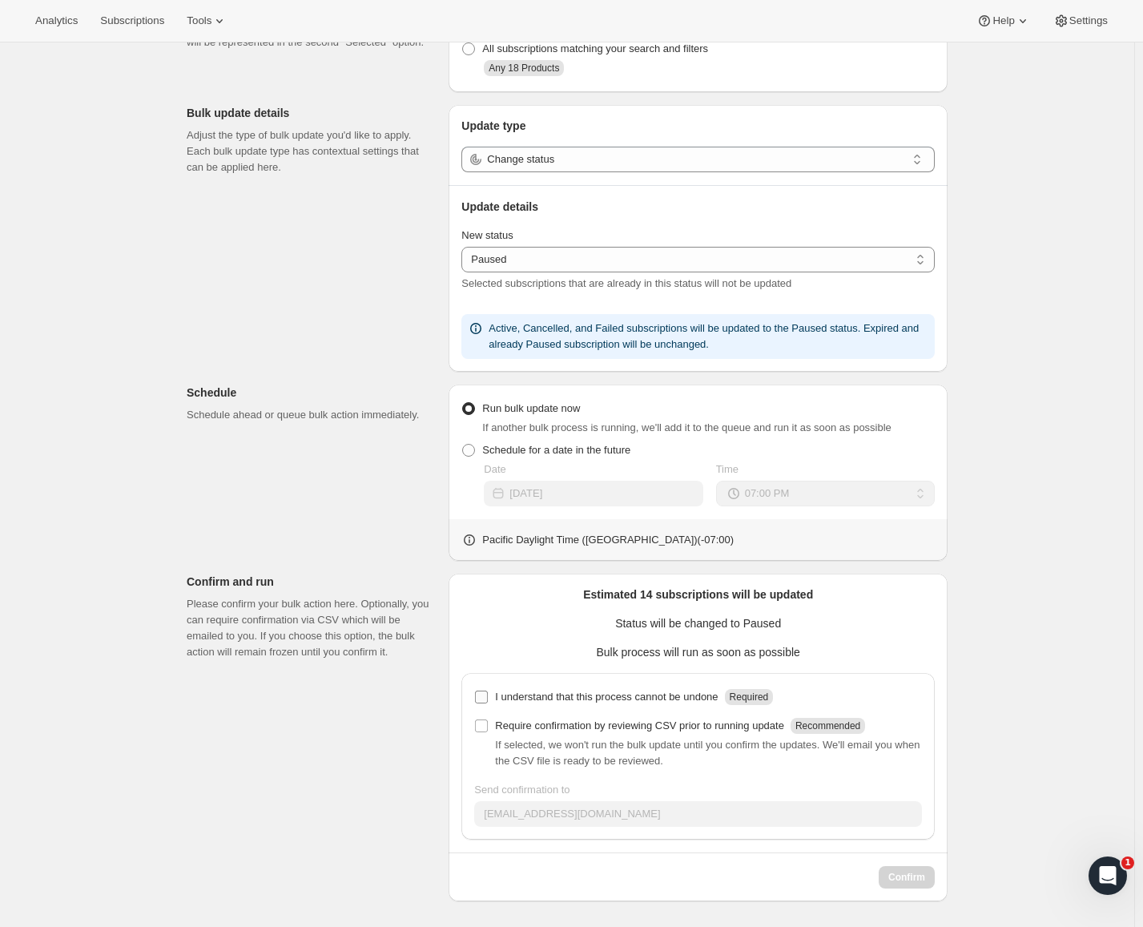
click at [532, 693] on p "I understand that this process cannot be undone" at bounding box center [606, 697] width 223 height 16
click at [488, 693] on input "I understand that this process cannot be undone Required" at bounding box center [481, 696] width 13 height 13
checkbox input "true"
click at [539, 740] on span "If selected, we won't run the bulk update until you confirm the updates. We'll …" at bounding box center [707, 752] width 424 height 28
click at [559, 724] on p "Require confirmation by reviewing CSV prior to running update" at bounding box center [639, 726] width 289 height 16
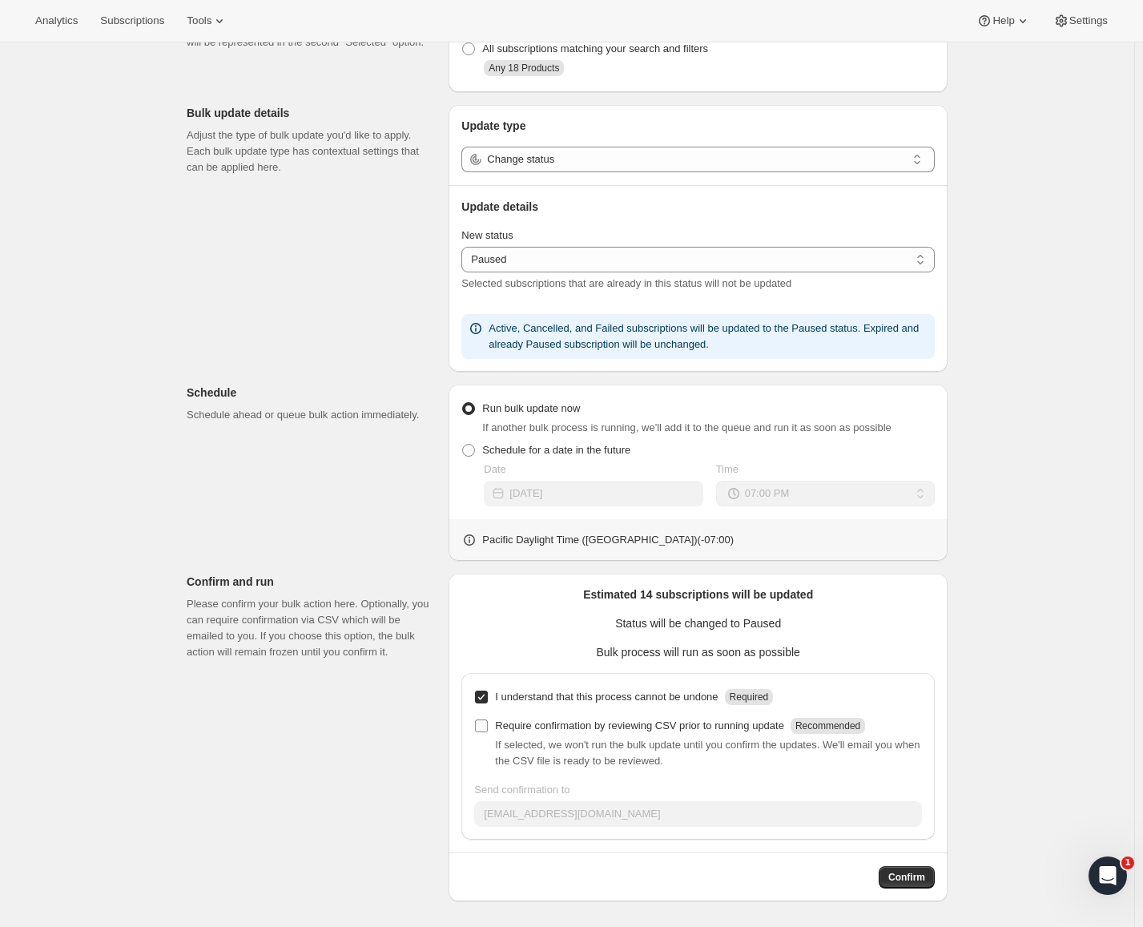
click at [488, 724] on input "Require confirmation by reviewing CSV prior to running update Recommended" at bounding box center [481, 725] width 13 height 13
click at [559, 724] on p "Require confirmation by reviewing CSV prior to running update" at bounding box center [639, 726] width 289 height 16
click at [488, 724] on input "Require confirmation by reviewing CSV prior to running update Recommended" at bounding box center [481, 725] width 13 height 13
checkbox input "false"
click at [925, 874] on span "Confirm" at bounding box center [906, 877] width 37 height 13
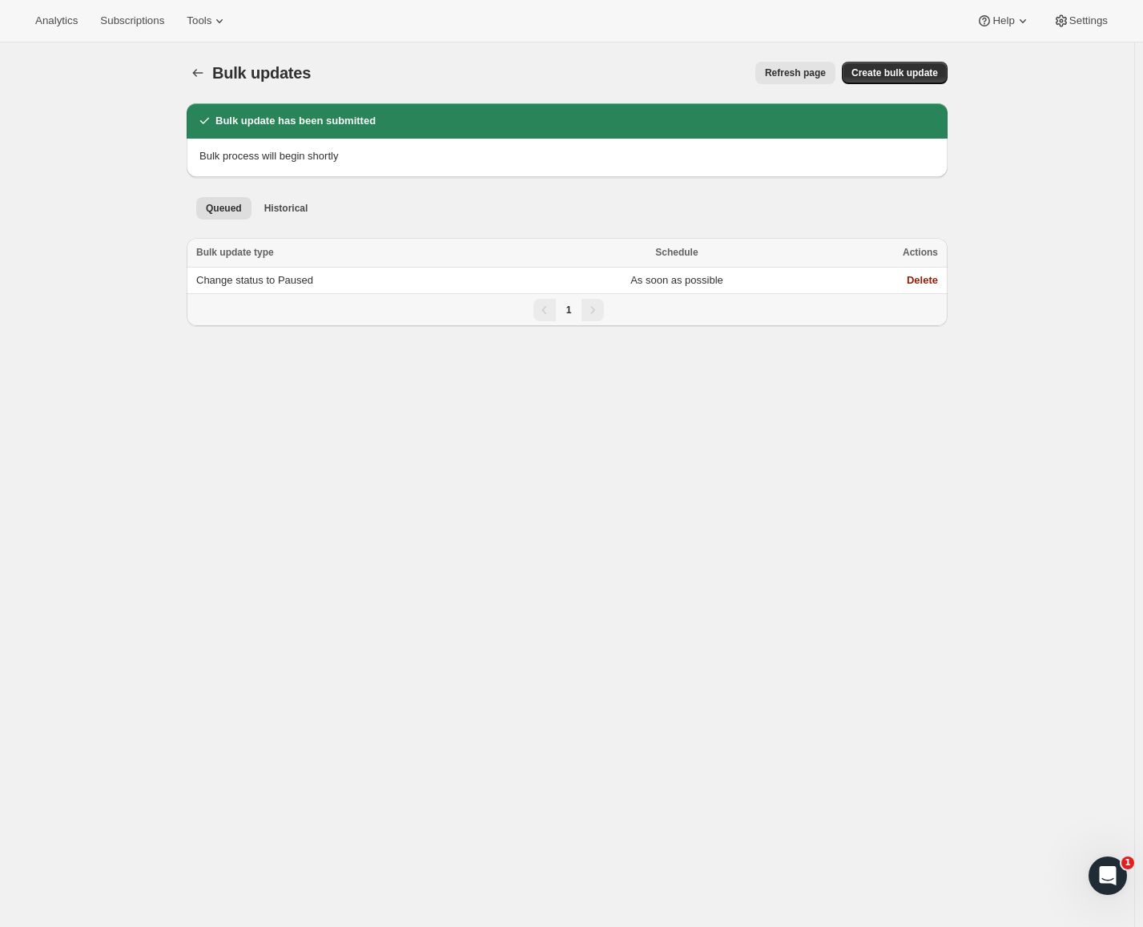
click at [785, 63] on button "Refresh page" at bounding box center [795, 73] width 80 height 22
click at [785, 73] on span "Refresh page" at bounding box center [795, 72] width 61 height 13
click at [784, 73] on span "Refresh page" at bounding box center [795, 72] width 61 height 13
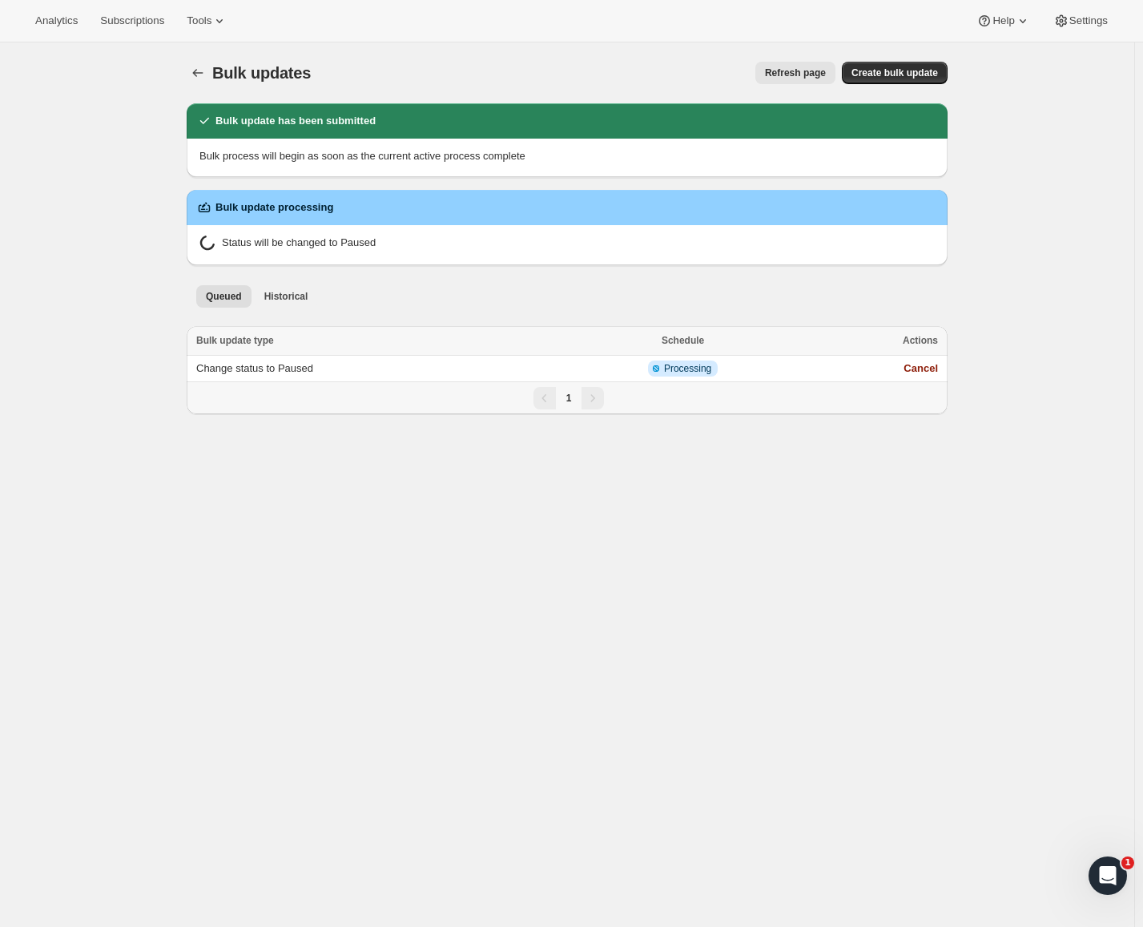
click at [784, 73] on span "Refresh page" at bounding box center [795, 72] width 61 height 13
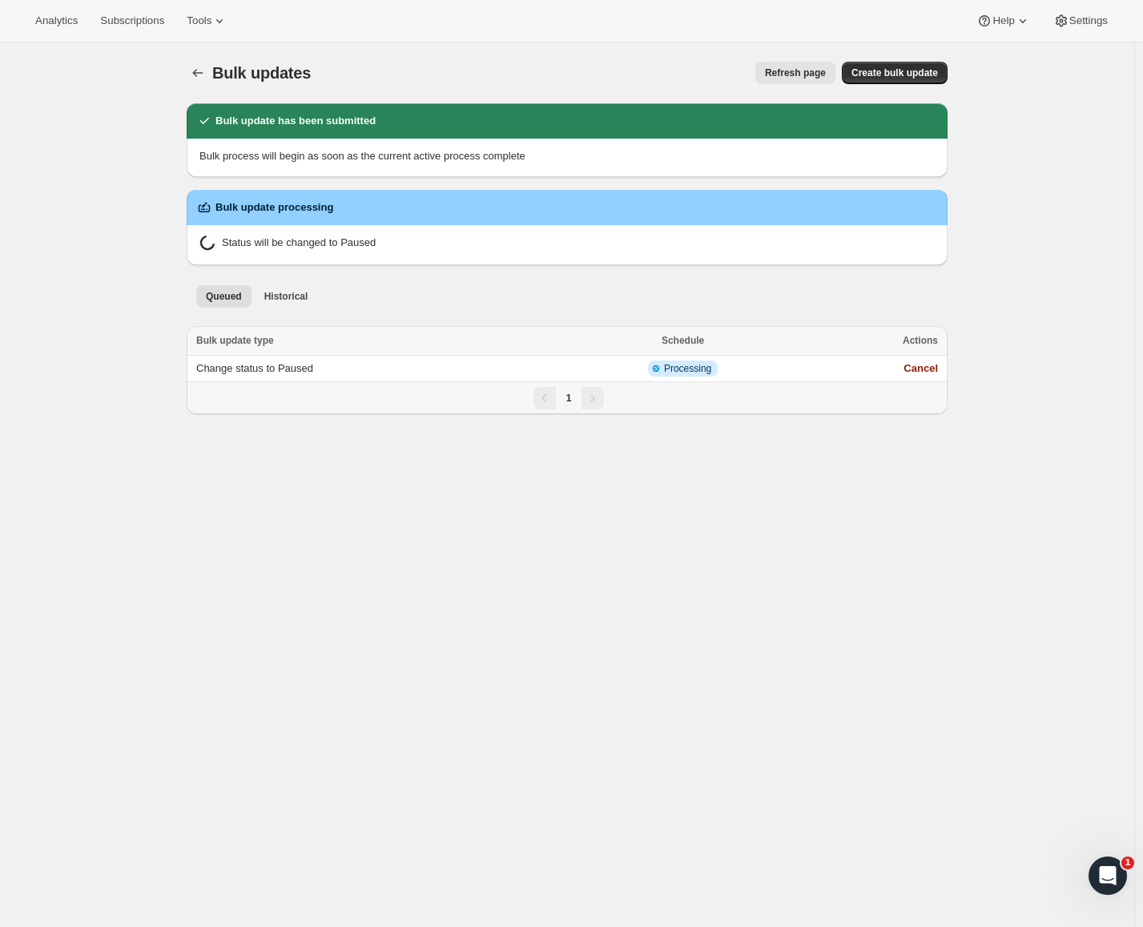
click at [784, 73] on span "Refresh page" at bounding box center [795, 72] width 61 height 13
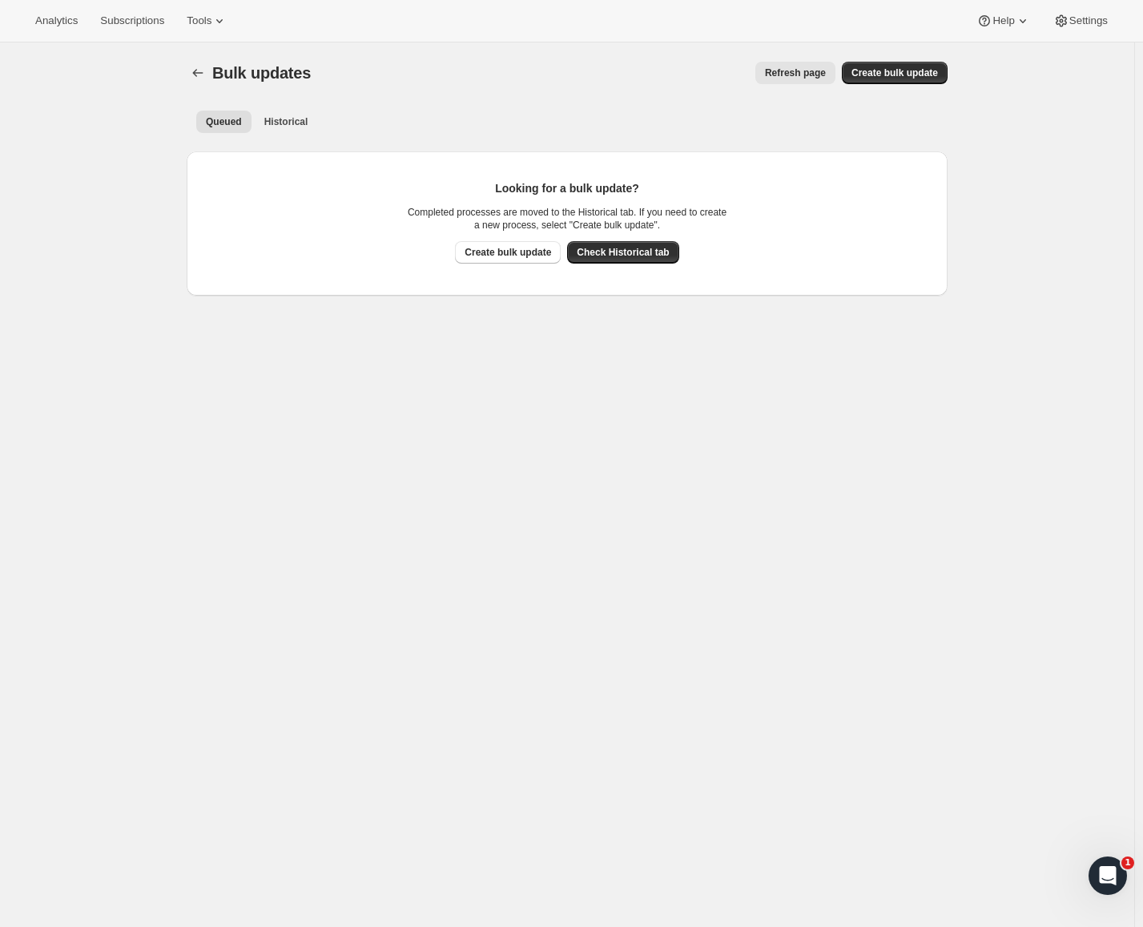
click at [784, 73] on span "Refresh page" at bounding box center [795, 72] width 61 height 13
click at [288, 119] on span "Historical" at bounding box center [286, 121] width 44 height 13
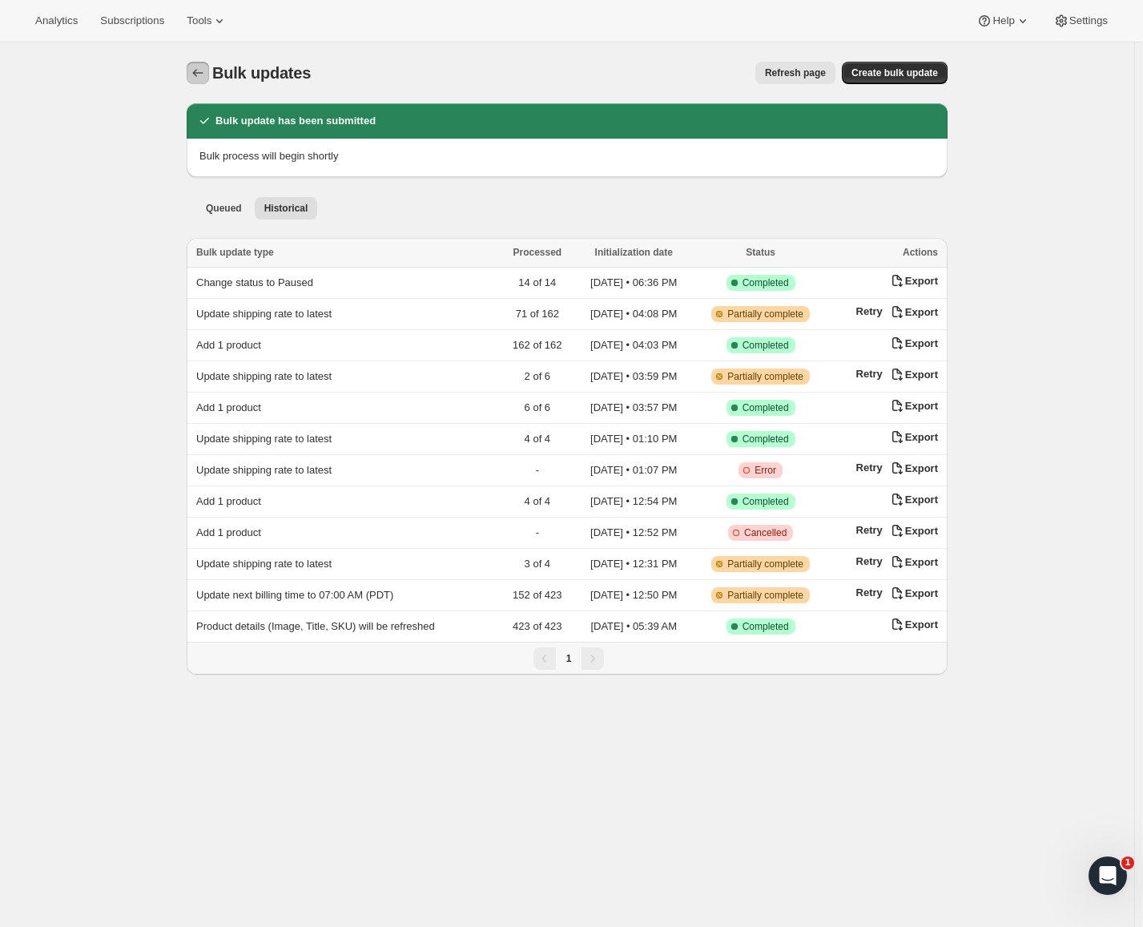
click at [196, 71] on icon "Bulk updates" at bounding box center [198, 73] width 16 height 16
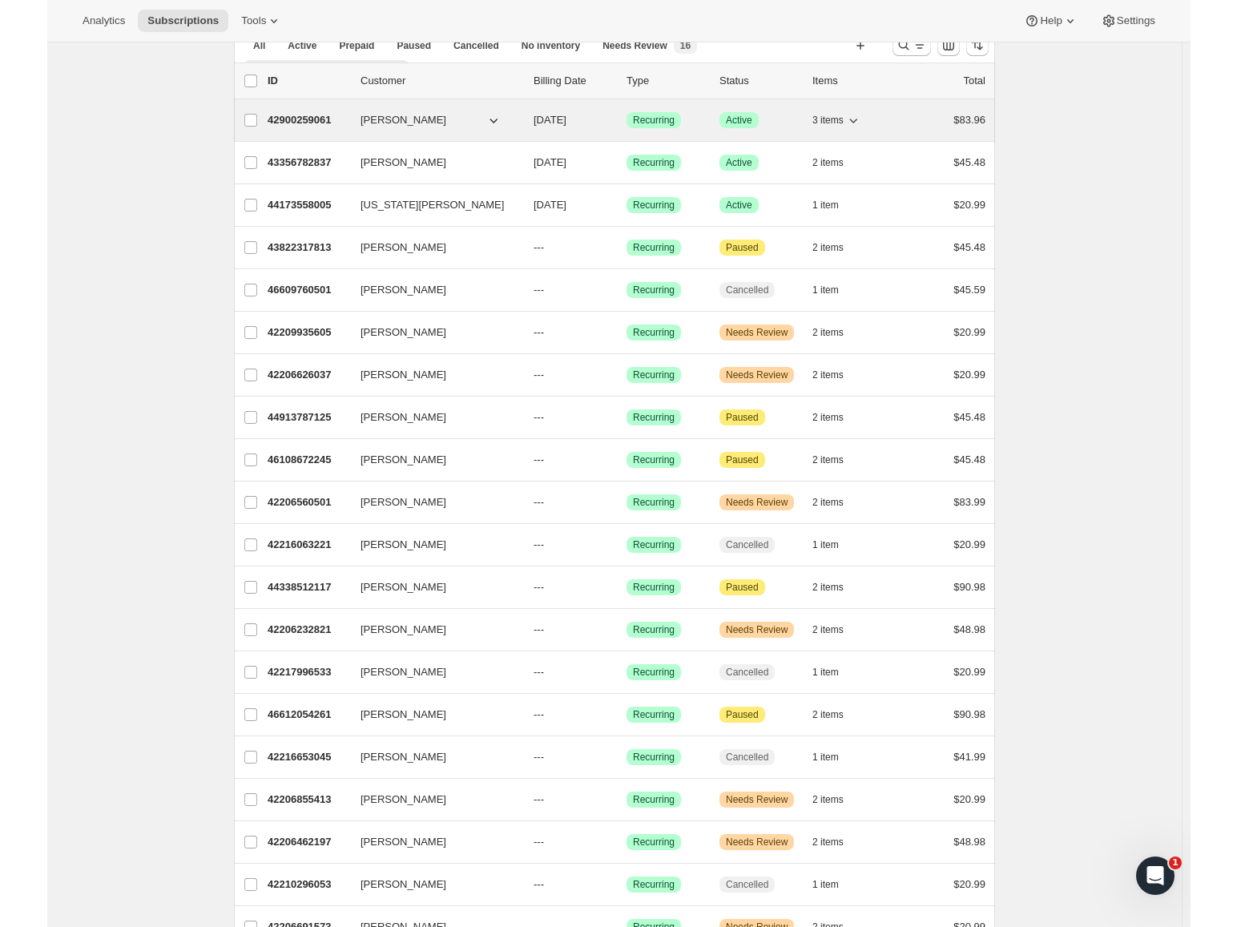
scroll to position [80, 0]
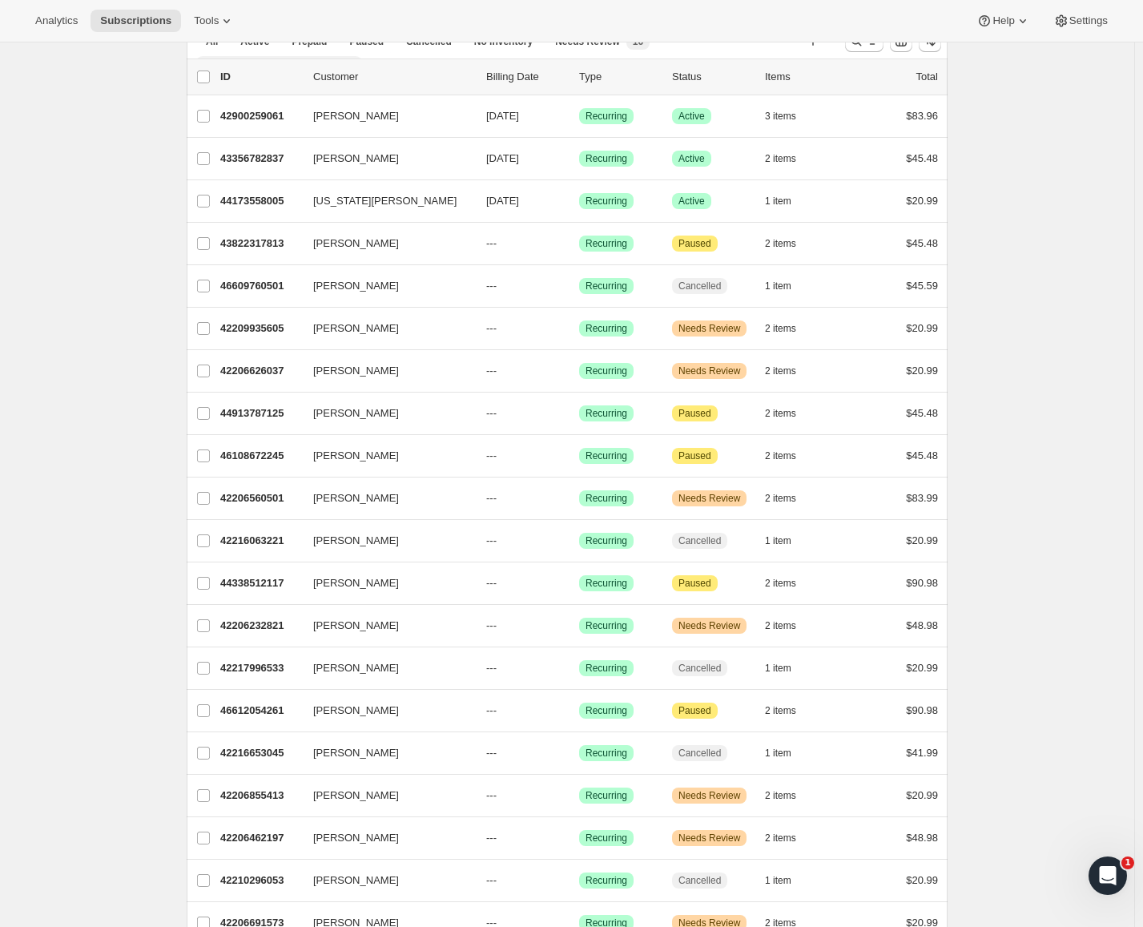
click at [319, 56] on button "Local Farmers Market Pickup" at bounding box center [279, 67] width 166 height 22
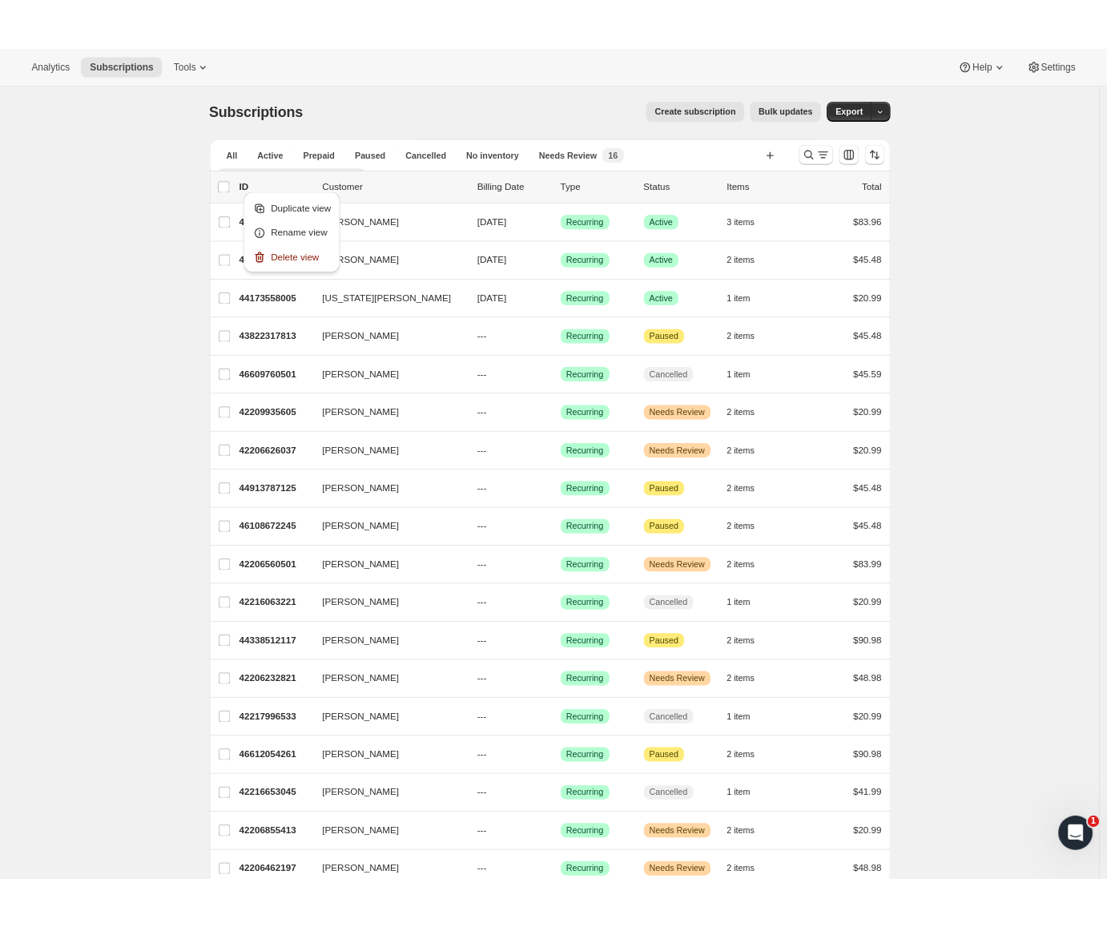
scroll to position [0, 0]
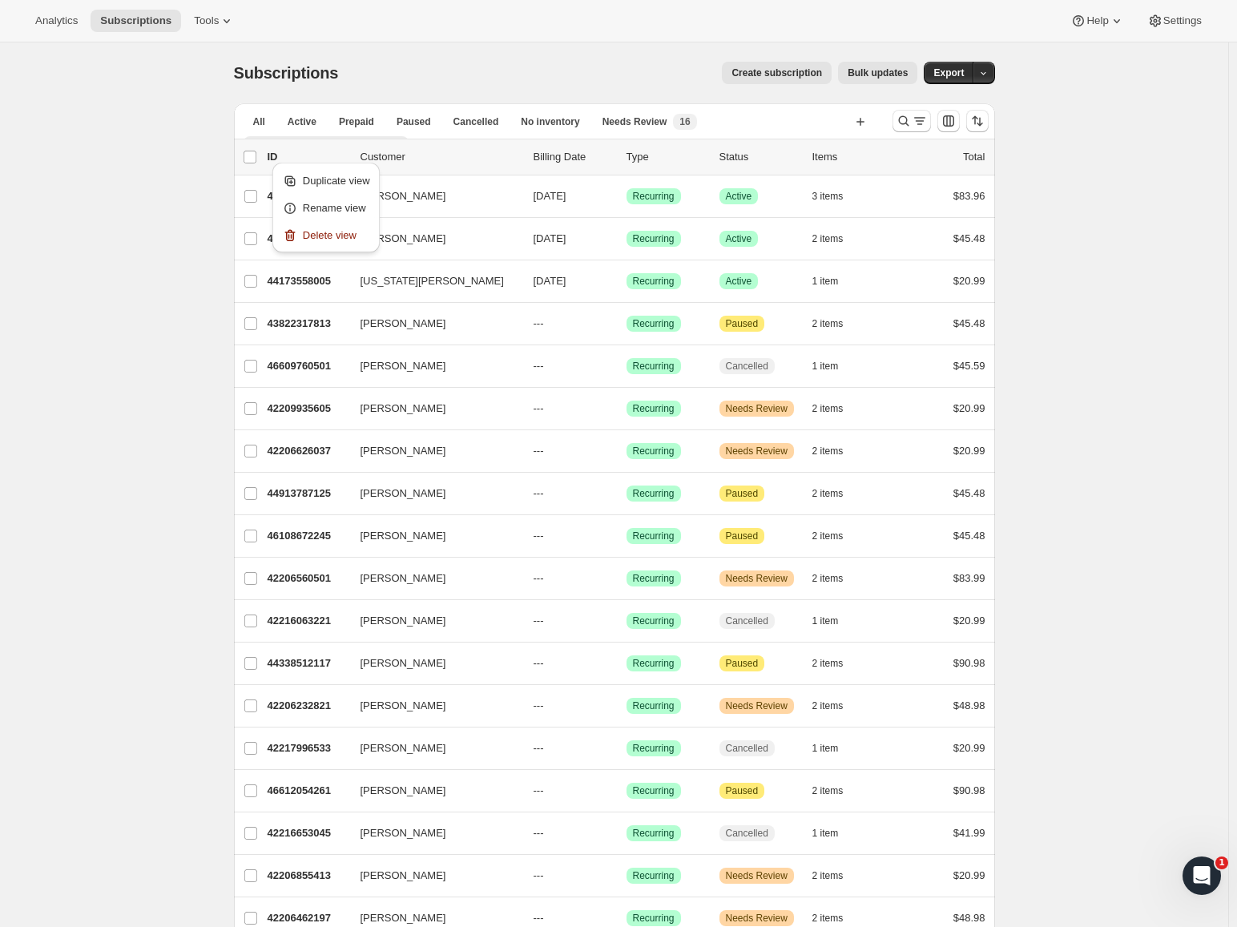
drag, startPoint x: 178, startPoint y: 227, endPoint x: 209, endPoint y: 209, distance: 35.9
click at [177, 227] on div "Subscriptions. This page is ready Subscriptions Create subscription Bulk update…" at bounding box center [614, 662] width 1228 height 1241
click at [334, 137] on button "Local Farmers Market Pickup" at bounding box center [326, 147] width 166 height 22
click at [134, 174] on div "Subscriptions. This page is ready Subscriptions Create subscription Bulk update…" at bounding box center [614, 662] width 1228 height 1241
click at [628, 122] on span "Needs Review" at bounding box center [634, 121] width 65 height 13
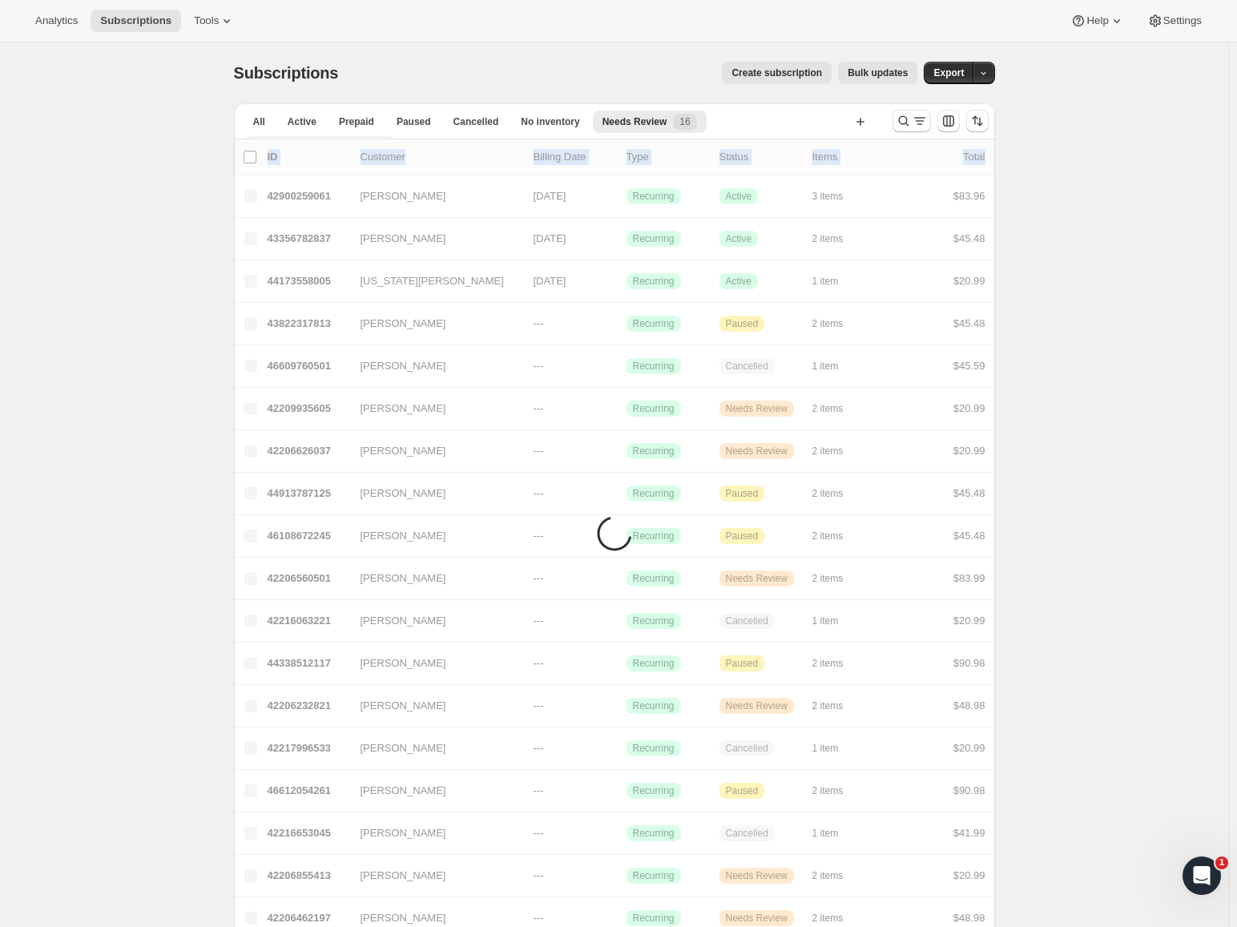
click at [387, 141] on span "Local Farmers Market Pickup" at bounding box center [320, 147] width 134 height 13
click at [148, 135] on div "Subscriptions. This page is ready Subscriptions Create subscription Bulk update…" at bounding box center [614, 662] width 1228 height 1241
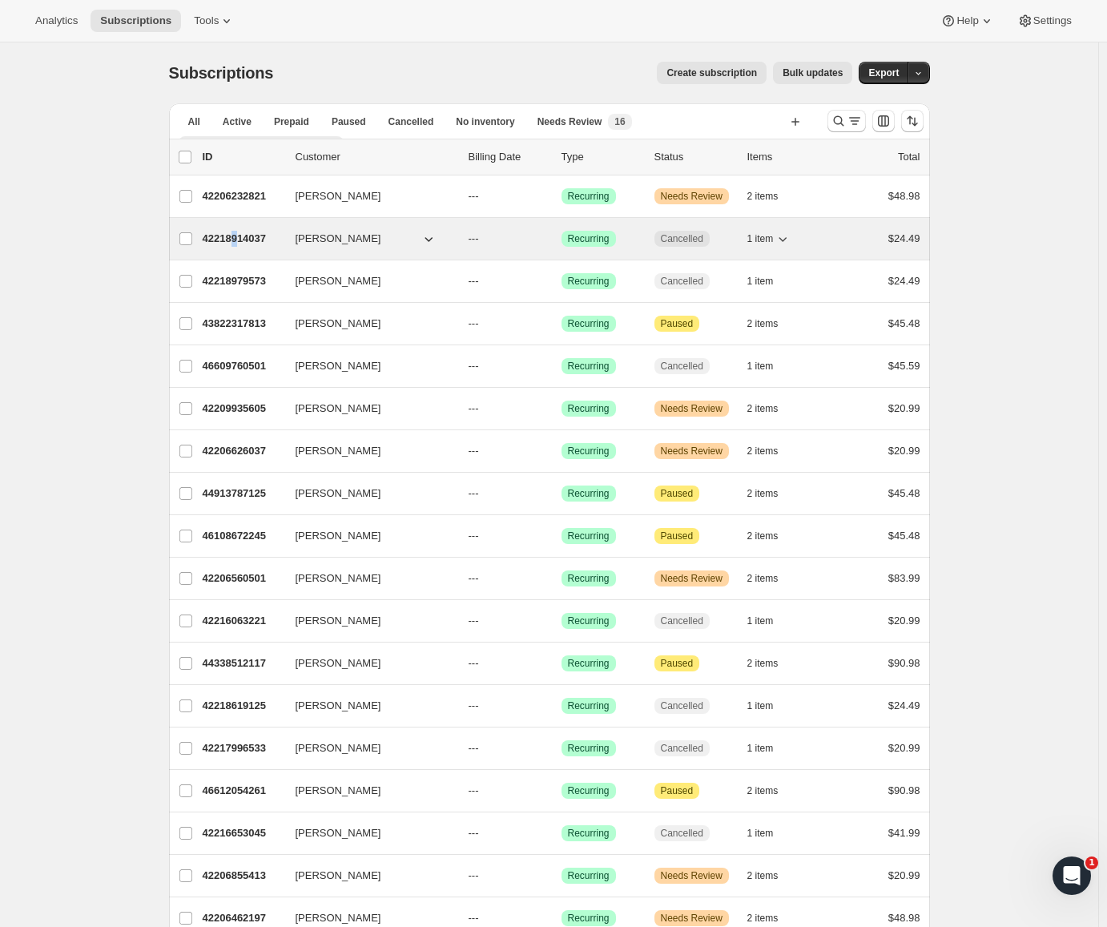
drag, startPoint x: 240, startPoint y: 237, endPoint x: 237, endPoint y: 247, distance: 10.1
click at [237, 247] on div "42218914037 Brian King --- Success Recurring Cancelled 1 item $24.49" at bounding box center [562, 238] width 718 height 22
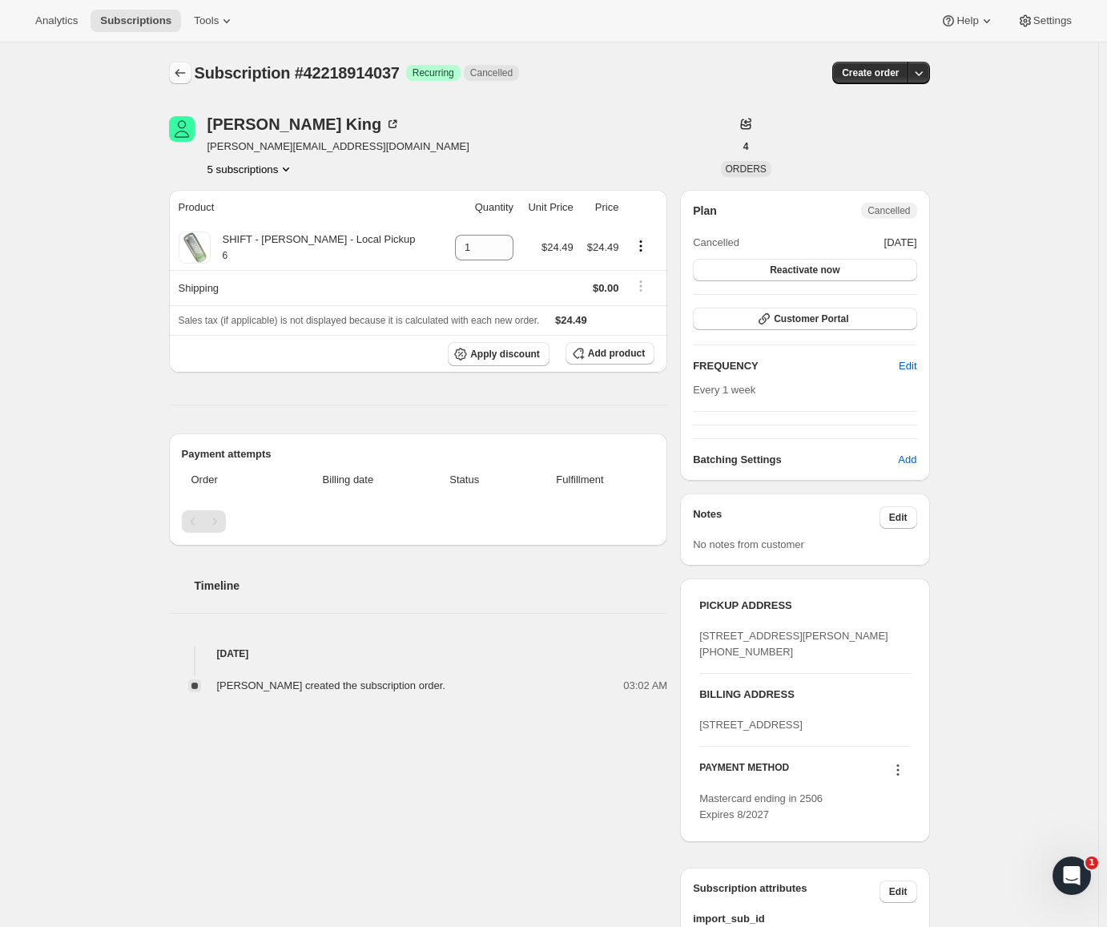
click at [183, 67] on icon "Subscriptions" at bounding box center [180, 73] width 16 height 16
